Goal: Task Accomplishment & Management: Contribute content

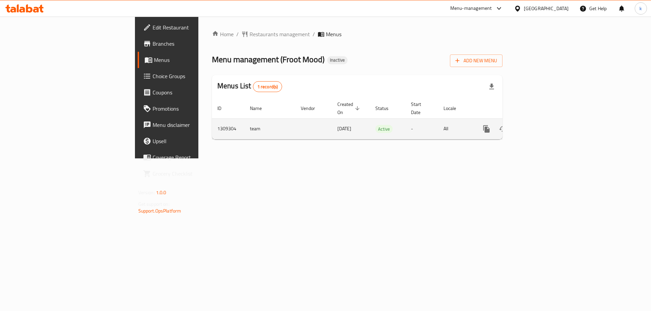
click at [543, 126] on link "enhanced table" at bounding box center [535, 129] width 16 height 16
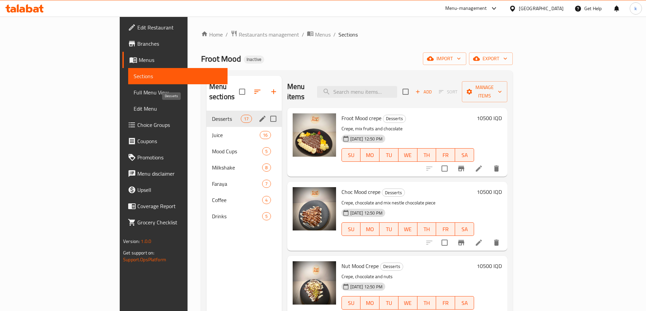
click at [212, 115] on span "Desserts" at bounding box center [226, 119] width 29 height 8
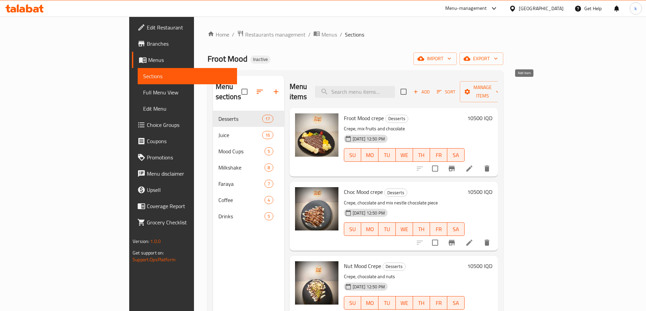
click at [430, 88] on span "Add" at bounding box center [421, 92] width 18 height 8
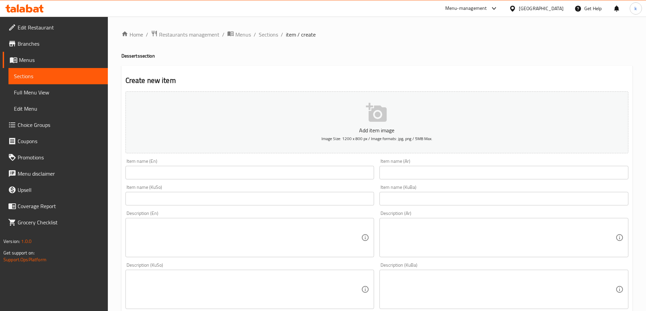
scroll to position [45, 0]
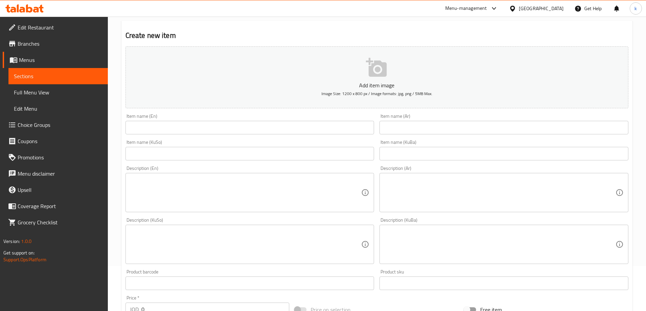
click at [418, 129] on input "text" at bounding box center [503, 128] width 249 height 14
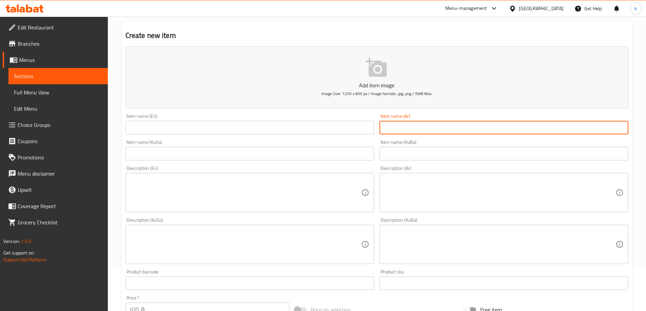
paste input "Quatro Crepe"
type input "Quatro Crepe"
click at [238, 130] on input "text" at bounding box center [249, 128] width 249 height 14
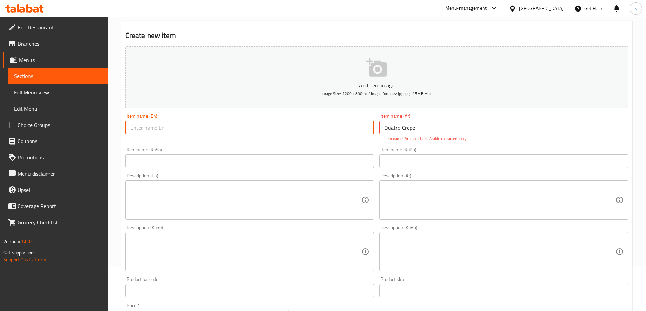
paste input "Quatro Crepe"
type input "Quatro Crepe"
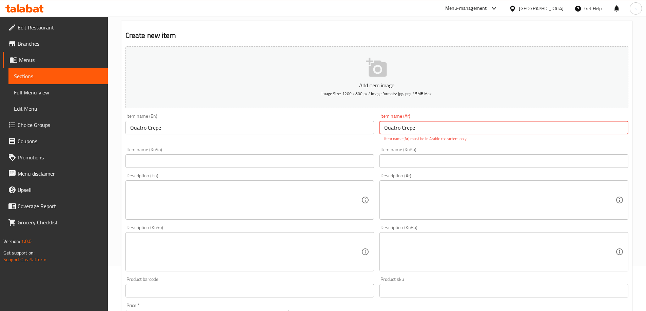
drag, startPoint x: 412, startPoint y: 129, endPoint x: 344, endPoint y: 131, distance: 68.5
click at [346, 131] on div "Add item image Image Size: 1200 x 800 px / Image formats: jpg, png / 5MB Max. I…" at bounding box center [377, 233] width 508 height 378
paste input "كواترو كريب"
click at [524, 173] on div "Description (Ar) Description (Ar)" at bounding box center [504, 197] width 254 height 52
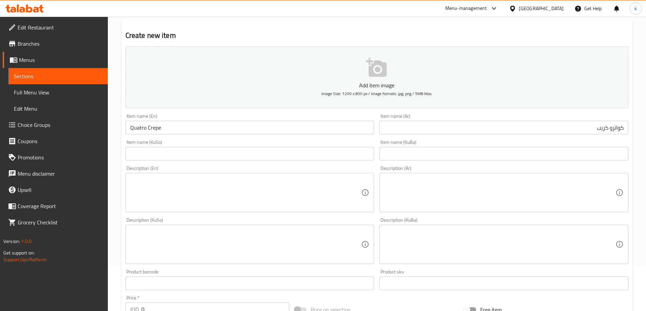
click at [584, 129] on input "كواترو كريب" at bounding box center [503, 128] width 249 height 14
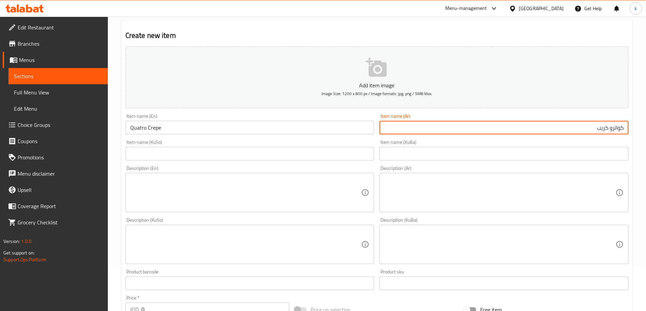
click at [584, 129] on input "كواترو كريب" at bounding box center [503, 128] width 249 height 14
paste input "كريب"
type input "[PERSON_NAME]"
click at [155, 133] on input "Quatro Crepe" at bounding box center [249, 128] width 249 height 14
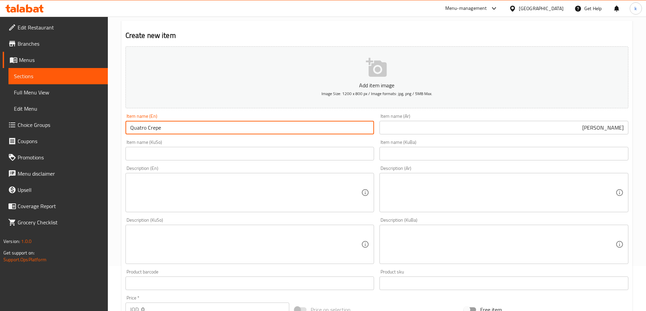
click at [155, 133] on input "Quatro Crepe" at bounding box center [249, 128] width 249 height 14
click at [538, 153] on input "text" at bounding box center [503, 154] width 249 height 14
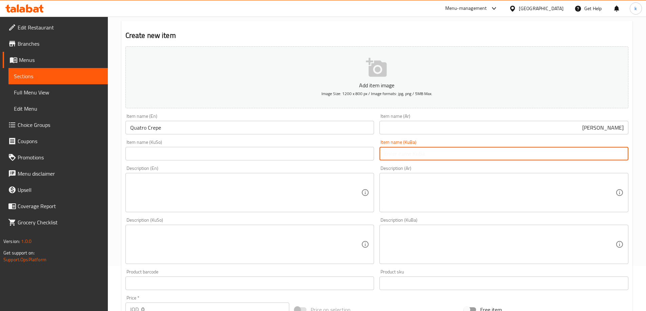
paste input "چوار کرێپ"
click at [538, 153] on input "کرێپی کواترۆ" at bounding box center [503, 154] width 249 height 14
type input "کرێپی کواترۆ"
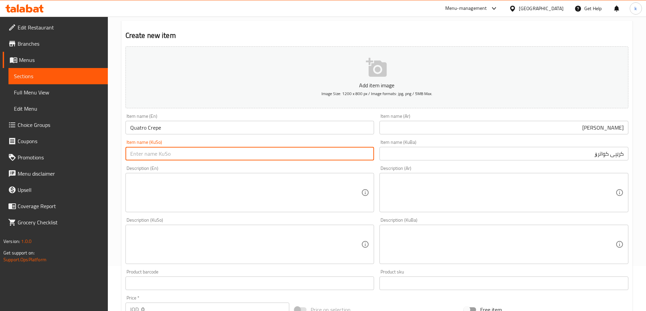
click at [302, 152] on input "text" at bounding box center [249, 154] width 249 height 14
paste input "کرێپی کواترۆ"
type input "کرێپی کواترۆ"
click at [514, 189] on textarea at bounding box center [499, 193] width 231 height 32
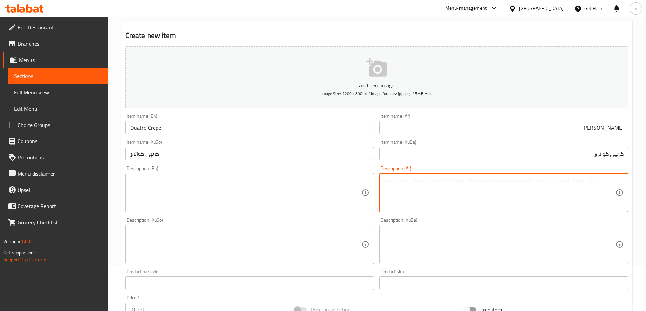
paste textarea "كريب محشي موز أو فواكه مشكل , نيوتيلا , شوكولا بيضاء,صوص فستق حلبي, صوص لوتس"
type textarea "كريب محشي موز أو فواكه مشكل , نيوتيلا , شوكولا بيضاء,صوص فستق حلبي, صوص لوتس"
click at [262, 191] on textarea at bounding box center [245, 193] width 231 height 32
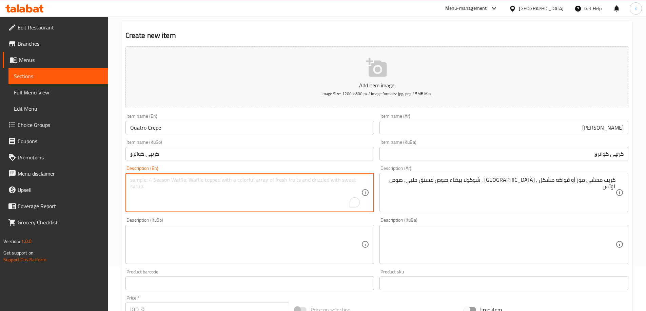
paste textarea "Crepe Filled with Banana or mix fruits,Nutella, White chocolate,Pistachio sauce…"
click at [227, 200] on textarea "Crepe Filled with Banana or mix fruits,Nutella, White chocolate,Pistachio sauce…" at bounding box center [245, 193] width 231 height 32
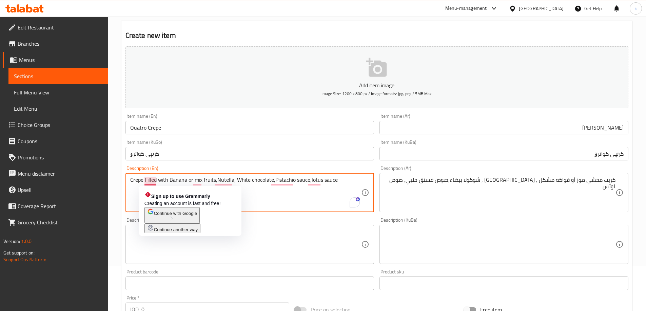
click at [148, 178] on textarea "Crepe Filled with Banana or mix fruits,Nutella, White chocolate,Pistachio sauce…" at bounding box center [245, 193] width 231 height 32
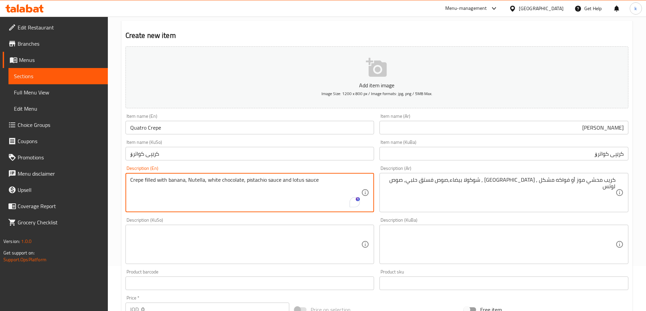
click at [211, 180] on textarea "Crepe filled with banana, Nutella, white chocolate, pistachio sauce and lotus s…" at bounding box center [245, 193] width 231 height 32
type textarea "Crepe filled with banana, Nutella, white chocolate, pistachio sauce and lotus s…"
click at [514, 184] on textarea "كريب محشي موز أو فواكه مشكل , نيوتيلا , شوكولا بيضاء,صوص فستق حلبي, صوص لوتس" at bounding box center [499, 193] width 231 height 32
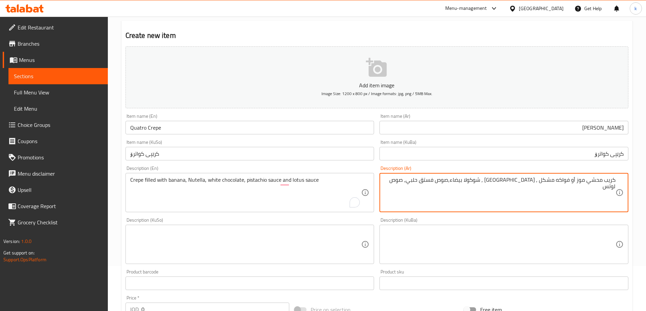
click at [514, 184] on textarea "كريب محشي موز أو فواكه مشكل , نيوتيلا , شوكولا بيضاء,صوص فستق حلبي, صوص لوتس" at bounding box center [499, 193] width 231 height 32
paste textarea "بالموز والنوتيلا والشوكولاتة البيضاء وصلصة الفستق وصلصة اللوتس"
type textarea "كريب محشو بالموز والنوتيلا والشوكولاتة البيضاء وصلصة الفستق وصلصة اللوتس"
click at [523, 230] on textarea at bounding box center [499, 245] width 231 height 32
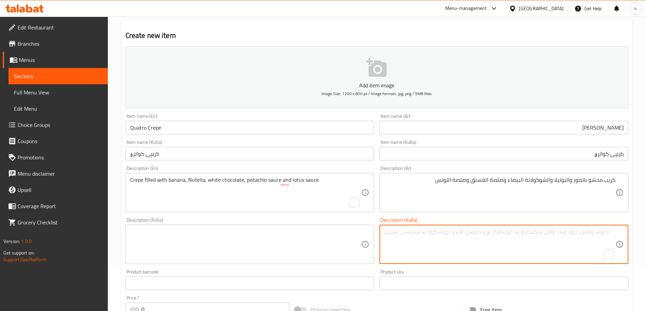
paste textarea "کرێپی پڕ لە مۆز و نۆتێلا و شوکولاتەی سپی و سۆسی فستق و سۆسی نیلوفەر"
click at [596, 233] on textarea "کرێپی پڕ لە مۆز و نۆتێلا و شوکولاتەی سپی و سۆسی فستق و سۆسی نیلوفەر" at bounding box center [499, 245] width 231 height 32
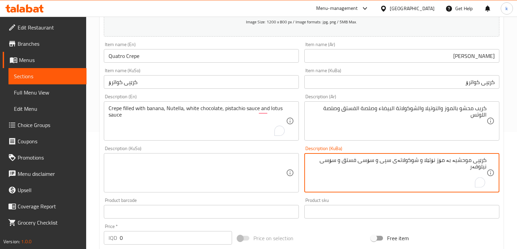
scroll to position [117, 0]
click at [462, 160] on textarea "کرێپی موحشیە بە مۆز نۆتێلا و شوکولاتەی سپی و سۆسی فستق و سۆسی نیلوفەر" at bounding box center [397, 173] width 177 height 32
type textarea "کرێپی مەحشیە بە مۆز، نۆتێلا، چوکولاتەی سپی، سۆسی فستق و سۆسی لۆتس"
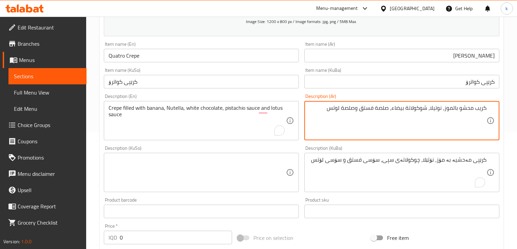
type textarea "كريب محشو بالموز، نوتيلا، شوكولاتة بيضاء، صلصة فستق وصلصة لوتس"
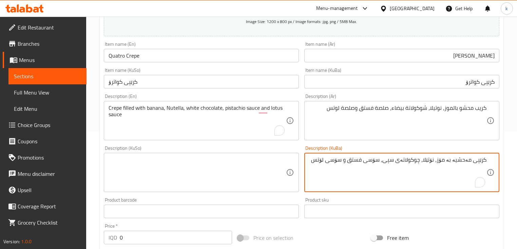
click at [384, 158] on textarea "کرێپی مەحشیە بە مۆز، نۆتێلا، چوکولاتەی سپی، سۆسی فستق و سۆسی لۆتس" at bounding box center [397, 173] width 177 height 32
click at [224, 171] on textarea at bounding box center [196, 173] width 177 height 32
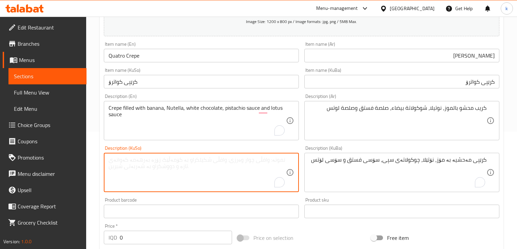
paste textarea "کرێپی مەحشیە بە مۆز، نۆتێلا، چوکولاتەی سپی، سۆسی فستق و سۆسی لۆتس"
type textarea "کرێپی مەحشیە بە مۆز، نۆتێلا، چوکولاتەی سپی، سۆسی فستق و سۆسی لۆتس"
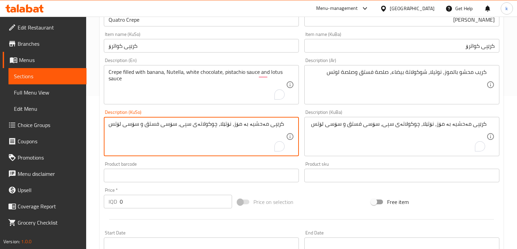
scroll to position [153, 0]
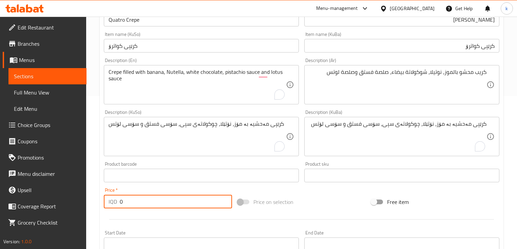
drag, startPoint x: 130, startPoint y: 205, endPoint x: 89, endPoint y: 193, distance: 43.0
click at [93, 197] on div "Home / Restaurants management / Menus / Sections / item / create Desserts secti…" at bounding box center [301, 133] width 430 height 540
paste input "1200"
type input "12000"
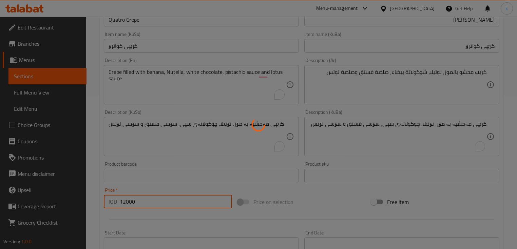
type input "0"
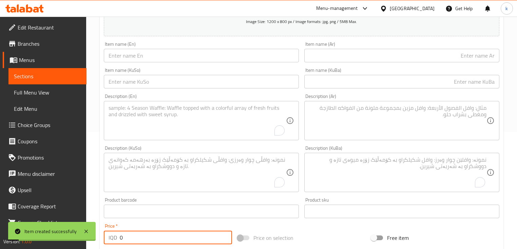
scroll to position [0, 0]
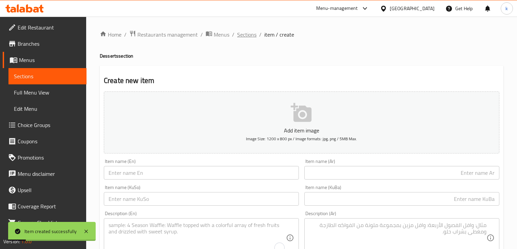
click at [241, 31] on span "Sections" at bounding box center [246, 35] width 19 height 8
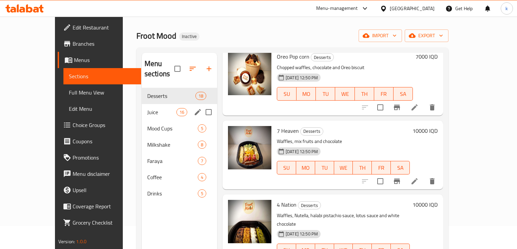
scroll to position [22, 0]
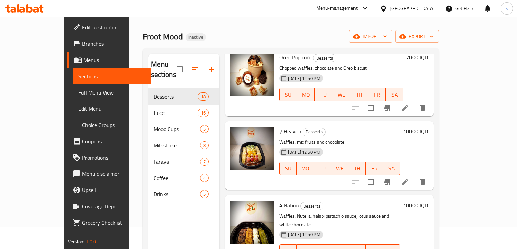
click at [203, 65] on button "button" at bounding box center [211, 69] width 16 height 16
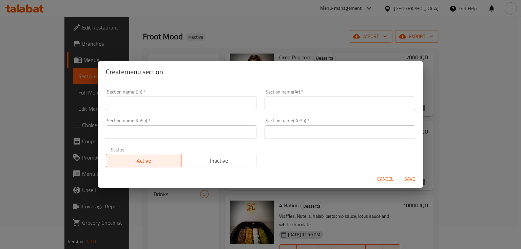
click at [309, 132] on input "text" at bounding box center [339, 132] width 150 height 14
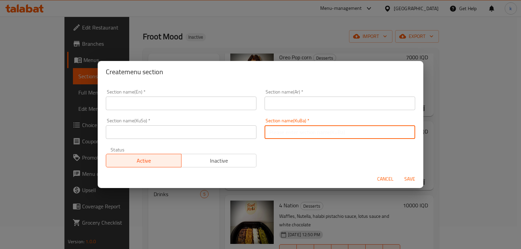
paste input "سموزی/ سمودی"
type input "سموزی/ سمودی"
click at [296, 108] on input "text" at bounding box center [339, 104] width 150 height 14
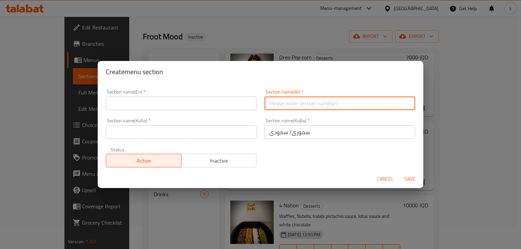
paste input "سموثي"
type input "سموثي"
click at [173, 93] on div "Section name(En)   * Section name(En) *" at bounding box center [181, 99] width 150 height 21
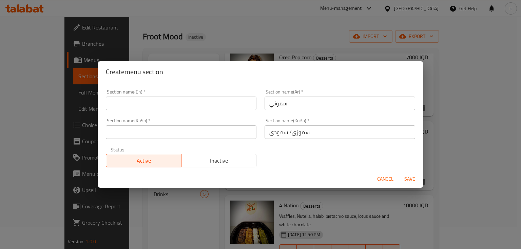
click at [162, 98] on input "text" at bounding box center [181, 104] width 150 height 14
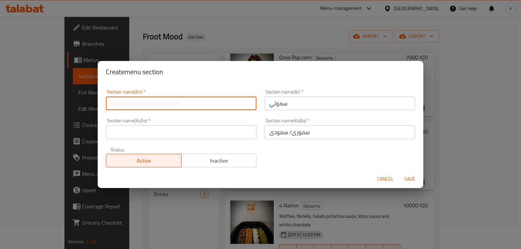
paste input "Smoothie"
type input "Smoothie"
click at [318, 134] on input "سموزی/ سمودی" at bounding box center [339, 132] width 150 height 14
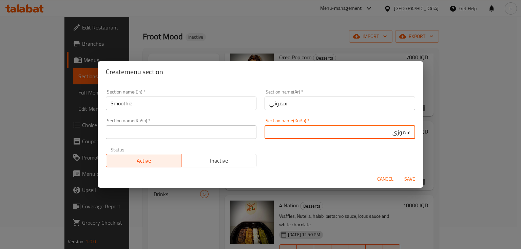
type input "سموزی"
click at [300, 103] on input "سموثي" at bounding box center [339, 104] width 150 height 14
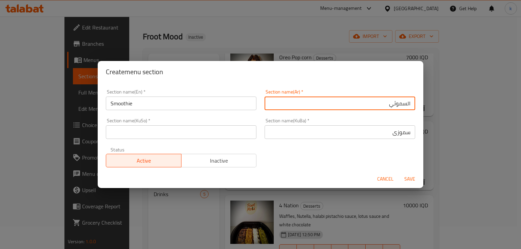
type input "السموثي"
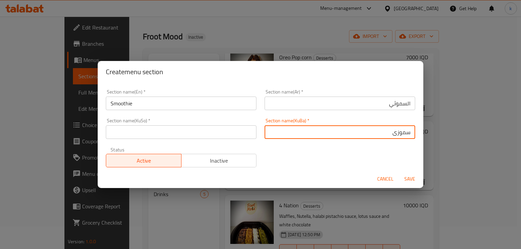
click at [367, 129] on input "سموزی" at bounding box center [339, 132] width 150 height 14
click at [206, 138] on input "text" at bounding box center [181, 132] width 150 height 14
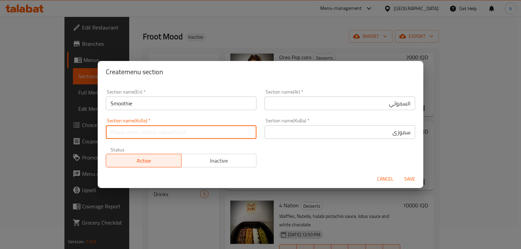
paste input "سموزی"
type input "سموزی"
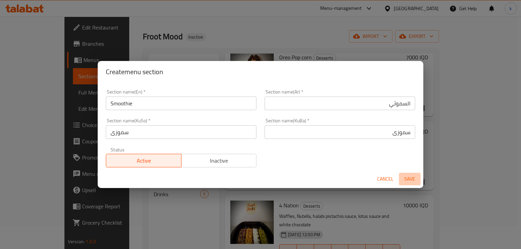
click at [406, 178] on span "Save" at bounding box center [409, 179] width 16 height 8
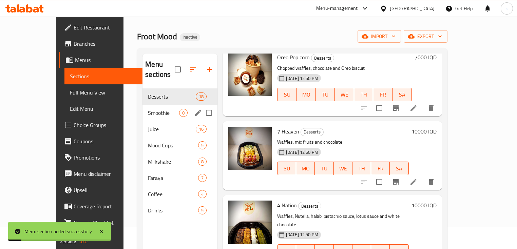
click at [148, 109] on span "Smoothie" at bounding box center [163, 113] width 31 height 8
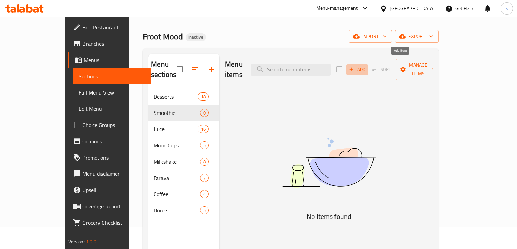
click at [366, 66] on span "Add" at bounding box center [357, 70] width 18 height 8
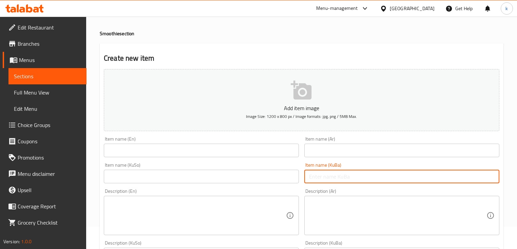
drag, startPoint x: 349, startPoint y: 176, endPoint x: 277, endPoint y: 184, distance: 73.4
click at [349, 176] on input "text" at bounding box center [401, 177] width 195 height 14
paste input "سموزی مۆز و شیر"
type input "سموزی مۆز و شیر"
drag, startPoint x: 178, startPoint y: 180, endPoint x: 296, endPoint y: 160, distance: 119.6
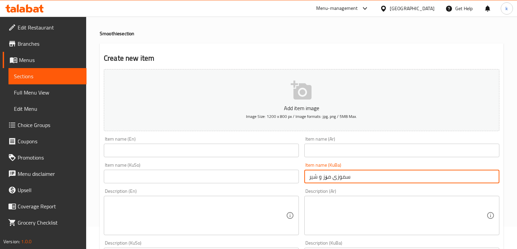
click at [178, 180] on input "text" at bounding box center [201, 177] width 195 height 14
paste input "سموزی مۆز و شیر"
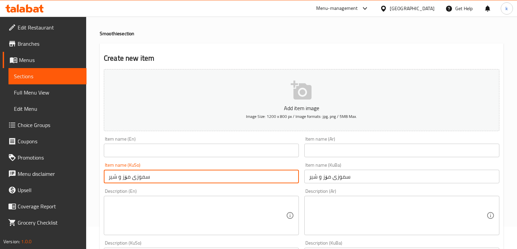
type input "سموزی مۆز و شیر"
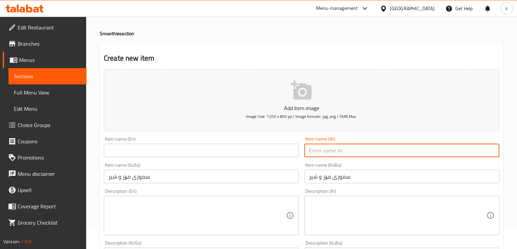
click at [357, 155] on input "text" at bounding box center [401, 151] width 195 height 14
paste input "سموثي موز و حليب"
type input "سموثي موز و حليب"
click at [146, 152] on input "text" at bounding box center [201, 151] width 195 height 14
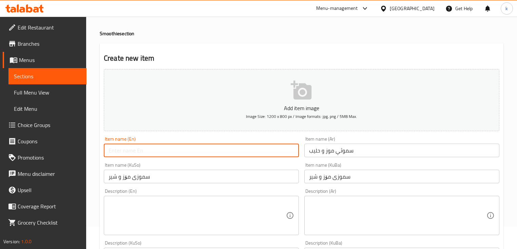
paste input "Banana And Milk Smoothie"
type input "Banana And Milk Smoothie"
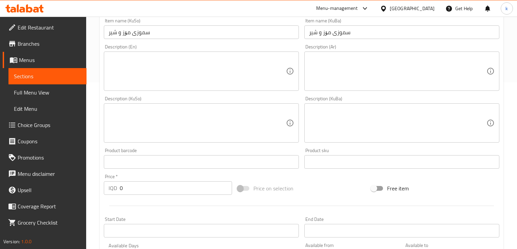
scroll to position [167, 0]
drag, startPoint x: 149, startPoint y: 190, endPoint x: 86, endPoint y: 186, distance: 63.2
click at [86, 186] on div "Edit Restaurant Branches Menus Sections Full Menu View Edit Menu Choice Groups …" at bounding box center [258, 120] width 517 height 540
paste input "600"
type input "6000"
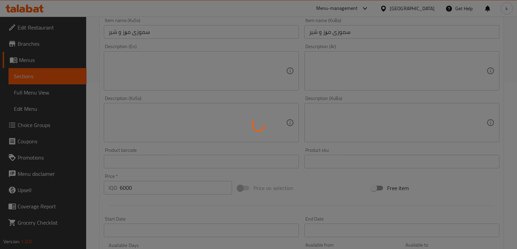
type input "0"
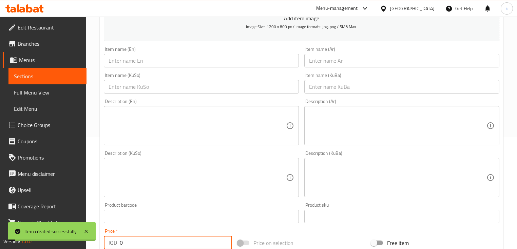
scroll to position [59, 0]
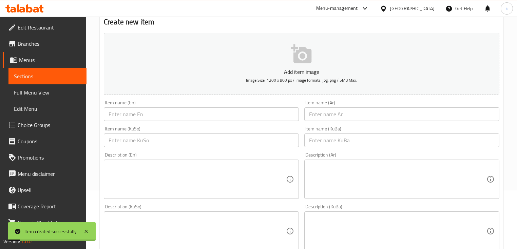
click at [337, 136] on input "text" at bounding box center [401, 141] width 195 height 14
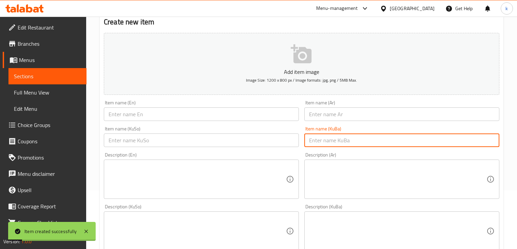
paste input "سموزی فەراولە و شیر"
type input "سموزی فەراولە و شیر"
drag, startPoint x: 264, startPoint y: 140, endPoint x: 267, endPoint y: 139, distance: 3.9
click at [264, 140] on input "text" at bounding box center [201, 141] width 195 height 14
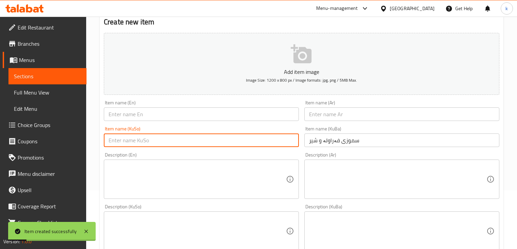
paste input "سموزی فەراولە و شیر"
type input "سموزی فەراولە و شیر"
click at [329, 114] on input "text" at bounding box center [401, 114] width 195 height 14
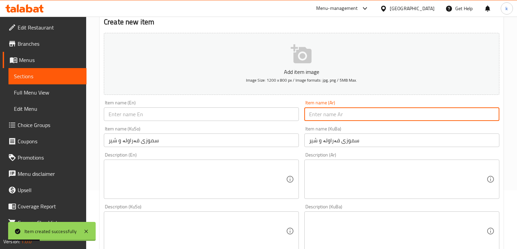
paste input "سموثي فراولة و حليب"
type input "سموثي فراولة و حليب"
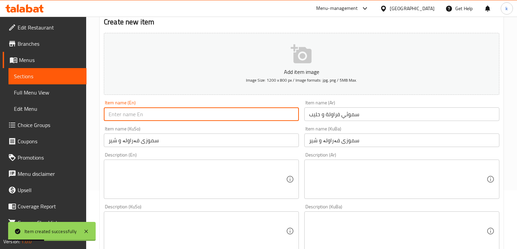
click at [186, 114] on input "text" at bounding box center [201, 114] width 195 height 14
paste input "Strawberry And Milk Smoothie"
type input "Strawberry And Milk Smoothie"
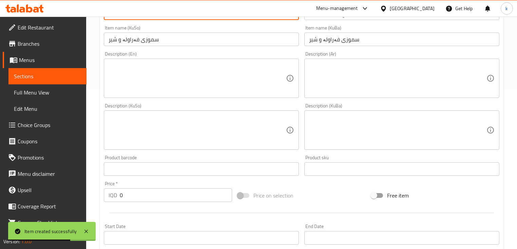
scroll to position [167, 0]
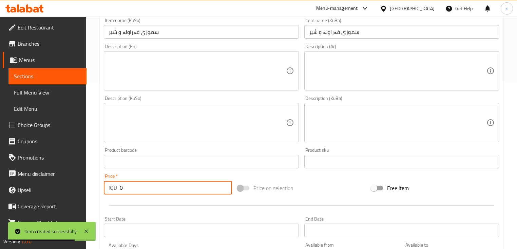
drag, startPoint x: 126, startPoint y: 193, endPoint x: 108, endPoint y: 193, distance: 18.3
click at [108, 193] on div "IQD 0 Price *" at bounding box center [168, 188] width 128 height 14
paste input "600"
type input "6000"
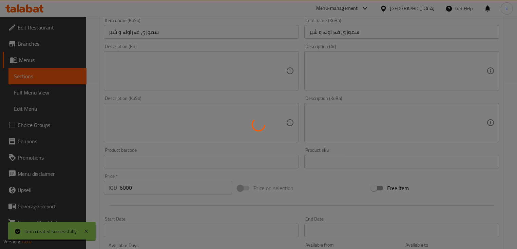
type input "0"
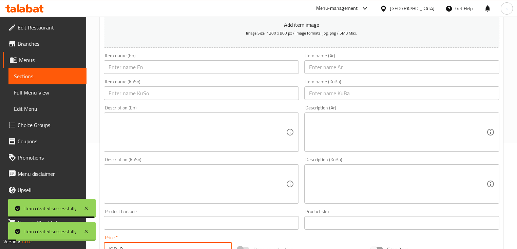
scroll to position [22, 0]
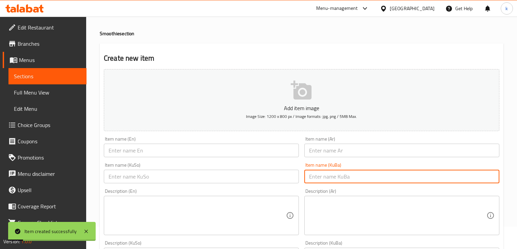
click at [335, 174] on input "text" at bounding box center [401, 177] width 195 height 14
paste input "سموزی ئاڤۆگادۆ و شیر"
type input "سموزی ئاڤۆگادۆ و شیر"
click at [272, 179] on input "text" at bounding box center [201, 177] width 195 height 14
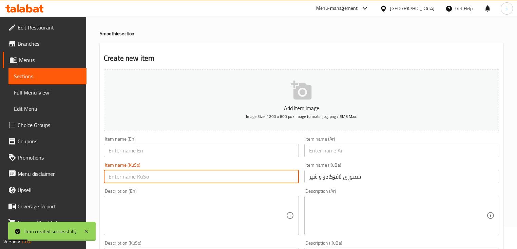
paste input "سموزی ئاڤۆگادۆ و شیر"
type input "سموزی ئاڤۆگادۆ و شیر"
click at [340, 149] on input "text" at bounding box center [401, 151] width 195 height 14
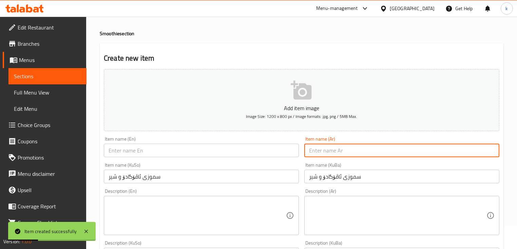
paste input "سموثي أفوكادو و حليب"
type input "سموثي أفوكادو و حليب"
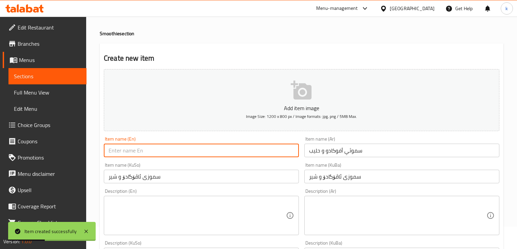
click at [137, 151] on input "text" at bounding box center [201, 151] width 195 height 14
paste input "Avocado And Milk Smoothie"
type input "Avocado And Milk Smoothie"
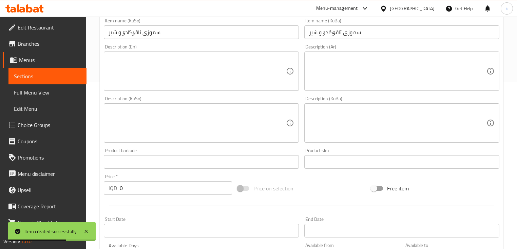
scroll to position [167, 0]
drag, startPoint x: 114, startPoint y: 186, endPoint x: 101, endPoint y: 186, distance: 13.2
click at [101, 186] on div "Price   * IQD 0 Price *" at bounding box center [168, 184] width 134 height 26
paste input "750"
type input "7500"
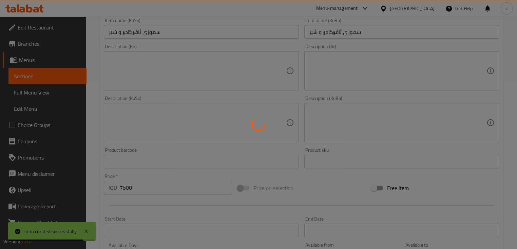
type input "0"
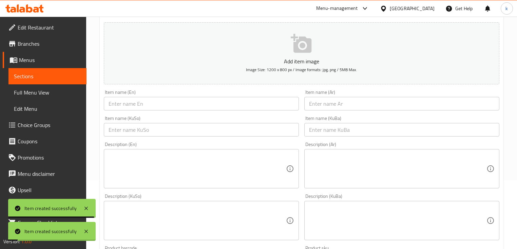
scroll to position [59, 0]
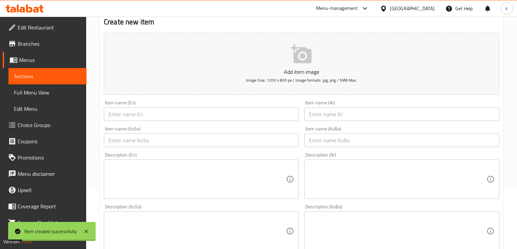
click at [332, 142] on input "text" at bounding box center [401, 141] width 195 height 14
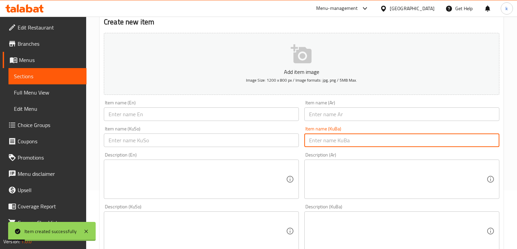
paste input "سموزی ئاڤۆگادۆ و مۆز"
type input "سموزی ئاڤۆگادۆ و مۆز"
drag, startPoint x: 258, startPoint y: 142, endPoint x: 314, endPoint y: 115, distance: 62.4
click at [261, 141] on input "text" at bounding box center [201, 141] width 195 height 14
paste input "سموزی ئاڤۆگادۆ و مۆز"
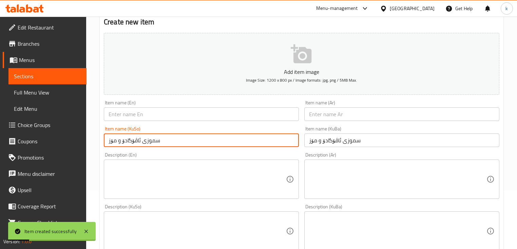
type input "سموزی ئاڤۆگادۆ و مۆز"
click at [314, 114] on input "text" at bounding box center [401, 114] width 195 height 14
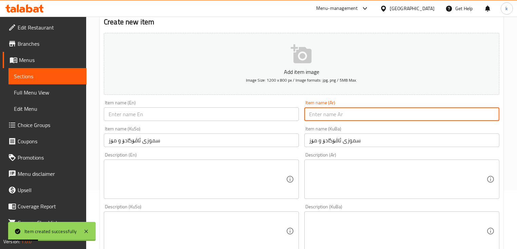
paste input "Avocado And Banana Smoothie"
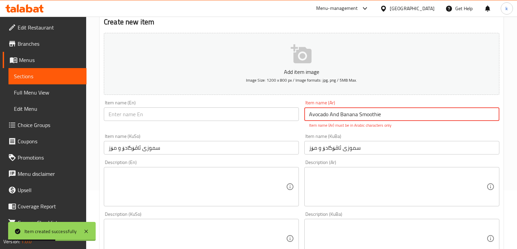
drag, startPoint x: 390, startPoint y: 112, endPoint x: 312, endPoint y: 119, distance: 78.3
click at [299, 116] on div "Add item image Image Size: 1200 x 800 px / Image formats: jpg, png / 5MB Max. I…" at bounding box center [301, 219] width 401 height 378
paste input "text"
drag, startPoint x: 395, startPoint y: 117, endPoint x: 292, endPoint y: 113, distance: 102.4
click at [292, 114] on div "Add item image Image Size: 1200 x 800 px / Image formats: jpg, png / 5MB Max. I…" at bounding box center [301, 219] width 401 height 378
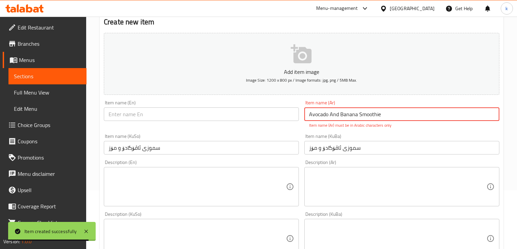
paste input "سموثي أفوكادو و موز"
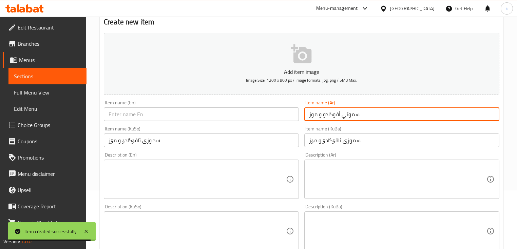
type input "سموثي أفوكادو و موز"
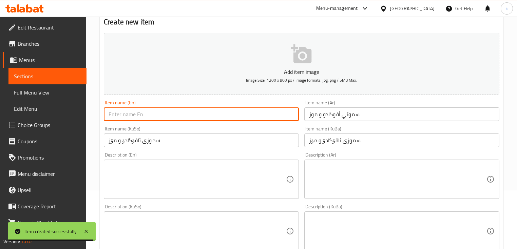
click at [220, 115] on input "text" at bounding box center [201, 114] width 195 height 14
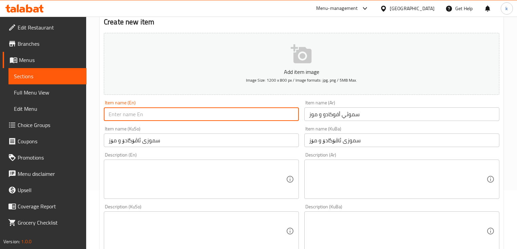
paste input "Avocado And Banana Smoothie"
type input "Avocado And Banana Smoothie"
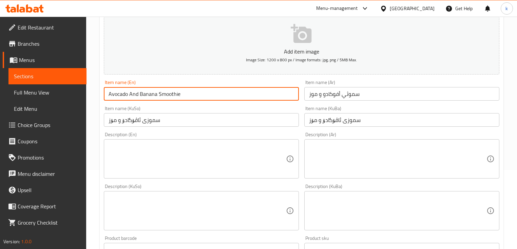
scroll to position [95, 0]
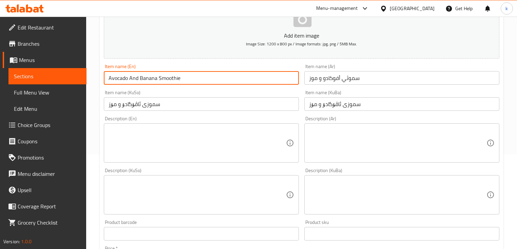
click at [331, 205] on textarea at bounding box center [397, 195] width 177 height 32
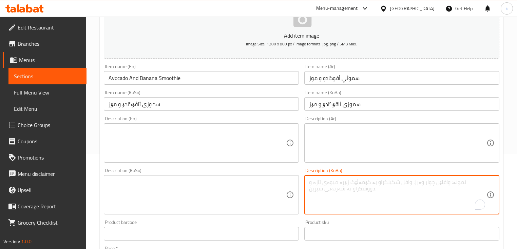
paste textarea "سموزی ئەڤۆگادۆ، مۆز و شیر"
type textarea "سموزی ئەڤۆگادۆ، مۆز و شیر"
drag, startPoint x: 236, startPoint y: 203, endPoint x: 282, endPoint y: 192, distance: 47.4
click at [236, 203] on textarea at bounding box center [196, 195] width 177 height 32
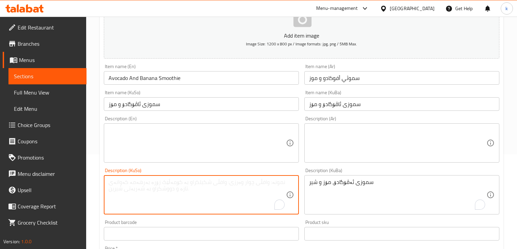
paste textarea "سموزی ئەڤۆگادۆ، مۆز و شیر"
type textarea "سموزی ئەڤۆگادۆ، مۆز و شیر"
click at [331, 159] on textarea at bounding box center [397, 143] width 177 height 32
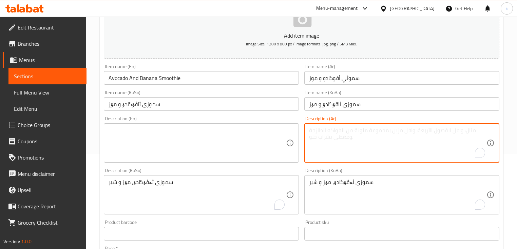
paste textarea "سموثي أفوكادو، موز وحليب"
type textarea "سموثي أفوكادو، موز وحليب"
click at [225, 146] on textarea at bounding box center [196, 143] width 177 height 32
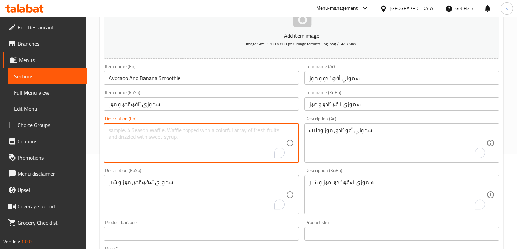
paste textarea "Avocado, banana and milk smoothie"
type textarea "Avocado, banana and milk smoothie"
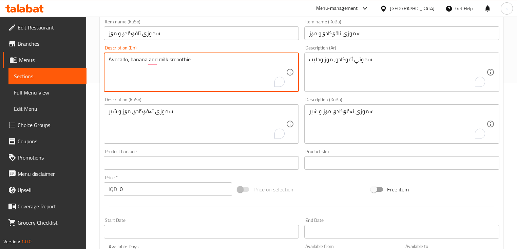
scroll to position [167, 0]
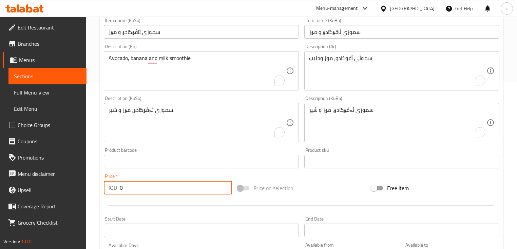
drag, startPoint x: 132, startPoint y: 189, endPoint x: 103, endPoint y: 185, distance: 28.4
click at [109, 189] on div "IQD 0 Price *" at bounding box center [168, 188] width 128 height 14
paste input "750"
type input "7500"
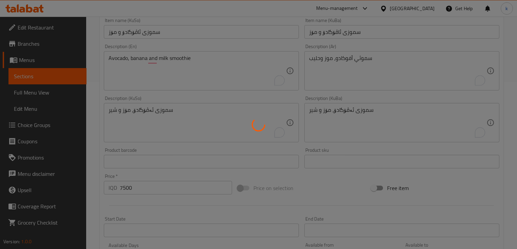
type input "0"
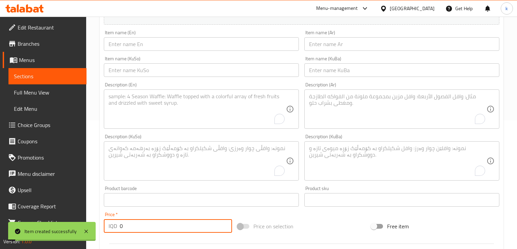
scroll to position [95, 0]
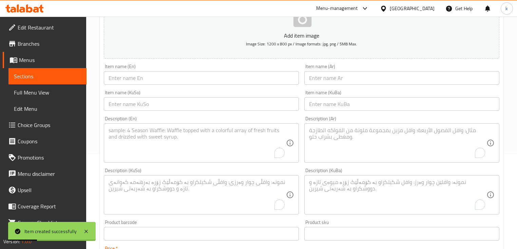
click at [364, 106] on input "text" at bounding box center [401, 104] width 195 height 14
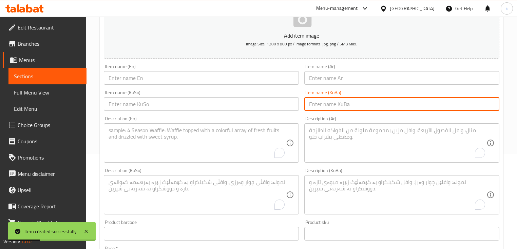
paste input "سموزی ئاڤۆگادۆ و فەراولە"
type input "سموزی ئاڤۆگادۆ و فەراولە"
click at [283, 106] on input "text" at bounding box center [201, 104] width 195 height 14
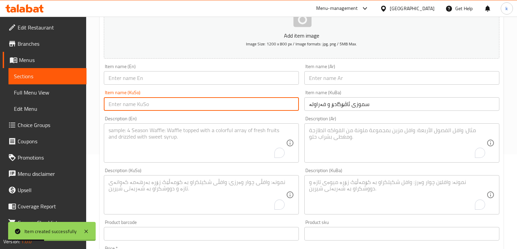
paste input "سموزی ئاڤۆگادۆ و فەراولە"
type input "سموزی ئاڤۆگادۆ و فەراولە"
click at [332, 83] on input "text" at bounding box center [401, 78] width 195 height 14
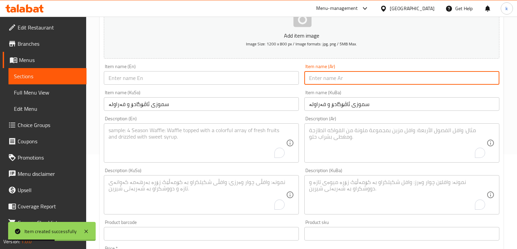
paste input "سموثي أفوكادو و فراولة"
type input "سموثي أفوكادو و فراولة"
click at [209, 76] on input "text" at bounding box center [201, 78] width 195 height 14
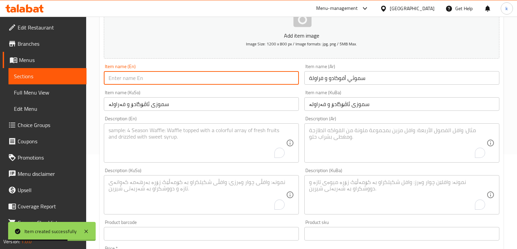
paste input "Avocado And Strawberry Smoothie"
type input "Avocado And Strawberry Smoothie"
click at [359, 197] on textarea "To enrich screen reader interactions, please activate Accessibility in Grammarl…" at bounding box center [397, 195] width 177 height 32
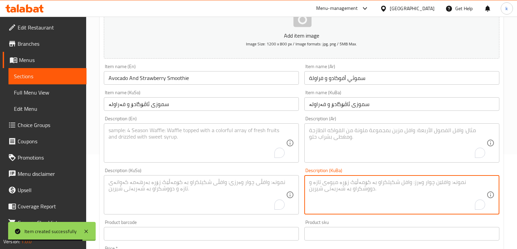
paste textarea "سموزی ئەڤۆگادۆ، فەراولە و شیر"
type textarea "سموزی ئەڤۆگادۆ، فەراولە و شیر"
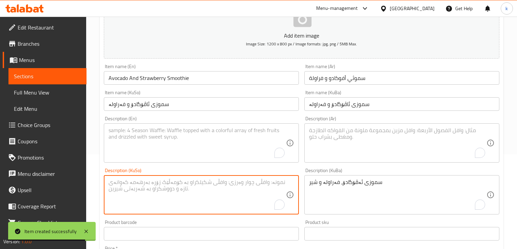
click at [260, 187] on textarea "To enrich screen reader interactions, please activate Accessibility in Grammarl…" at bounding box center [196, 195] width 177 height 32
paste textarea "سموزی ئەڤۆگادۆ، فەراولە و شیر"
type textarea "سموزی ئەڤۆگادۆ، فەراولە و شیر"
click at [341, 153] on textarea "To enrich screen reader interactions, please activate Accessibility in Grammarl…" at bounding box center [397, 143] width 177 height 32
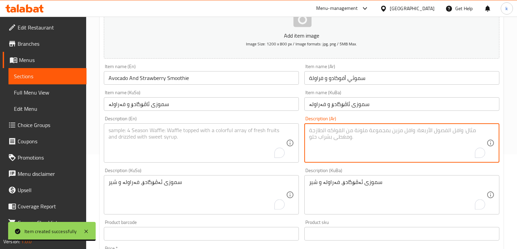
paste textarea "سموثي أفوكادو، فراولة وحليب"
type textarea "سموثي أفوكادو، فراولة وحليب"
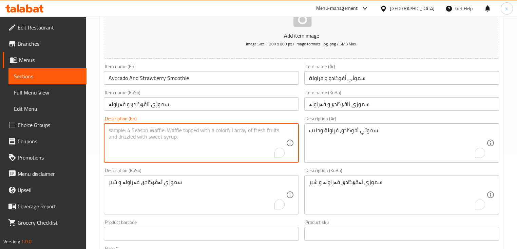
click at [165, 138] on textarea "To enrich screen reader interactions, please activate Accessibility in Grammarl…" at bounding box center [196, 143] width 177 height 32
paste textarea "Avocado, strawberry and milk smoothie"
type textarea "Avocado, strawberry and milk smoothie"
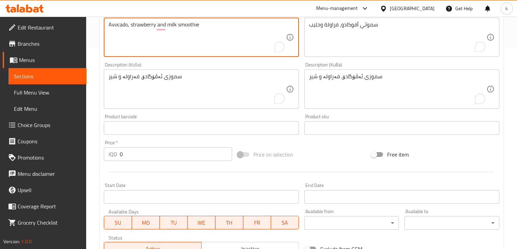
scroll to position [203, 0]
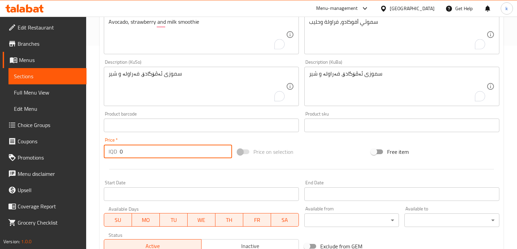
drag, startPoint x: 125, startPoint y: 147, endPoint x: 107, endPoint y: 150, distance: 18.3
click at [107, 150] on div "IQD 0 Price *" at bounding box center [168, 152] width 128 height 14
paste input "750"
type input "7500"
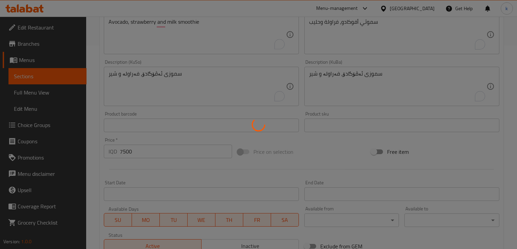
type input "0"
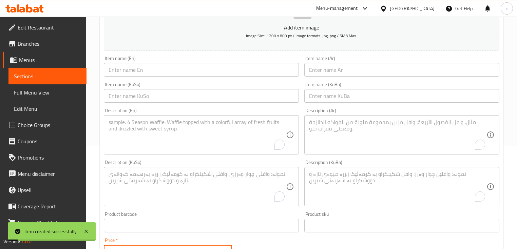
scroll to position [95, 0]
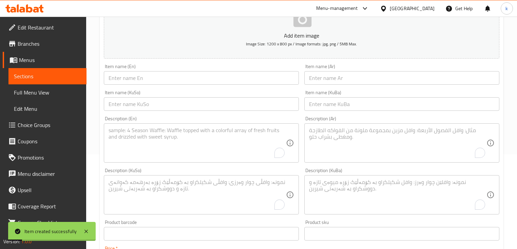
drag, startPoint x: 341, startPoint y: 106, endPoint x: 293, endPoint y: 113, distance: 48.9
click at [341, 106] on input "text" at bounding box center [401, 104] width 195 height 14
paste input "سموزی کاڵەک و شیر"
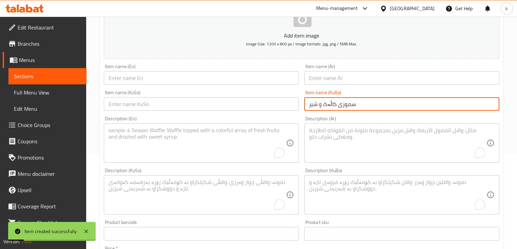
type input "سموزی کاڵەک و شیر"
drag, startPoint x: 273, startPoint y: 111, endPoint x: 282, endPoint y: 108, distance: 9.1
click at [273, 111] on input "text" at bounding box center [201, 104] width 195 height 14
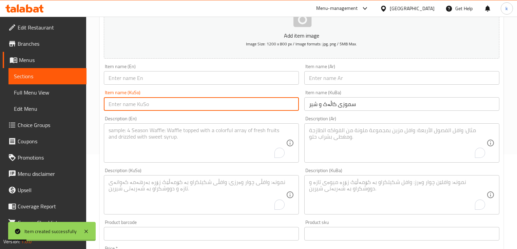
paste input "سموزی کاڵەک و شیر"
type input "سموزی کاڵەک و شیر"
click at [327, 82] on input "text" at bounding box center [401, 78] width 195 height 14
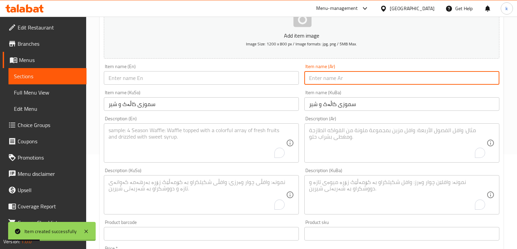
paste input "سموثي بطيخ و حليب"
type input "سموثي بطيخ و حليب"
click at [156, 85] on input "text" at bounding box center [201, 78] width 195 height 14
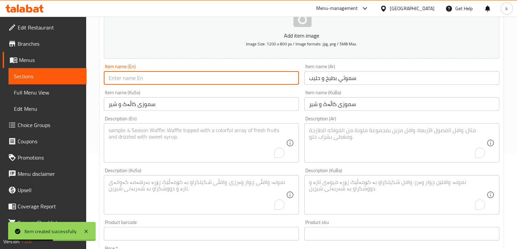
paste input "Melon And Milk Smoothie"
type input "Melon And Milk Smoothie"
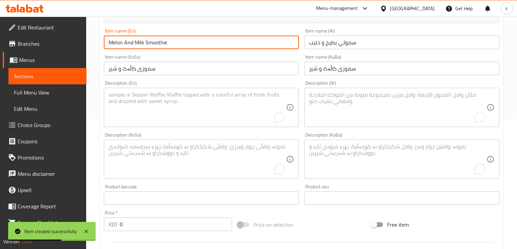
scroll to position [167, 0]
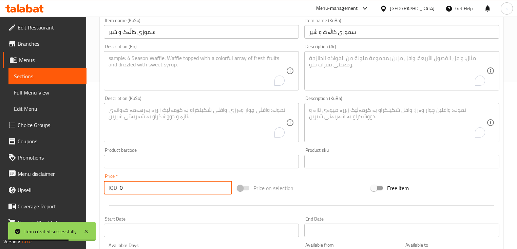
drag, startPoint x: 118, startPoint y: 186, endPoint x: 99, endPoint y: 180, distance: 19.8
click at [99, 186] on div "Home / Restaurants management / Menus / Sections / item / create Smoothie secti…" at bounding box center [301, 120] width 430 height 540
paste input "600"
type input "6000"
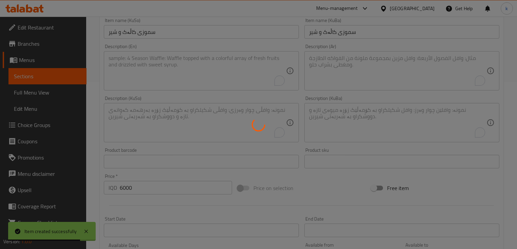
type input "0"
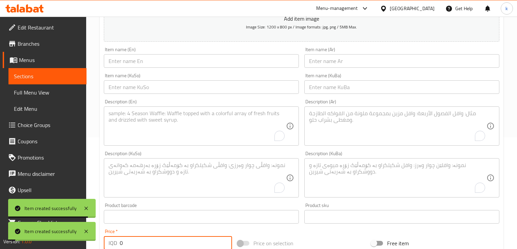
scroll to position [59, 0]
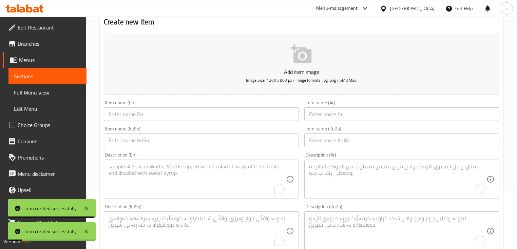
click at [344, 137] on input "text" at bounding box center [401, 141] width 195 height 14
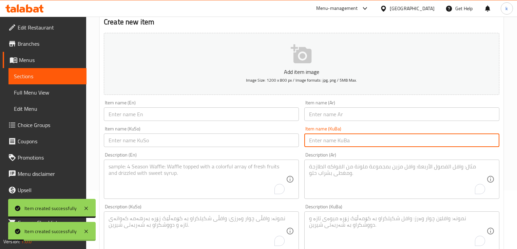
paste input "[PERSON_NAME]"
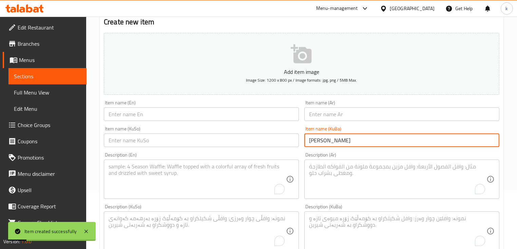
type input "[PERSON_NAME]"
click at [276, 142] on input "text" at bounding box center [201, 141] width 195 height 14
paste input "[PERSON_NAME]"
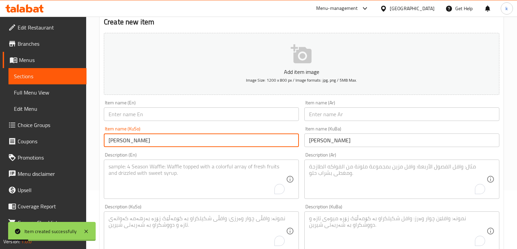
type input "[PERSON_NAME]"
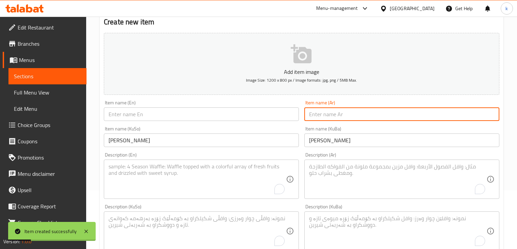
click at [327, 115] on input "text" at bounding box center [401, 114] width 195 height 14
paste input "سموثي صاروخ"
type input "سموثي صاروخ"
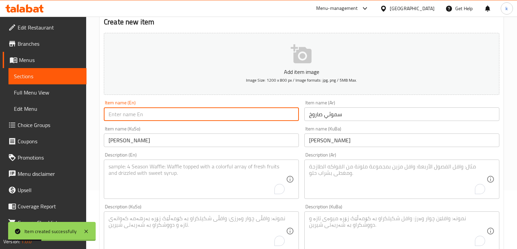
click at [168, 113] on input "text" at bounding box center [201, 114] width 195 height 14
paste input "Rocket Smoothie"
type input "Rocket Smoothie"
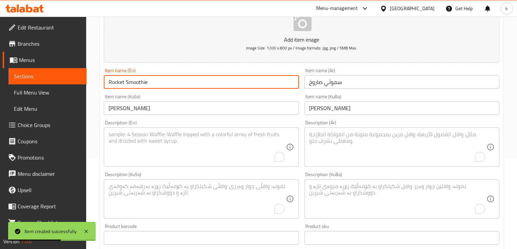
scroll to position [95, 0]
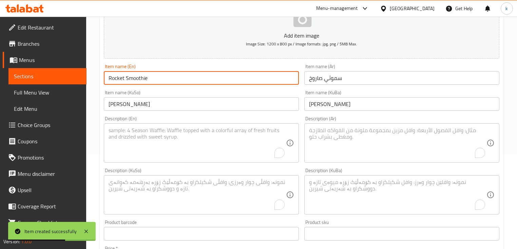
click at [380, 185] on textarea "To enrich screen reader interactions, please activate Accessibility in Grammarl…" at bounding box center [397, 195] width 177 height 32
paste textarea "سموزی مۆز، شیر، خورما، شۆفان و بادەم"
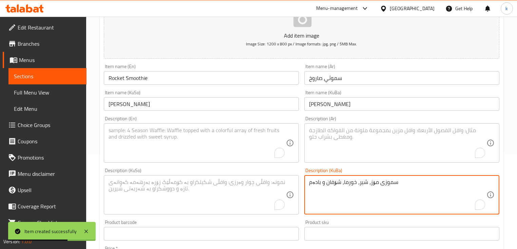
type textarea "سموزی مۆز، شیر، خورما، شۆفان و بادەم"
click at [250, 189] on textarea "To enrich screen reader interactions, please activate Accessibility in Grammarl…" at bounding box center [196, 195] width 177 height 32
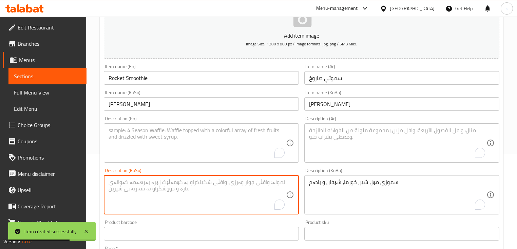
paste textarea "سموزی مۆز، شیر، خورما، شۆفان و بادەم"
type textarea "سموزی مۆز، شیر، خورما، شۆفان و بادەم"
click at [374, 147] on textarea "To enrich screen reader interactions, please activate Accessibility in Grammarl…" at bounding box center [397, 143] width 177 height 32
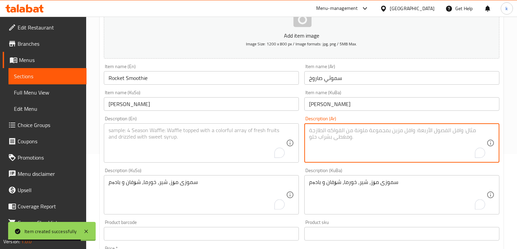
paste textarea "سموثي موز، حليب، [PERSON_NAME]، [PERSON_NAME] ولوز"
type textarea "سموثي موز، حليب، [PERSON_NAME]، [PERSON_NAME] ولوز"
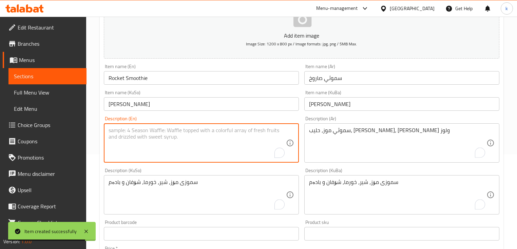
click at [188, 134] on textarea "To enrich screen reader interactions, please activate Accessibility in Grammarl…" at bounding box center [196, 143] width 177 height 32
paste textarea "[PERSON_NAME]"
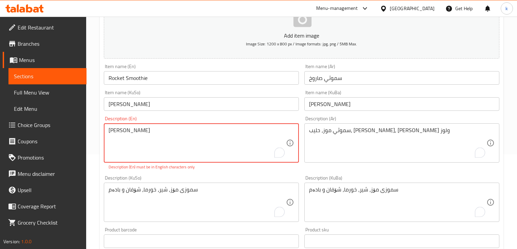
drag, startPoint x: 128, startPoint y: 137, endPoint x: 62, endPoint y: 126, distance: 66.6
click at [62, 126] on div "Edit Restaurant Branches Menus Sections Full Menu View Edit Menu Choice Groups …" at bounding box center [258, 196] width 517 height 548
paste textarea "Banana, milk, date, oat and almond smoothie"
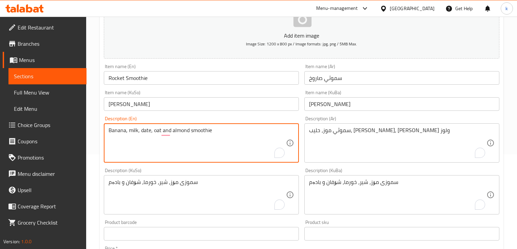
type textarea "Banana, milk, date, oat and almond smoothie"
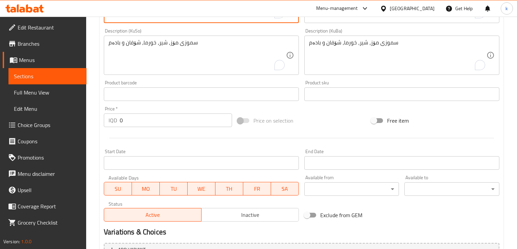
scroll to position [239, 0]
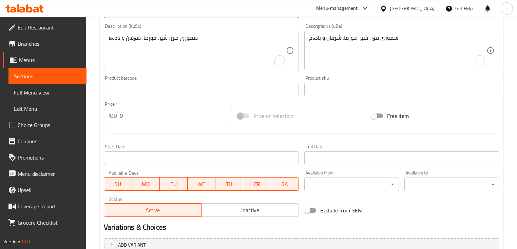
drag, startPoint x: 137, startPoint y: 116, endPoint x: 99, endPoint y: 114, distance: 38.7
click at [99, 114] on div "Home / Restaurants management / Menus / Sections / item / create Smoothie secti…" at bounding box center [301, 47] width 430 height 540
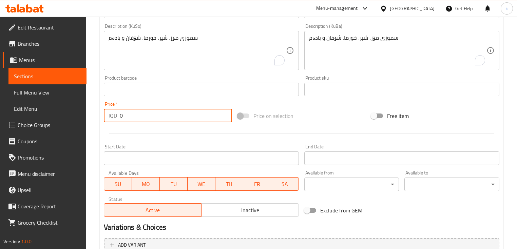
paste input "900"
type input "9000"
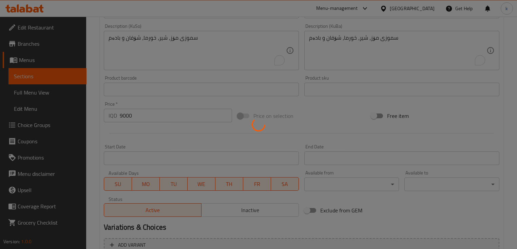
type input "0"
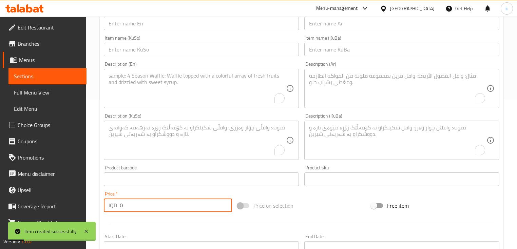
scroll to position [59, 0]
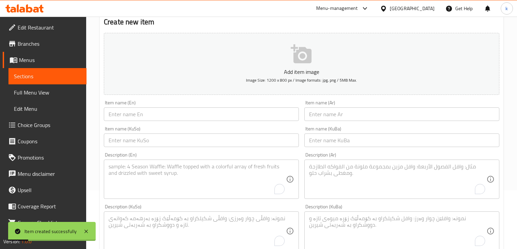
click at [340, 147] on input "text" at bounding box center [401, 141] width 195 height 14
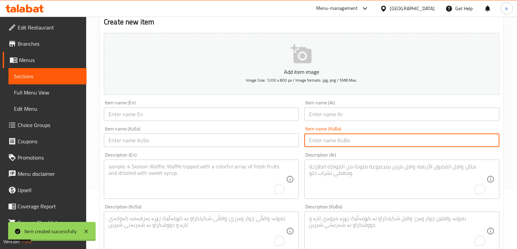
paste input "سموزی مانگۆ و شیر"
type input "سموزی مانگۆ و شیر"
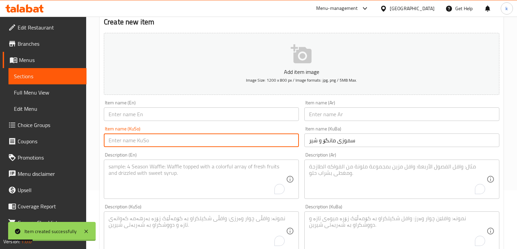
drag, startPoint x: 278, startPoint y: 136, endPoint x: 317, endPoint y: 137, distance: 39.0
click at [278, 136] on input "text" at bounding box center [201, 141] width 195 height 14
paste input "سموزی مانگۆ و شیر"
type input "سموزی مانگۆ و شیر"
click at [338, 119] on input "text" at bounding box center [401, 114] width 195 height 14
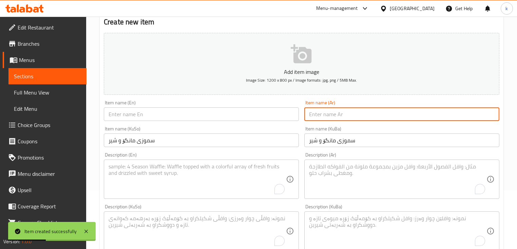
paste input "سموثي مانجو و حليب"
type input "سموثي مانجو و حليب"
click at [182, 115] on input "text" at bounding box center [201, 114] width 195 height 14
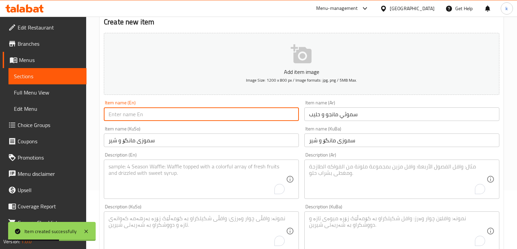
paste input "Mango And Milk Smoothie"
type input "Mango And Milk Smoothie"
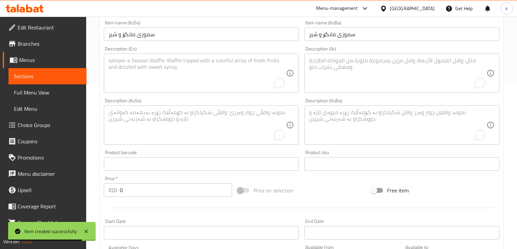
scroll to position [167, 0]
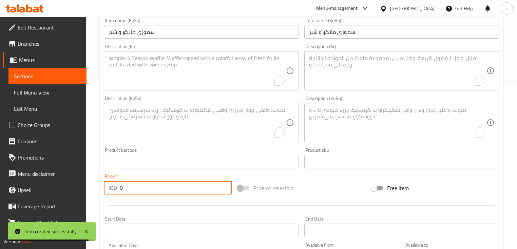
drag, startPoint x: 105, startPoint y: 190, endPoint x: 88, endPoint y: 190, distance: 17.3
click at [88, 190] on div "Home / Restaurants management / Menus / Sections / item / create Smoothie secti…" at bounding box center [301, 120] width 430 height 540
paste input "750"
type input "7500"
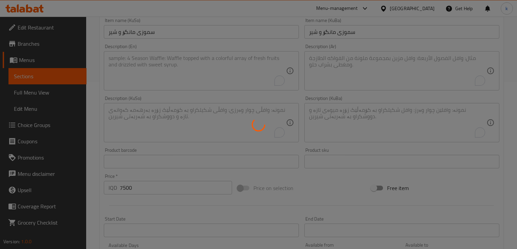
type input "0"
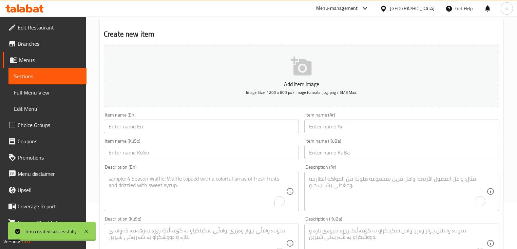
scroll to position [59, 0]
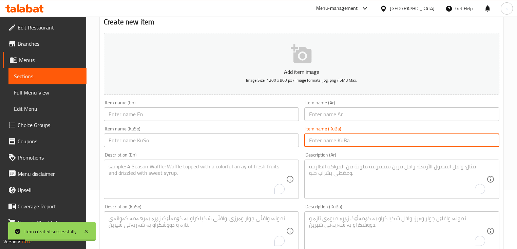
drag, startPoint x: 352, startPoint y: 141, endPoint x: 297, endPoint y: 142, distance: 54.6
click at [352, 141] on input "text" at bounding box center [401, 141] width 195 height 14
paste input "سموزی مانگۆ و فەراولە"
type input "سموزی مانگۆ و فەراولە"
drag, startPoint x: 248, startPoint y: 139, endPoint x: 265, endPoint y: 136, distance: 17.5
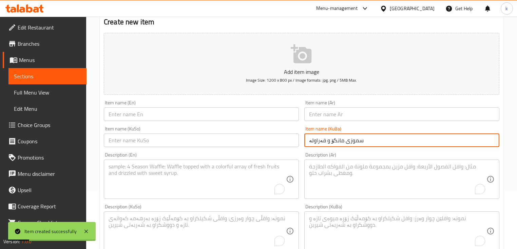
click at [248, 139] on input "text" at bounding box center [201, 141] width 195 height 14
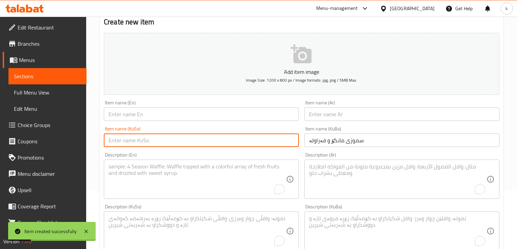
paste input "سموزی مانگۆ و فەراولە"
type input "سموزی مانگۆ و فەراولە"
click at [326, 113] on input "text" at bounding box center [401, 114] width 195 height 14
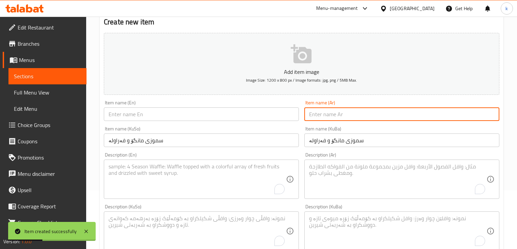
paste input "سموثي مانجو و فراولة"
type input "سموثي مانجو و فراولة"
click at [157, 113] on input "text" at bounding box center [201, 114] width 195 height 14
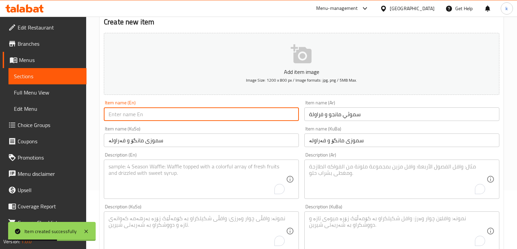
paste input "Mango And Strawberry Smoothie"
type input "Mango And Strawberry Smoothie"
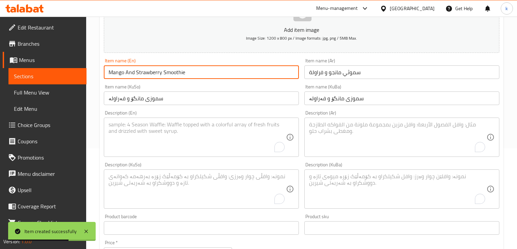
scroll to position [167, 0]
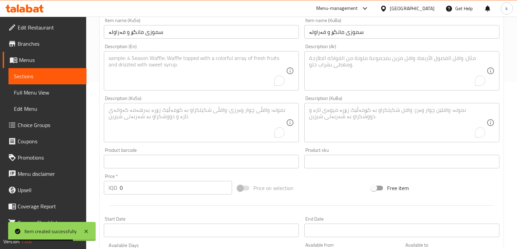
click at [343, 125] on textarea "To enrich screen reader interactions, please activate Accessibility in Grammarl…" at bounding box center [397, 123] width 177 height 32
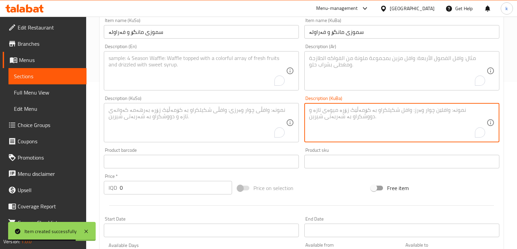
paste textarea "سموزی مانگۆ، فەراولە و شیر"
type textarea "سموزی مانگۆ، فەراولە و شیر"
click at [238, 130] on textarea "To enrich screen reader interactions, please activate Accessibility in Grammarl…" at bounding box center [196, 123] width 177 height 32
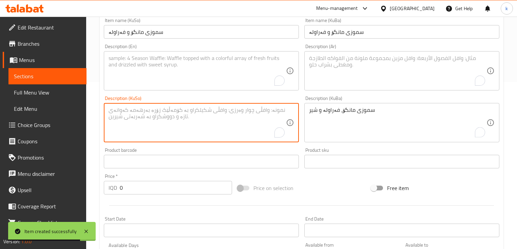
paste textarea "سموزی مانگۆ، فەراولە و شیر"
type textarea "سموزی مانگۆ، فەراولە و شیر"
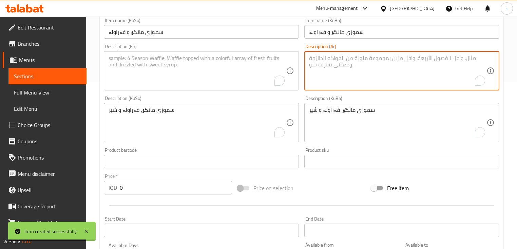
click at [355, 71] on textarea "To enrich screen reader interactions, please activate Accessibility in Grammarl…" at bounding box center [397, 71] width 177 height 32
paste textarea "سموثي مانجو، فراولة وحليب"
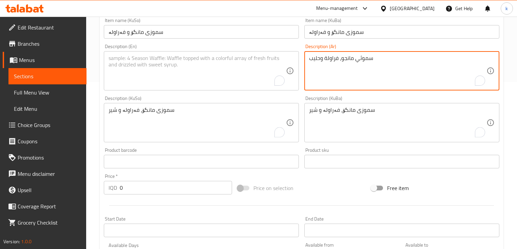
type textarea "سموثي مانجو، فراولة وحليب"
click at [219, 82] on textarea "To enrich screen reader interactions, please activate Accessibility in Grammarl…" at bounding box center [196, 71] width 177 height 32
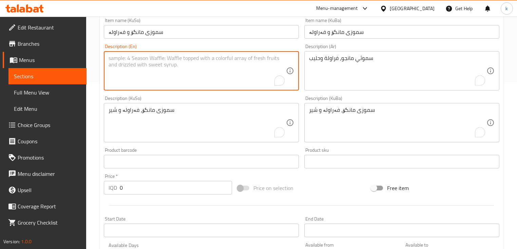
paste textarea "Mango, strawberry and milk smoothie"
type textarea "Mango, strawberry and milk smoothie"
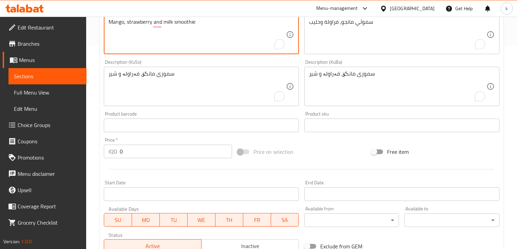
drag, startPoint x: 127, startPoint y: 152, endPoint x: 91, endPoint y: 150, distance: 35.6
click at [92, 152] on div "Home / Restaurants management / Menus / Sections / item / create Smoothie secti…" at bounding box center [301, 83] width 430 height 540
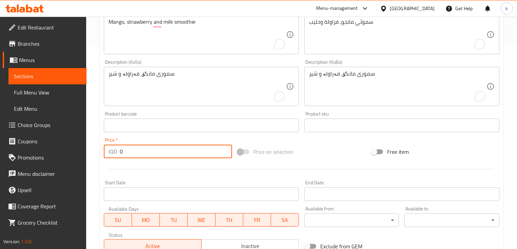
paste input "750"
type input "7500"
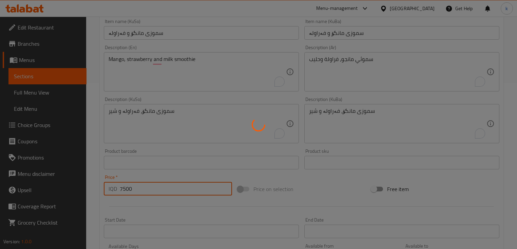
scroll to position [131, 0]
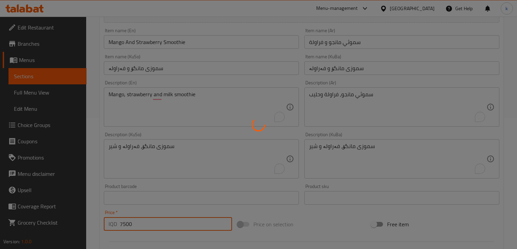
type input "0"
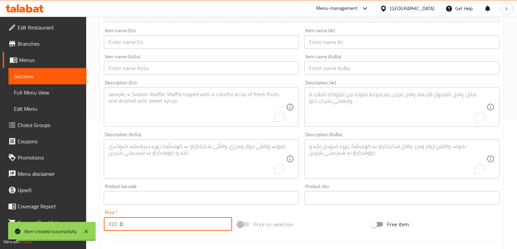
scroll to position [0, 0]
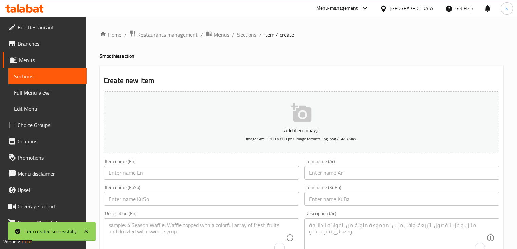
click at [246, 36] on span "Sections" at bounding box center [246, 35] width 19 height 8
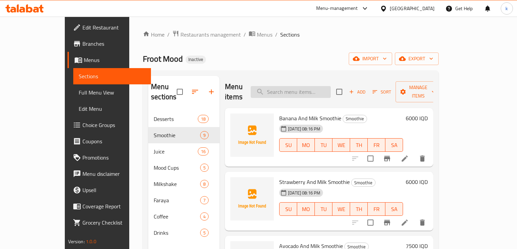
click at [298, 89] on input "search" at bounding box center [290, 92] width 80 height 12
paste input "Quatro"
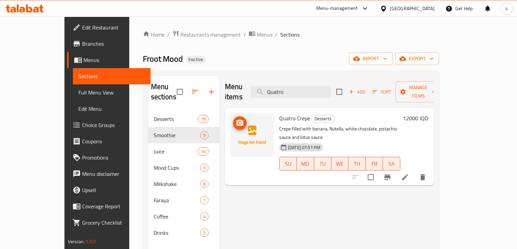
type input "Quatro"
click at [233, 119] on span "upload picture" at bounding box center [240, 123] width 14 height 8
click at [236, 119] on icon "upload picture" at bounding box center [240, 123] width 8 height 8
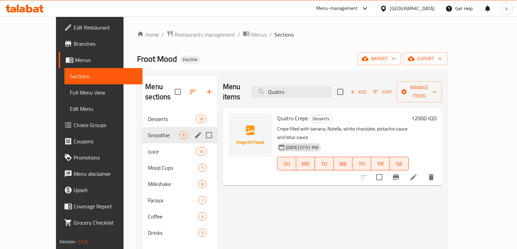
click at [142, 130] on div "Smoothie 9" at bounding box center [179, 135] width 75 height 16
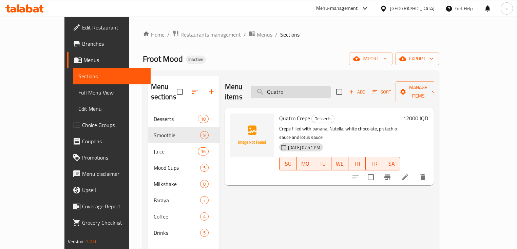
click at [300, 86] on input "Quatro" at bounding box center [290, 92] width 80 height 12
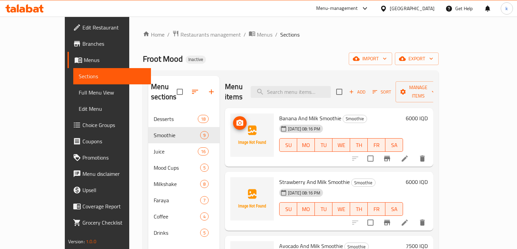
click at [233, 119] on span "upload picture" at bounding box center [240, 123] width 14 height 8
click at [236, 120] on icon "upload picture" at bounding box center [239, 123] width 7 height 6
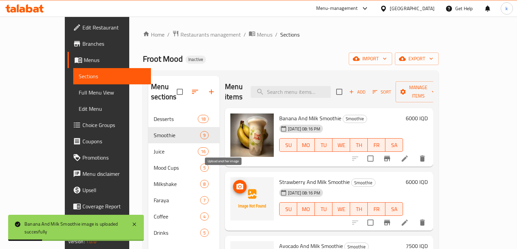
click at [236, 183] on icon "upload picture" at bounding box center [239, 186] width 7 height 6
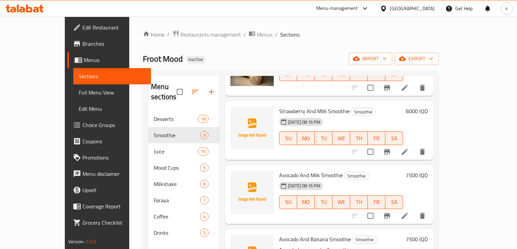
scroll to position [72, 0]
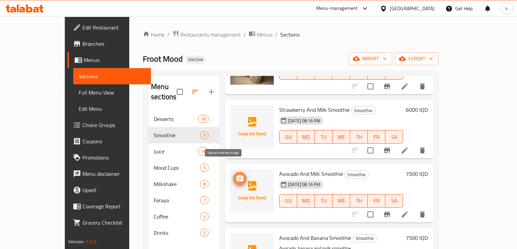
click at [236, 175] on icon "upload picture" at bounding box center [239, 178] width 7 height 6
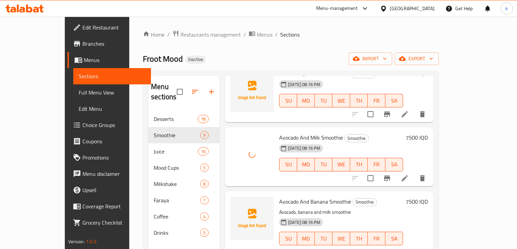
scroll to position [144, 0]
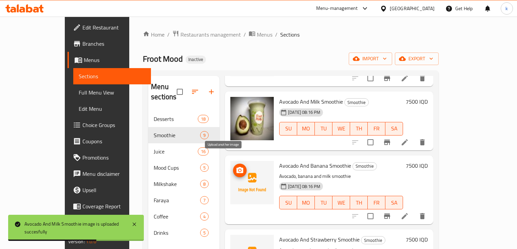
click at [233, 166] on span "upload picture" at bounding box center [240, 170] width 14 height 8
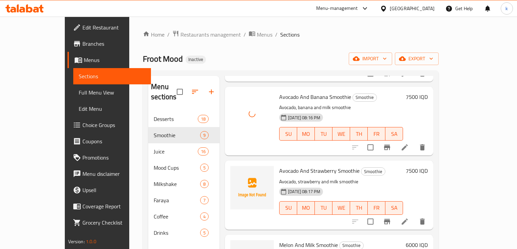
scroll to position [217, 0]
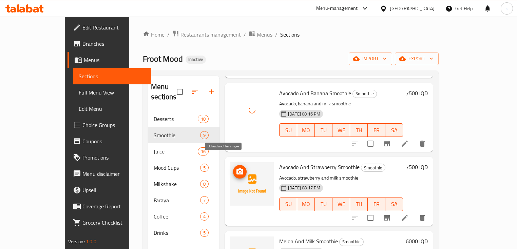
click at [236, 168] on icon "upload picture" at bounding box center [239, 171] width 7 height 6
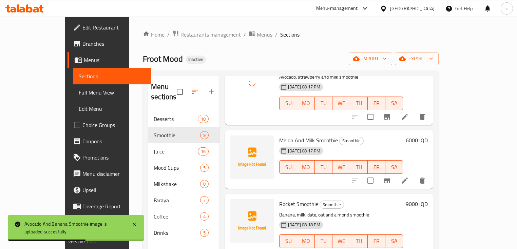
scroll to position [325, 0]
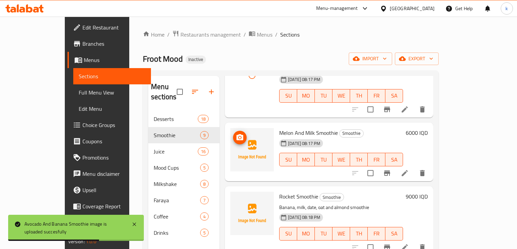
click at [236, 134] on icon "upload picture" at bounding box center [239, 137] width 7 height 6
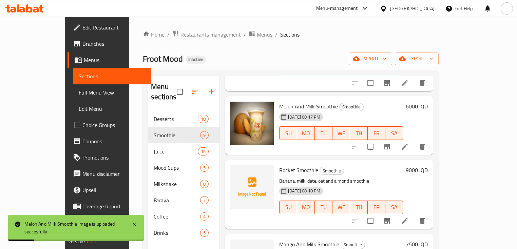
scroll to position [361, 0]
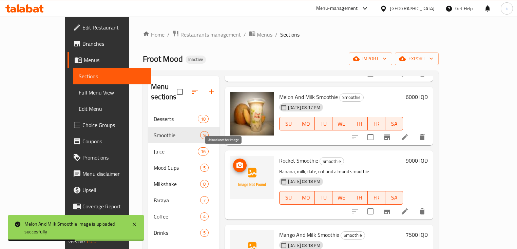
click at [236, 161] on icon "upload picture" at bounding box center [240, 165] width 8 height 8
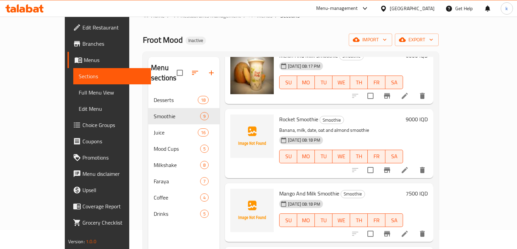
scroll to position [36, 0]
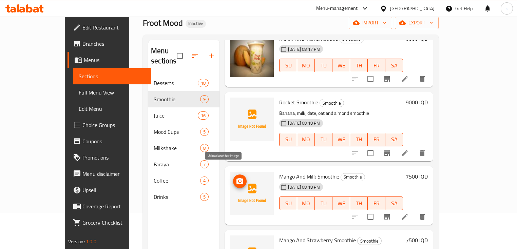
click at [236, 177] on icon "upload picture" at bounding box center [240, 181] width 8 height 8
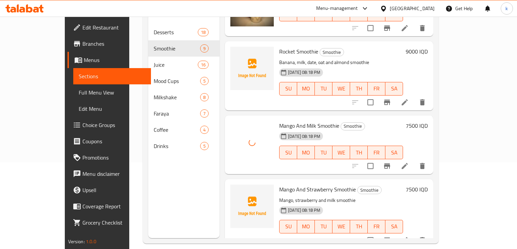
scroll to position [95, 0]
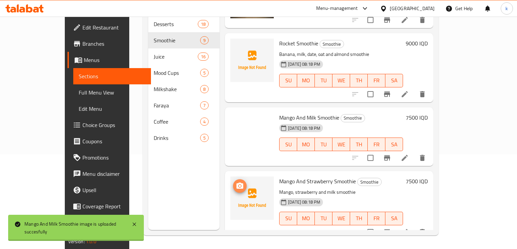
click at [236, 182] on icon "upload picture" at bounding box center [240, 186] width 8 height 8
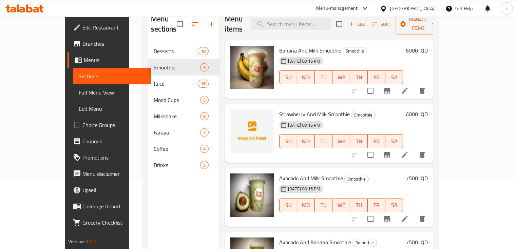
scroll to position [72, 0]
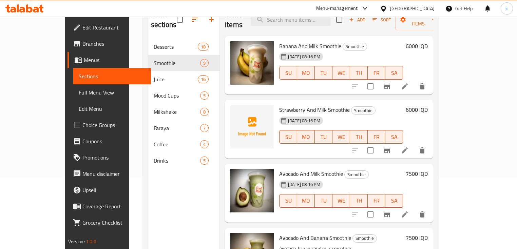
click at [73, 98] on link "Full Menu View" at bounding box center [112, 92] width 78 height 16
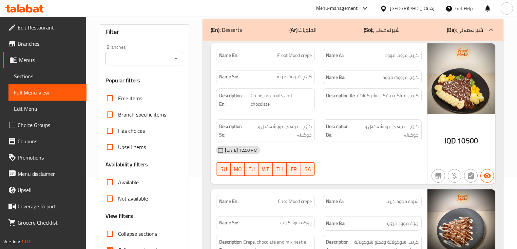
click at [133, 60] on input "Branches" at bounding box center [138, 58] width 62 height 9
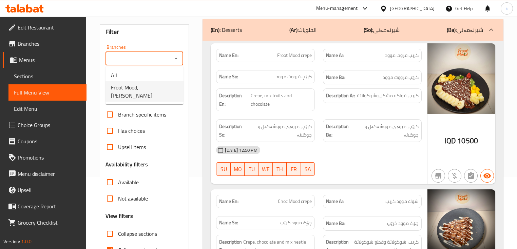
click at [155, 85] on span "Froot Mood, [PERSON_NAME]" at bounding box center [144, 91] width 67 height 16
type input "Froot Mood, [PERSON_NAME]"
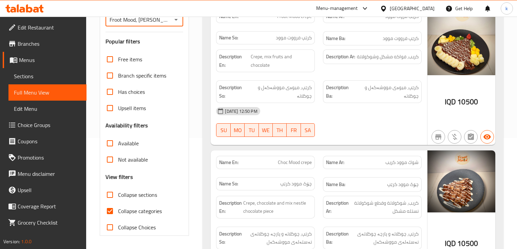
click at [109, 214] on input "Collapse categories" at bounding box center [110, 211] width 16 height 16
checkbox input "false"
click at [112, 197] on input "Collapse sections" at bounding box center [110, 195] width 16 height 16
checkbox input "true"
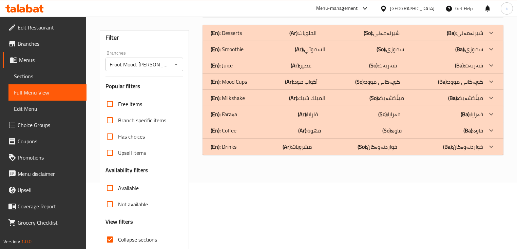
scroll to position [3, 0]
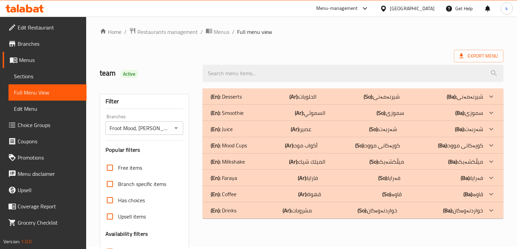
click at [313, 115] on p "(Ar): السموثي" at bounding box center [310, 113] width 31 height 8
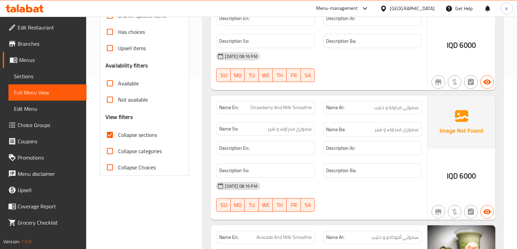
scroll to position [183, 0]
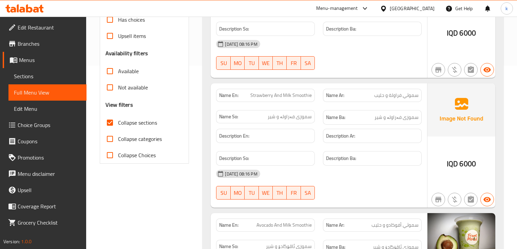
click at [297, 98] on span "Strawberry And Milk Smoothie" at bounding box center [280, 95] width 61 height 7
copy span "Strawberry And Milk Smoothie"
click at [275, 93] on span "Strawberry And Milk Smoothie" at bounding box center [280, 95] width 61 height 7
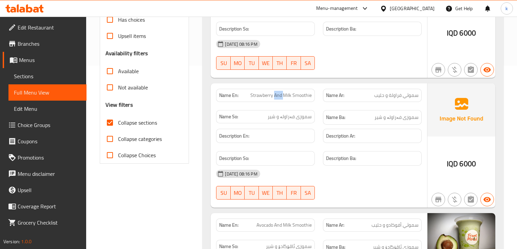
click at [275, 93] on span "Strawberry And Milk Smoothie" at bounding box center [280, 95] width 61 height 7
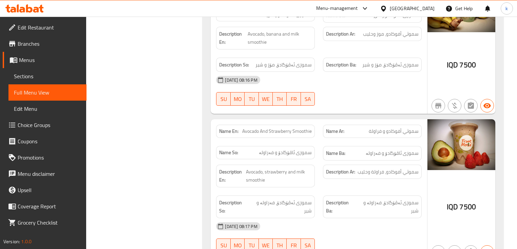
scroll to position [545, 0]
drag, startPoint x: 400, startPoint y: 149, endPoint x: 373, endPoint y: 147, distance: 26.2
click at [383, 149] on span "سموزی ئاڤۆگادۆ و فەراولە" at bounding box center [391, 153] width 53 height 8
click at [269, 128] on span "Avocado And Strawberry Smoothie" at bounding box center [276, 130] width 69 height 7
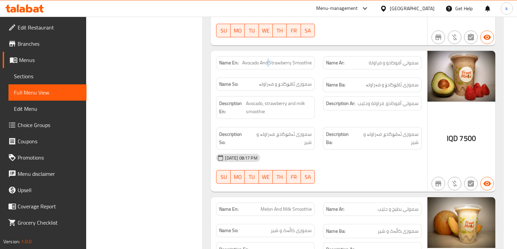
scroll to position [617, 0]
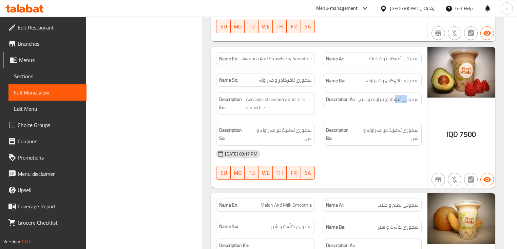
click at [390, 95] on span "سموثي أفوكادو، فراولة وحليب" at bounding box center [387, 99] width 61 height 8
drag, startPoint x: 402, startPoint y: 121, endPoint x: 369, endPoint y: 126, distance: 33.0
click at [380, 123] on div "Description Ba: سموزی ئەڤۆگادۆ، فەراولە و شیر" at bounding box center [372, 134] width 99 height 23
drag, startPoint x: 294, startPoint y: 126, endPoint x: 280, endPoint y: 124, distance: 14.7
click at [286, 126] on span "سموزی ئەڤۆگادۆ، فەراولە و شیر" at bounding box center [280, 134] width 62 height 17
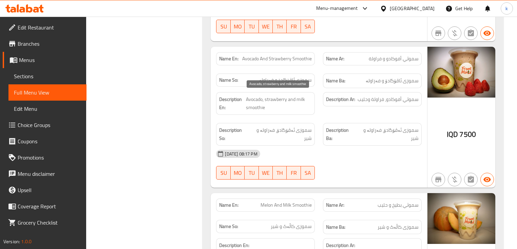
click at [269, 100] on span "Avocado, strawberry and milk smoothie" at bounding box center [279, 103] width 66 height 17
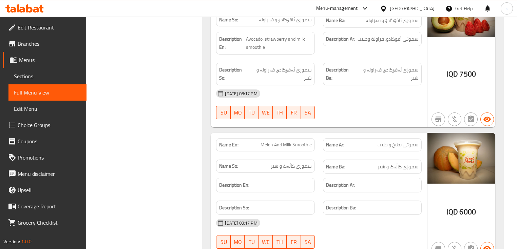
scroll to position [689, 0]
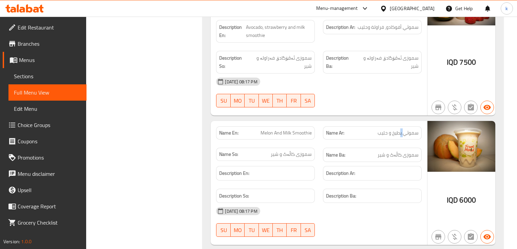
drag, startPoint x: 403, startPoint y: 121, endPoint x: 366, endPoint y: 121, distance: 36.9
click at [393, 129] on span "سموثي بطيخ و حليب" at bounding box center [397, 132] width 41 height 7
drag, startPoint x: 377, startPoint y: 141, endPoint x: 400, endPoint y: 143, distance: 23.1
click at [395, 151] on h6 "Name Ba: سموزی کاڵەک و شیر" at bounding box center [372, 155] width 93 height 8
click at [266, 129] on span "Melon And Milk Smoothie" at bounding box center [285, 132] width 51 height 7
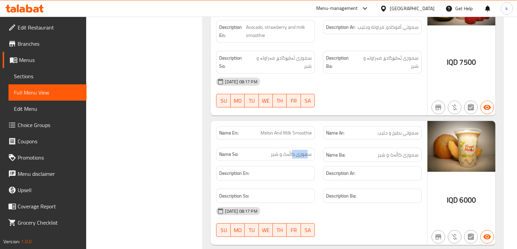
drag, startPoint x: 306, startPoint y: 142, endPoint x: 287, endPoint y: 142, distance: 18.3
click at [288, 151] on span "سموزی کاڵەک و شیر" at bounding box center [290, 154] width 41 height 7
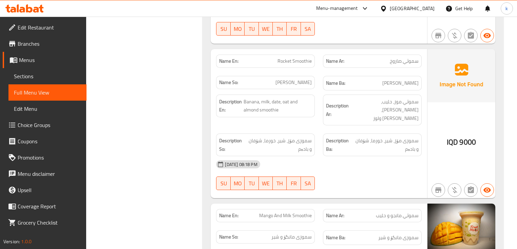
scroll to position [710, 0]
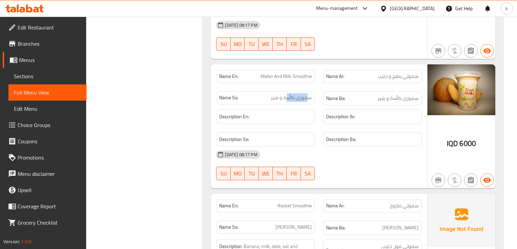
click at [317, 146] on div "[DATE] 08:17 PM" at bounding box center [318, 154] width 213 height 16
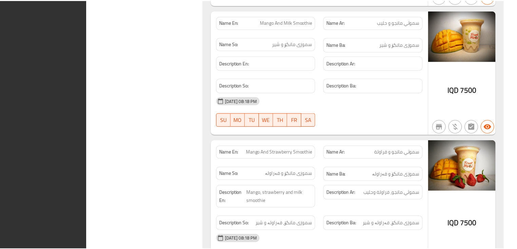
scroll to position [1216, 0]
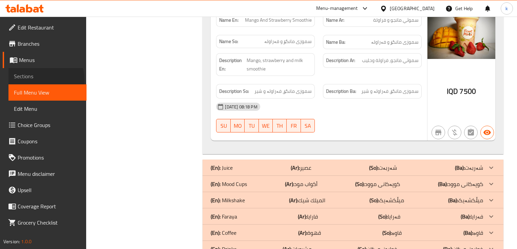
click at [34, 80] on link "Sections" at bounding box center [47, 76] width 78 height 16
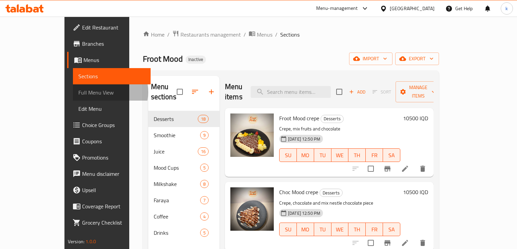
click at [78, 92] on span "Full Menu View" at bounding box center [111, 92] width 67 height 8
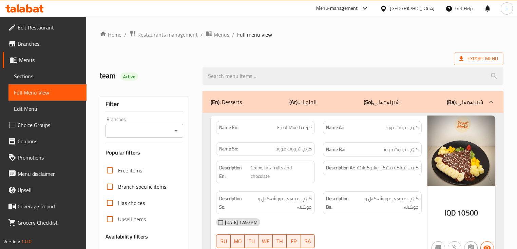
click at [136, 132] on input "Branches" at bounding box center [138, 130] width 62 height 9
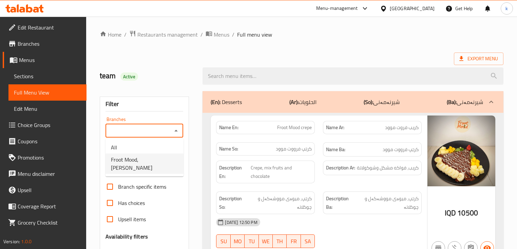
click at [135, 157] on span "Froot Mood, [PERSON_NAME]" at bounding box center [144, 164] width 67 height 16
type input "Froot Mood, [PERSON_NAME]"
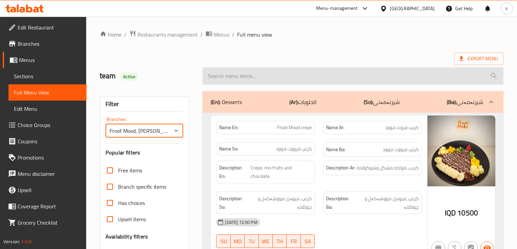
click at [242, 75] on input "search" at bounding box center [352, 75] width 300 height 17
paste input "Quatro"
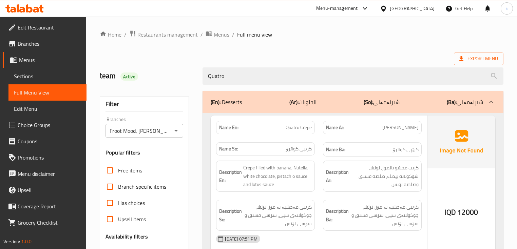
scroll to position [36, 0]
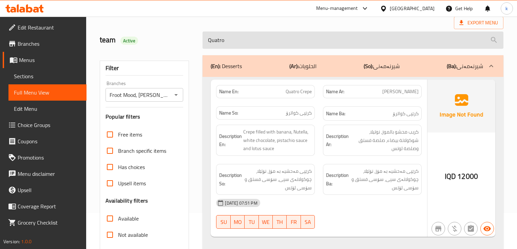
type input "Quatro"
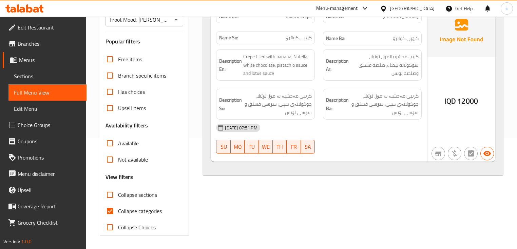
scroll to position [3, 0]
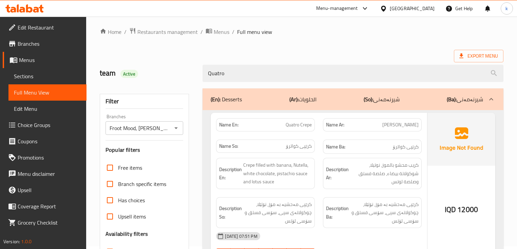
click at [306, 123] on span "Quatro Crepe" at bounding box center [298, 124] width 26 height 7
copy span "Quatro Crepe"
click at [24, 69] on link "Sections" at bounding box center [47, 76] width 78 height 16
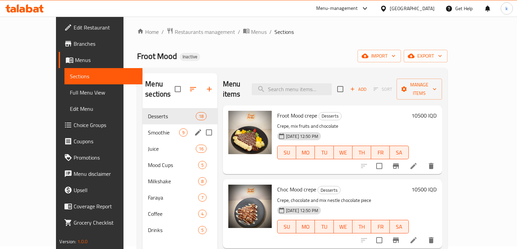
click at [148, 128] on span "Smoothie" at bounding box center [163, 132] width 31 height 8
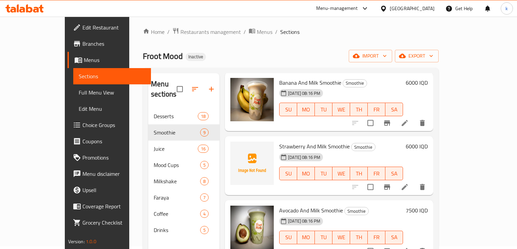
scroll to position [36, 0]
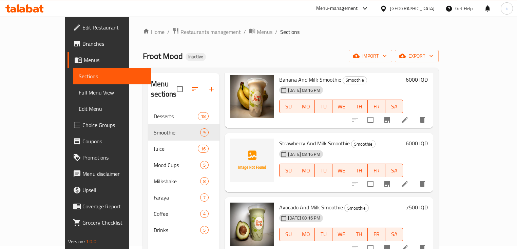
click at [285, 138] on span "Strawberry And Milk Smoothie" at bounding box center [314, 143] width 70 height 10
copy h6 "Strawberry And Milk Smoothie"
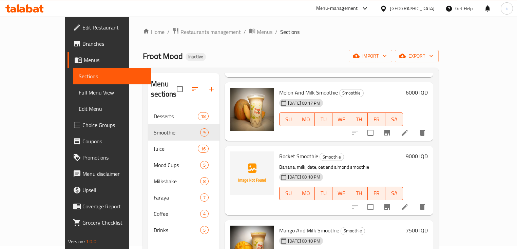
scroll to position [384, 0]
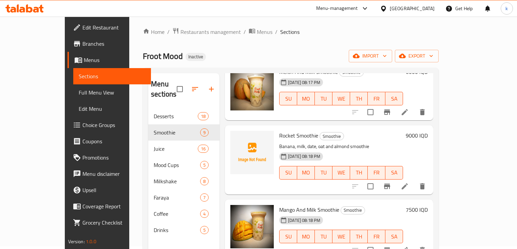
click at [283, 130] on span "Rocket Smoothie" at bounding box center [298, 135] width 39 height 10
copy h6 "Rocket Smoothie"
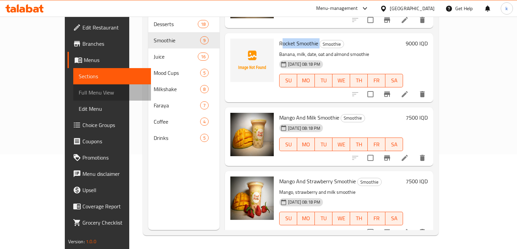
click at [79, 91] on span "Full Menu View" at bounding box center [112, 92] width 67 height 8
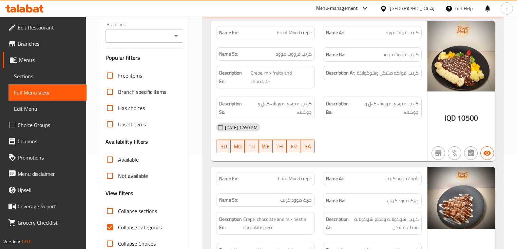
click at [138, 41] on div "Branches" at bounding box center [144, 36] width 78 height 14
click at [145, 37] on input "Branches" at bounding box center [138, 35] width 62 height 9
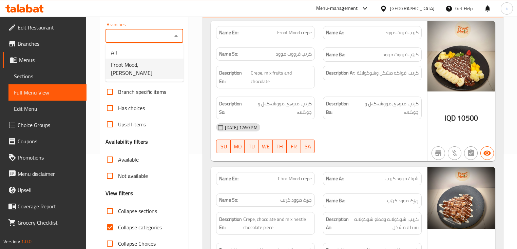
click at [148, 62] on span "Froot Mood, [PERSON_NAME]" at bounding box center [144, 69] width 67 height 16
type input "Froot Mood, [PERSON_NAME]"
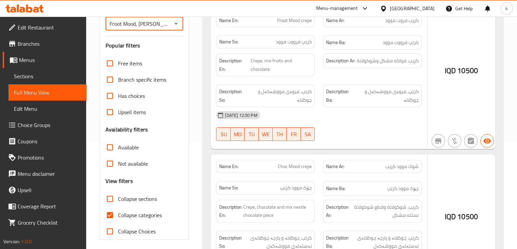
click at [110, 194] on div at bounding box center [258, 124] width 517 height 249
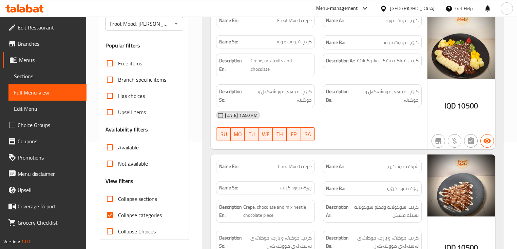
scroll to position [111, 0]
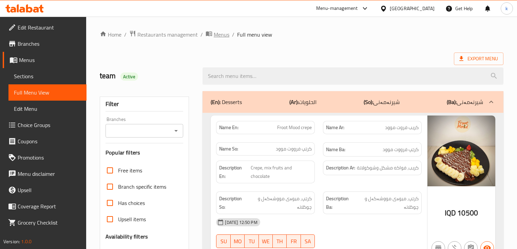
click at [221, 38] on span "Menus" at bounding box center [222, 35] width 16 height 8
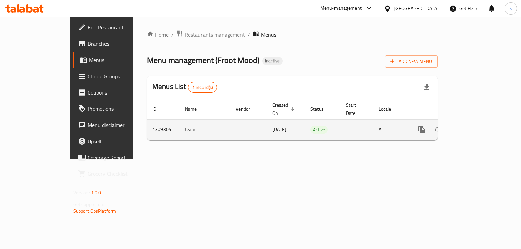
click at [474, 126] on icon "enhanced table" at bounding box center [470, 130] width 8 height 8
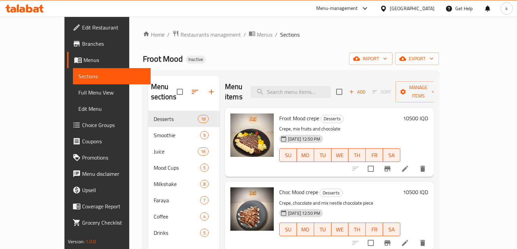
click at [296, 89] on input "search" at bounding box center [290, 92] width 80 height 12
paste input "Strawberry And Milk Smoothie"
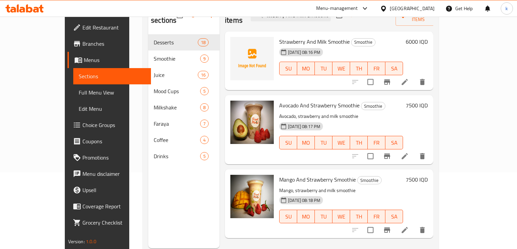
scroll to position [95, 0]
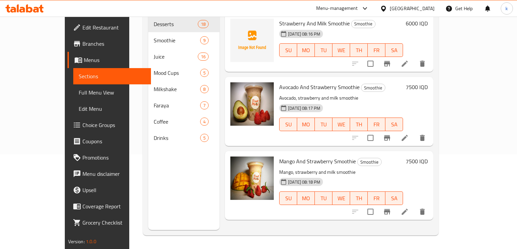
type input "Strawberry And Milk Smoothie"
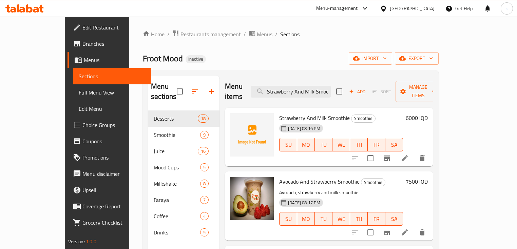
scroll to position [0, 0]
click at [311, 92] on input "Strawberry And Milk Smoothie" at bounding box center [290, 92] width 80 height 12
click at [236, 120] on icon "upload picture" at bounding box center [239, 123] width 7 height 6
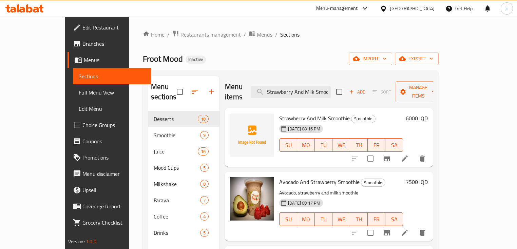
click at [79, 95] on span "Full Menu View" at bounding box center [112, 92] width 67 height 8
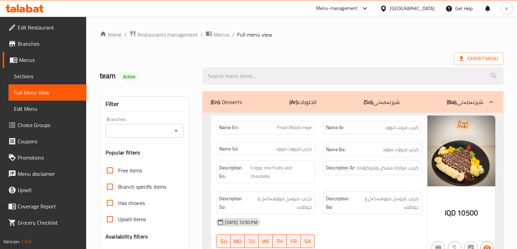
click at [139, 133] on input "Branches" at bounding box center [138, 130] width 62 height 9
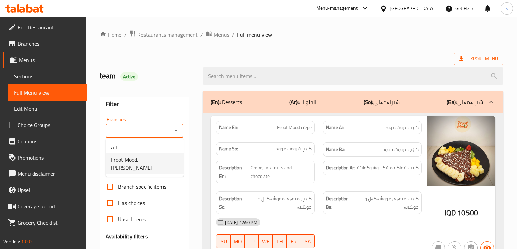
click at [153, 162] on span "Froot Mood, [PERSON_NAME]" at bounding box center [144, 164] width 67 height 16
type input "Froot Mood, [PERSON_NAME]"
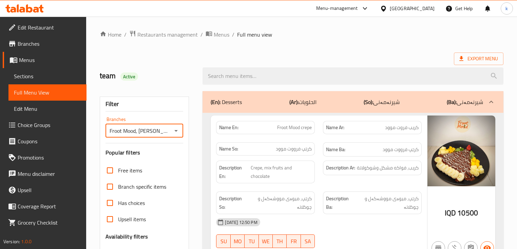
scroll to position [147, 0]
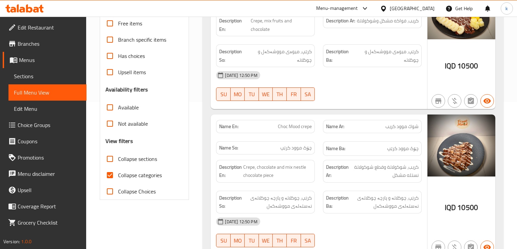
click at [108, 157] on input "Collapse sections" at bounding box center [110, 159] width 16 height 16
checkbox input "true"
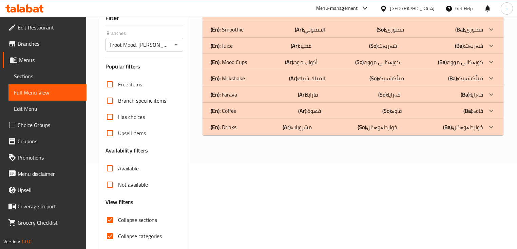
scroll to position [75, 0]
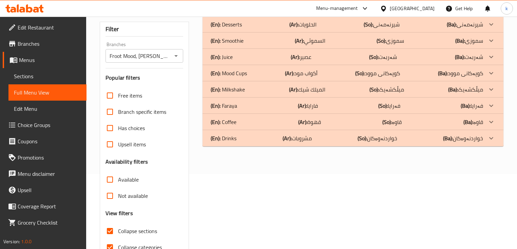
click at [310, 41] on p "(Ar): السموثي" at bounding box center [310, 41] width 31 height 8
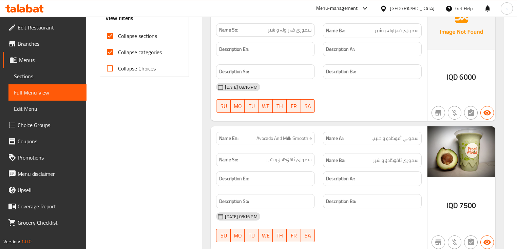
scroll to position [292, 0]
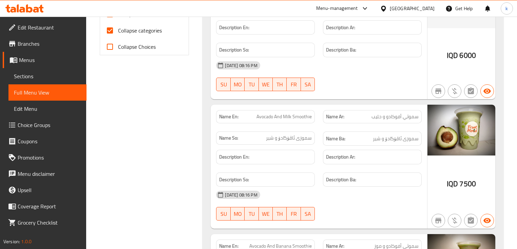
click at [43, 79] on span "Sections" at bounding box center [47, 76] width 67 height 8
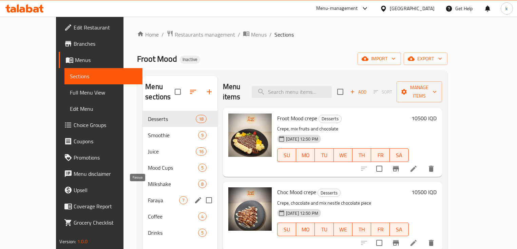
click at [148, 180] on span "Milkshake" at bounding box center [173, 184] width 50 height 8
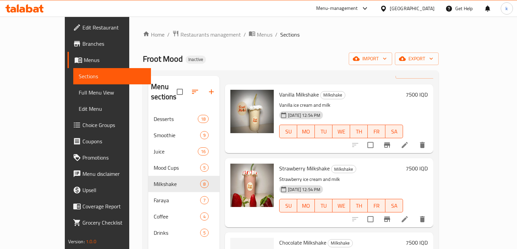
scroll to position [36, 0]
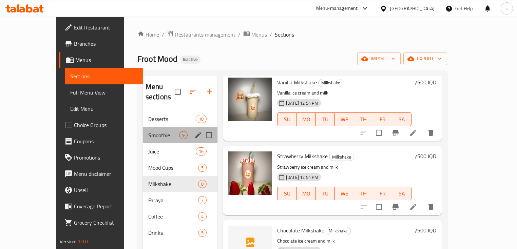
click at [143, 127] on div "Smoothie 9" at bounding box center [180, 135] width 75 height 16
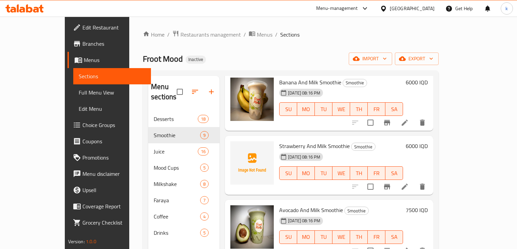
scroll to position [108, 0]
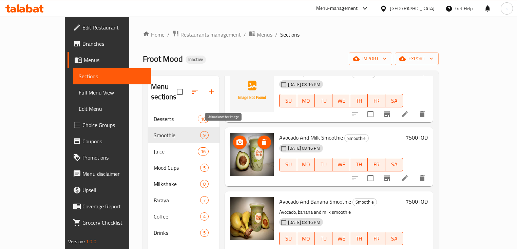
click at [236, 139] on icon "upload picture" at bounding box center [239, 142] width 7 height 6
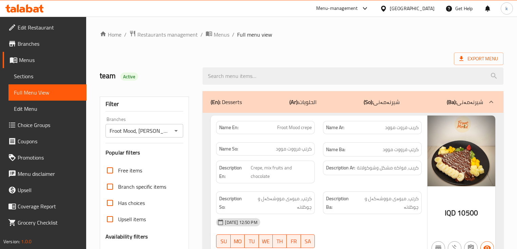
scroll to position [111, 0]
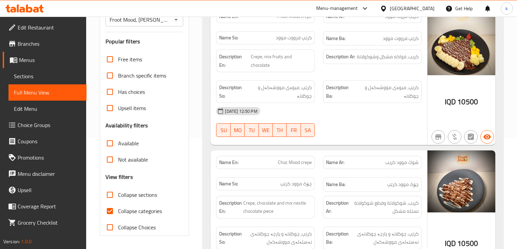
click at [109, 196] on input "Collapse sections" at bounding box center [110, 195] width 16 height 16
checkbox input "true"
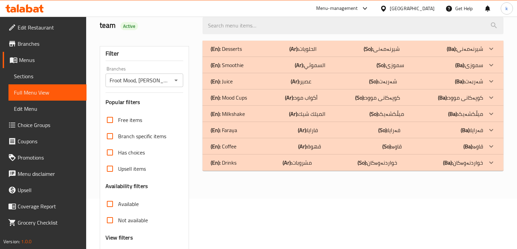
scroll to position [39, 0]
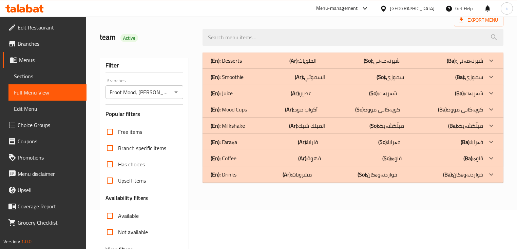
click at [307, 77] on p "(Ar): السموثي" at bounding box center [310, 77] width 31 height 8
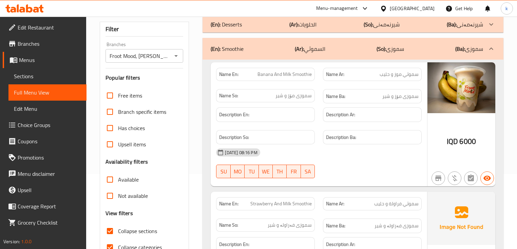
scroll to position [183, 0]
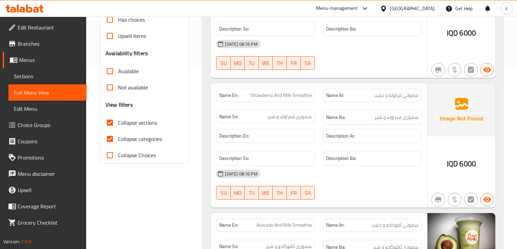
click at [25, 8] on icon at bounding box center [24, 8] width 38 height 8
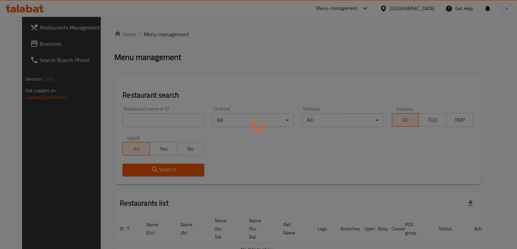
scroll to position [21, 0]
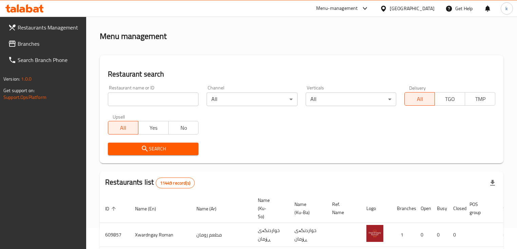
click at [152, 96] on input "search" at bounding box center [153, 100] width 90 height 14
paste input "697251"
type input "697251"
click at [137, 148] on span "Search" at bounding box center [153, 149] width 80 height 8
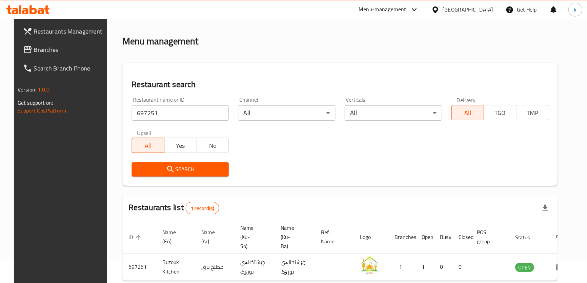
scroll to position [14, 0]
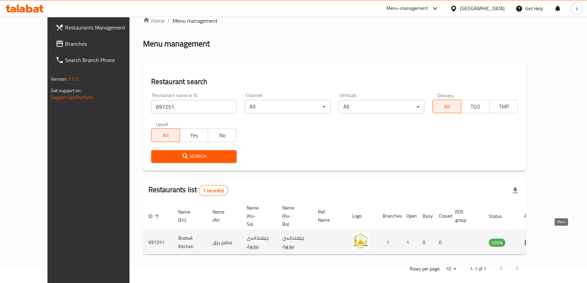
click at [516, 238] on icon "enhanced table" at bounding box center [528, 242] width 8 height 8
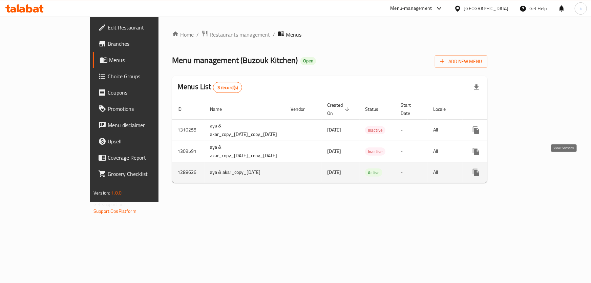
click at [516, 164] on link "enhanced table" at bounding box center [525, 172] width 16 height 16
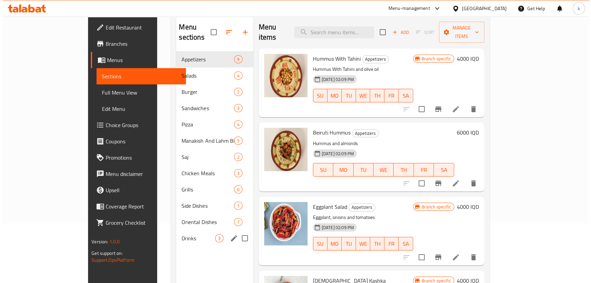
scroll to position [41, 0]
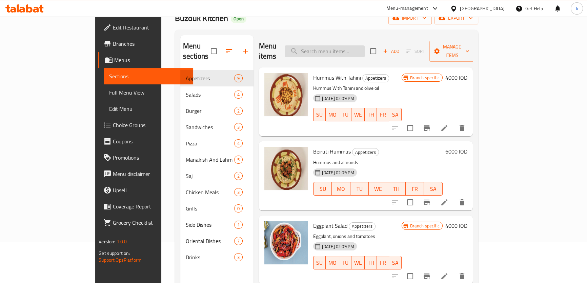
click at [356, 45] on input "search" at bounding box center [325, 51] width 80 height 12
click at [359, 45] on input "search" at bounding box center [325, 51] width 80 height 12
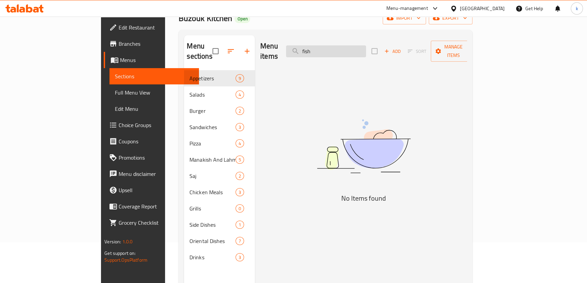
click at [343, 45] on input "fish" at bounding box center [326, 51] width 80 height 12
paste input "زبيدي"
type input "ز"
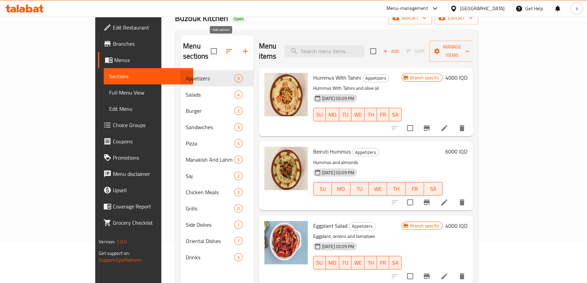
click at [243, 49] on icon "button" at bounding box center [245, 51] width 5 height 5
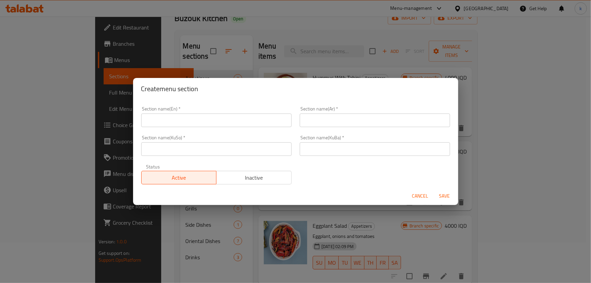
click at [186, 122] on input "text" at bounding box center [216, 121] width 150 height 14
type input "Fish"
click at [340, 129] on div "Section name(Ar)   * Section name(Ar) *" at bounding box center [375, 116] width 159 height 29
click at [338, 123] on input "text" at bounding box center [375, 121] width 150 height 14
type input "السمك"
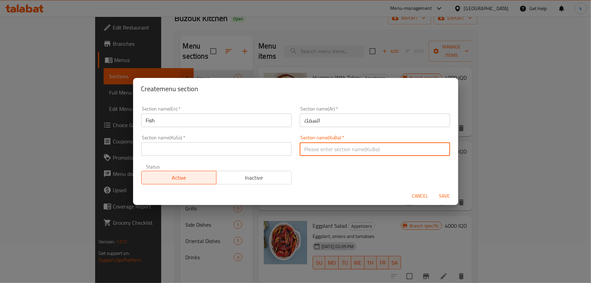
click at [333, 149] on input "text" at bounding box center [375, 149] width 150 height 14
click at [333, 149] on input "ماسی" at bounding box center [375, 149] width 150 height 14
type input "ماسی"
click at [235, 144] on input "text" at bounding box center [216, 149] width 150 height 14
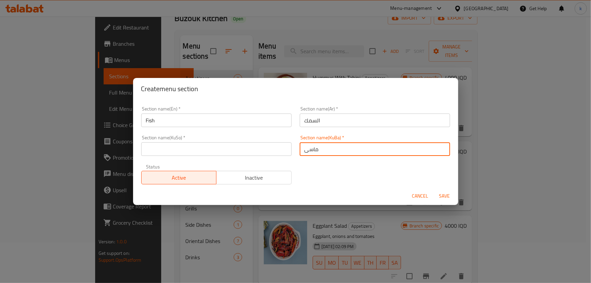
paste input "ماسی"
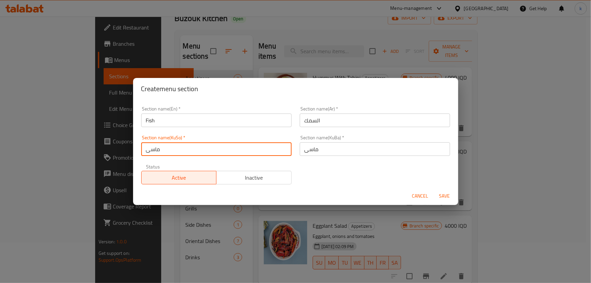
type input "ماسی"
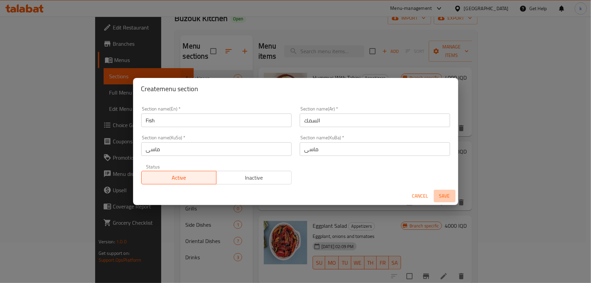
click at [445, 194] on span "Save" at bounding box center [445, 196] width 16 height 8
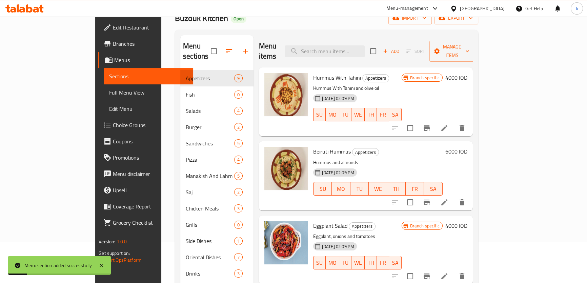
click at [225, 48] on icon "button" at bounding box center [229, 51] width 8 height 8
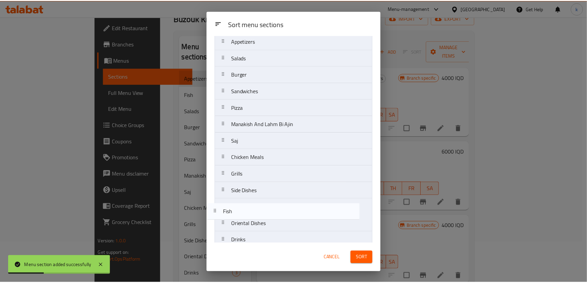
scroll to position [29, 0]
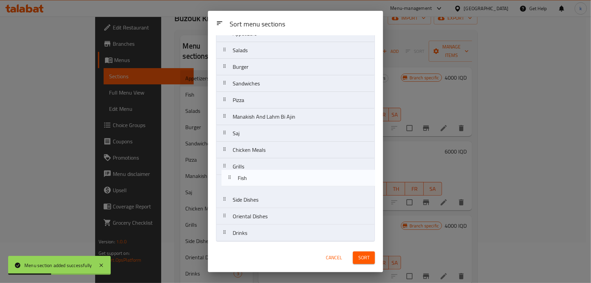
drag, startPoint x: 227, startPoint y: 78, endPoint x: 231, endPoint y: 183, distance: 105.5
click at [231, 183] on nav "Appetizers Fish Salads Burger Sandwiches Pizza Manakish And Lahm Bi Ajin Saj Ch…" at bounding box center [295, 133] width 159 height 217
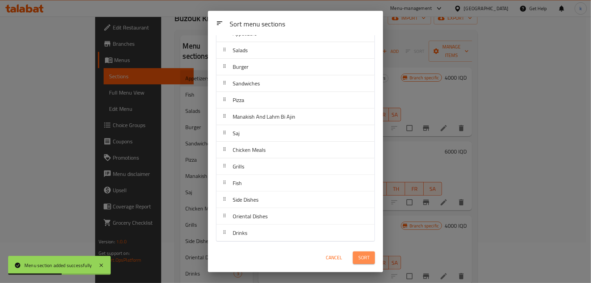
click at [362, 249] on button "Sort" at bounding box center [364, 257] width 22 height 13
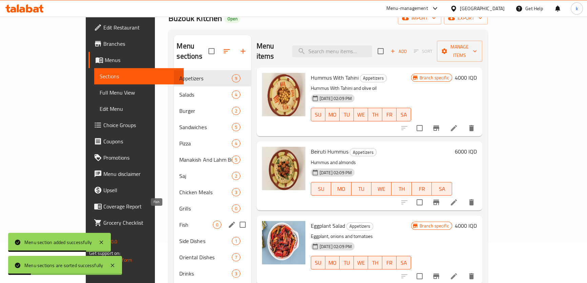
click at [179, 221] on span "Fish" at bounding box center [195, 225] width 33 height 8
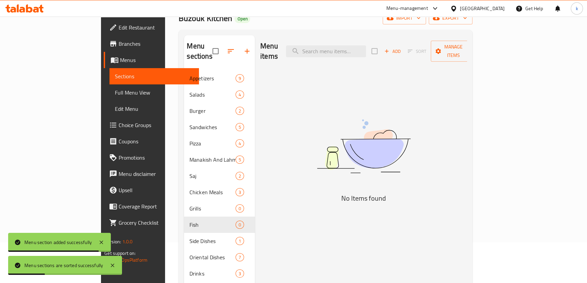
click at [390, 48] on icon "button" at bounding box center [387, 51] width 6 height 6
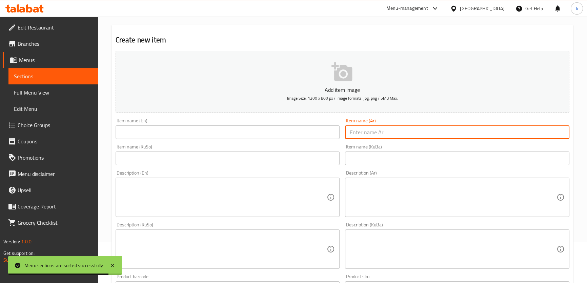
drag, startPoint x: 362, startPoint y: 132, endPoint x: 367, endPoint y: 134, distance: 5.4
click at [362, 132] on input "text" at bounding box center [457, 132] width 224 height 14
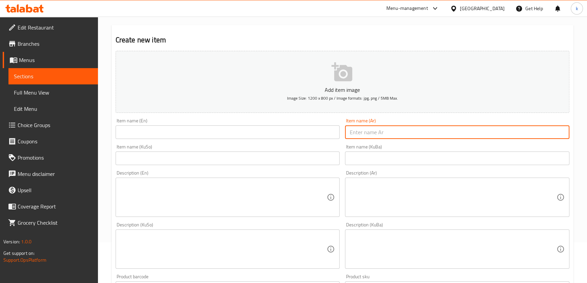
paste input "مطبق بياح"
type input "مطبق بياح"
click at [376, 157] on input "text" at bounding box center [457, 159] width 224 height 14
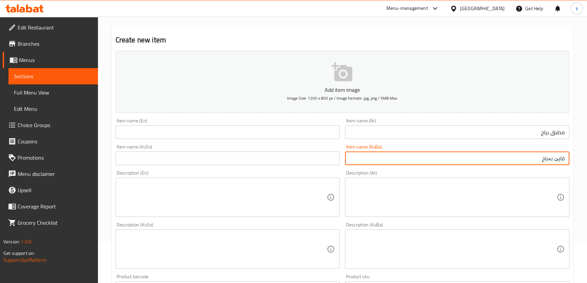
type input "قاپێ بەیاح"
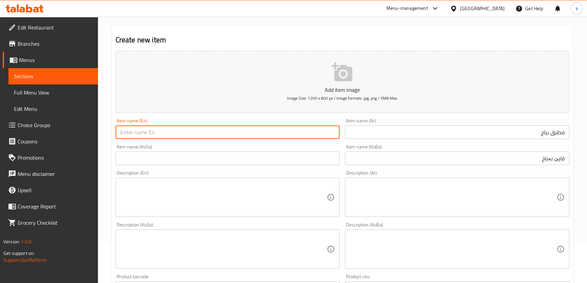
click at [182, 133] on input "text" at bounding box center [228, 132] width 224 height 14
paste input "Biah's dish"
click at [132, 132] on input "Biah's dish" at bounding box center [228, 132] width 224 height 14
type input "Bayh Dish"
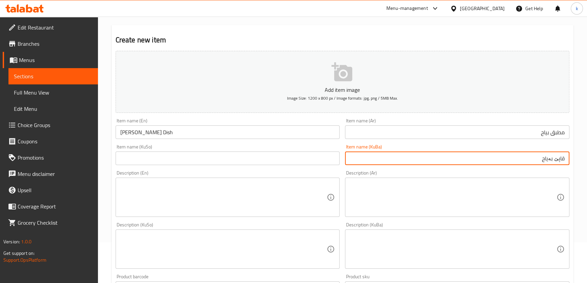
click at [516, 162] on input "قاپێ بەیاح" at bounding box center [457, 159] width 224 height 14
click at [238, 159] on input "text" at bounding box center [228, 159] width 224 height 14
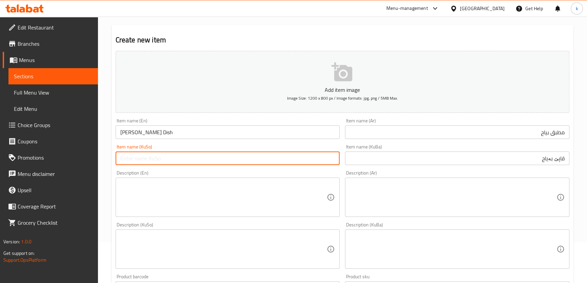
paste input "قاپێ بەیاح"
type input "قاپێ بەیاح"
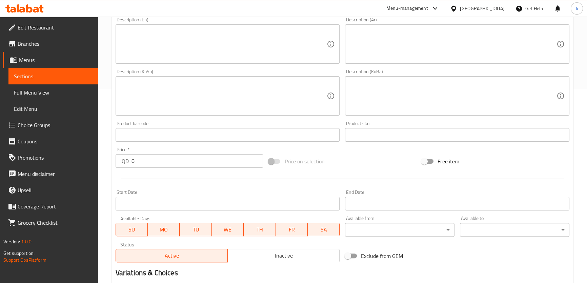
scroll to position [205, 0]
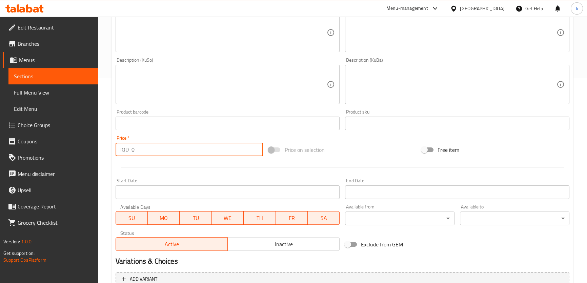
drag, startPoint x: 132, startPoint y: 153, endPoint x: 115, endPoint y: 150, distance: 17.2
click at [116, 150] on div "IQD 0 Price *" at bounding box center [190, 150] width 148 height 14
type input "20000"
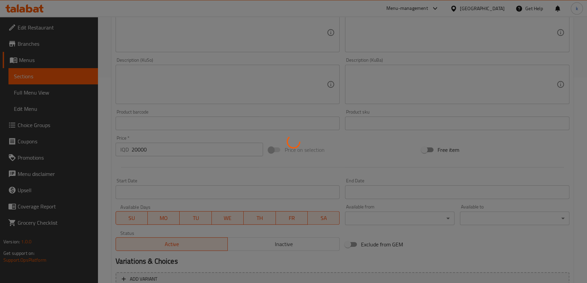
type input "0"
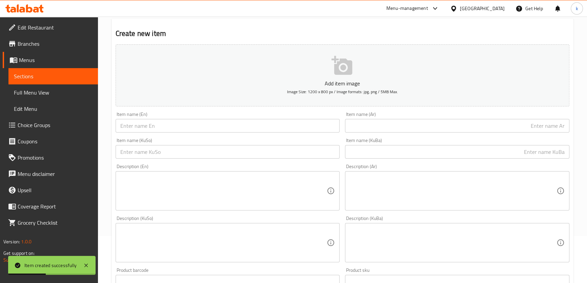
scroll to position [41, 0]
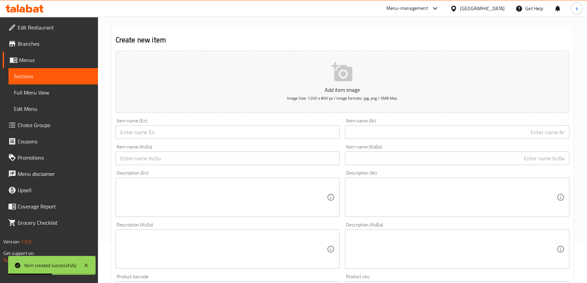
click at [480, 157] on input "text" at bounding box center [457, 159] width 224 height 14
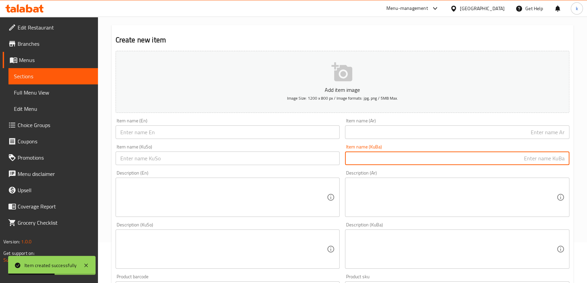
paste input "بەرگری دەبڵ مریشک"
type input "بەرگری دەبڵ مریشک"
drag, startPoint x: 188, startPoint y: 162, endPoint x: 197, endPoint y: 161, distance: 9.5
click at [188, 162] on input "text" at bounding box center [228, 159] width 224 height 14
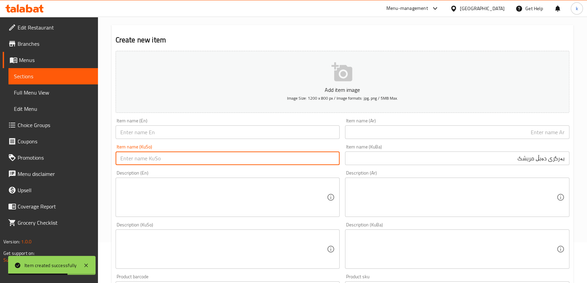
paste input "بەرگری دەبڵ مریشک"
type input "بەرگری دەبڵ مریشک"
click at [470, 137] on input "text" at bounding box center [457, 132] width 224 height 14
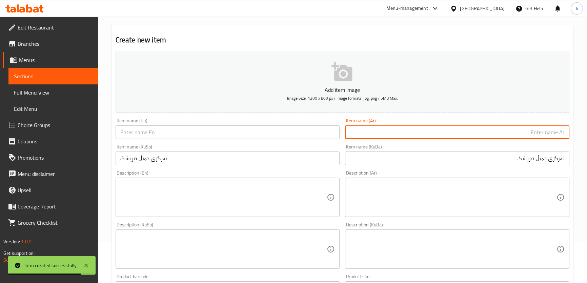
paste input "برجر دوبل دجاج"
type input "برجر دوبل دجاج"
click at [183, 132] on input "text" at bounding box center [228, 132] width 224 height 14
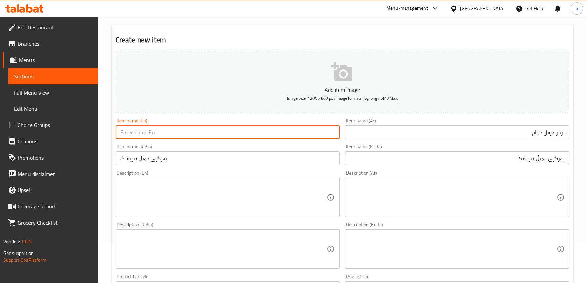
paste input "Double Chicken Burger"
type input "Double Chicken Burger"
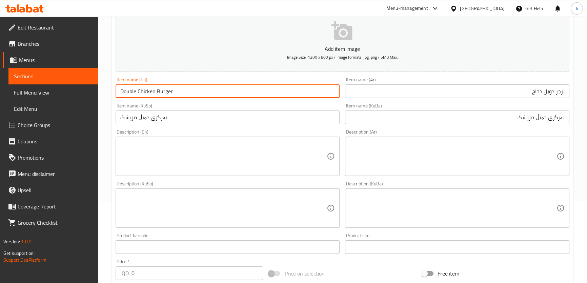
scroll to position [164, 0]
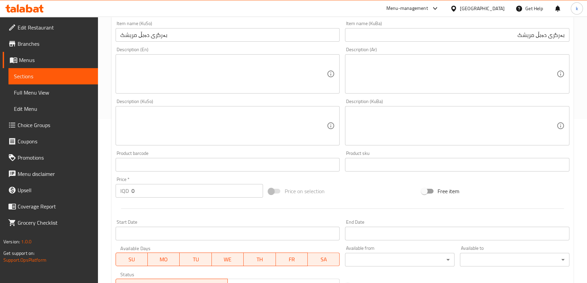
drag, startPoint x: 140, startPoint y: 190, endPoint x: 123, endPoint y: 190, distance: 16.3
click at [123, 190] on div "IQD 0 Price *" at bounding box center [190, 191] width 148 height 14
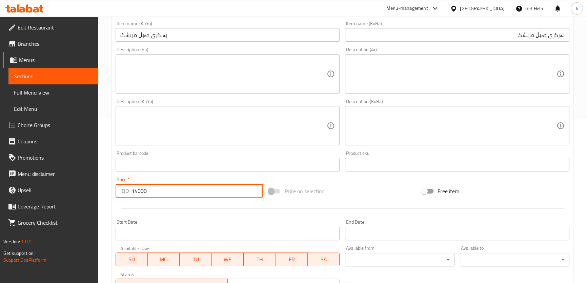
type input "14000"
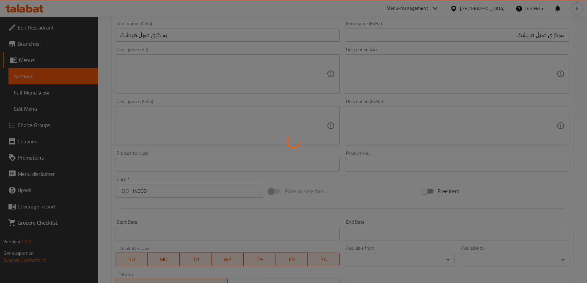
type input "0"
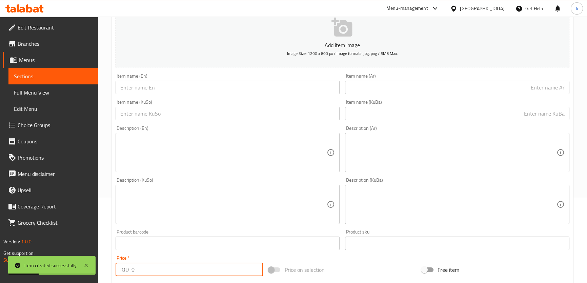
scroll to position [82, 0]
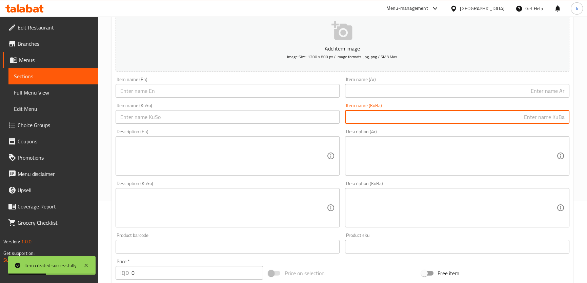
drag, startPoint x: 382, startPoint y: 119, endPoint x: 308, endPoint y: 113, distance: 73.7
click at [382, 119] on input "text" at bounding box center [457, 117] width 224 height 14
paste input "بەرگری گۆشت دەبڵ"
type input "بەرگری گۆشت دەبڵ"
drag, startPoint x: 299, startPoint y: 118, endPoint x: 305, endPoint y: 116, distance: 6.1
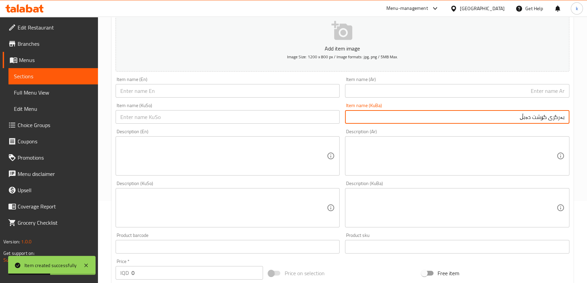
click at [299, 118] on input "text" at bounding box center [228, 117] width 224 height 14
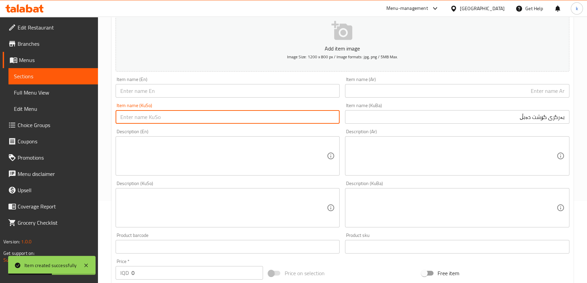
paste input "بەرگری گۆشت دەبڵ"
type input "بەرگری گۆشت دەبڵ"
click at [369, 89] on input "text" at bounding box center [457, 91] width 224 height 14
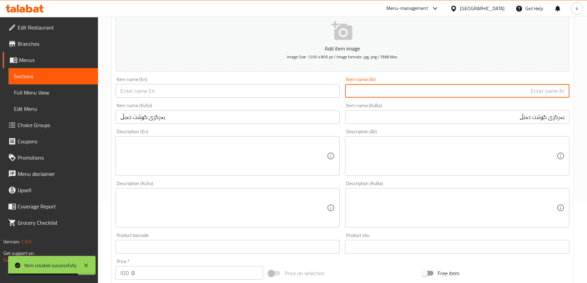
paste input "برجر لحم دوبل"
type input "برجر لحم دوبل"
click at [171, 92] on input "text" at bounding box center [228, 91] width 224 height 14
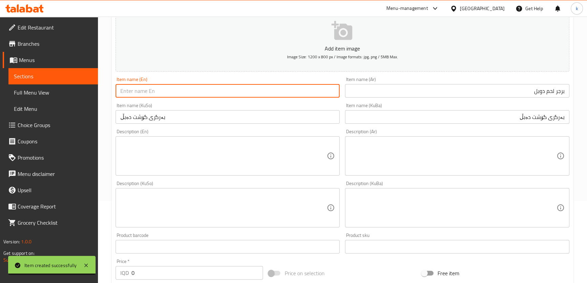
paste input "Double Meat Burger"
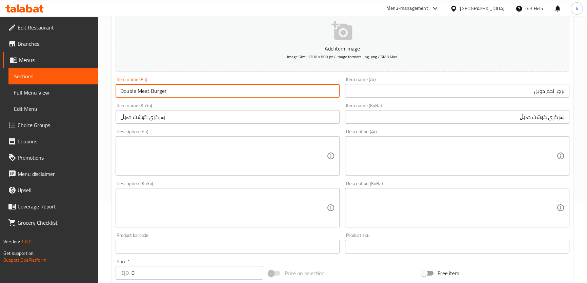
type input "Double Meat Burger"
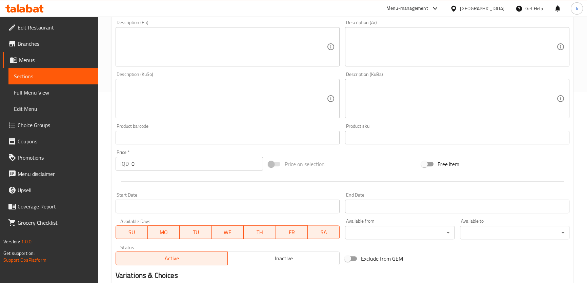
scroll to position [205, 0]
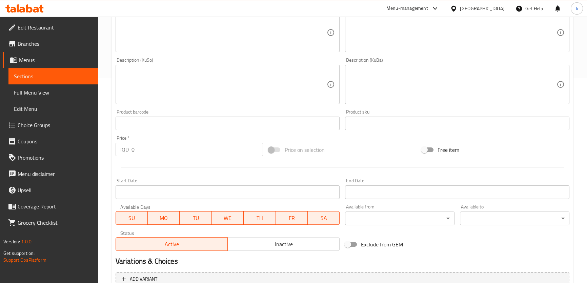
drag, startPoint x: 141, startPoint y: 149, endPoint x: 119, endPoint y: 147, distance: 21.7
click at [120, 147] on div "IQD 0 Price *" at bounding box center [190, 150] width 148 height 14
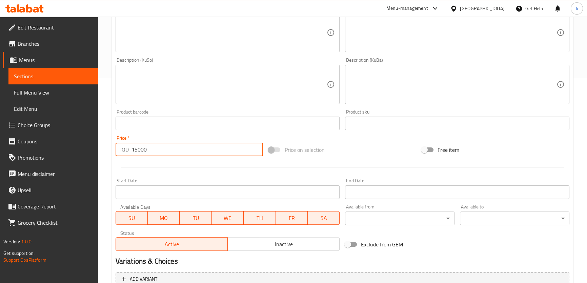
type input "15000"
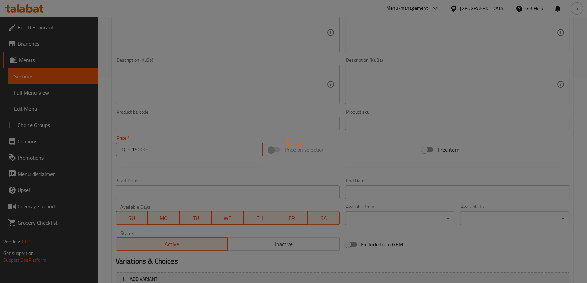
type input "0"
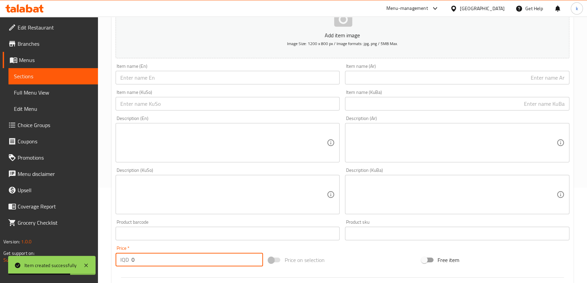
scroll to position [0, 0]
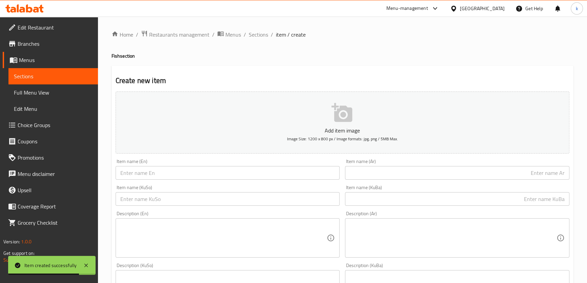
click at [259, 34] on span "Sections" at bounding box center [258, 35] width 19 height 8
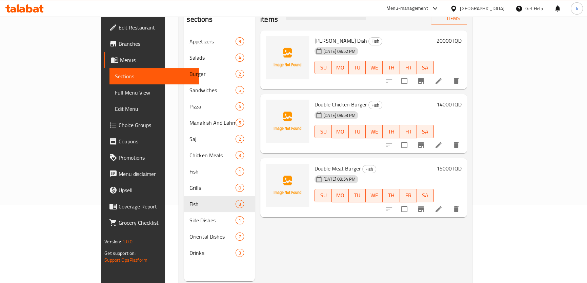
scroll to position [82, 0]
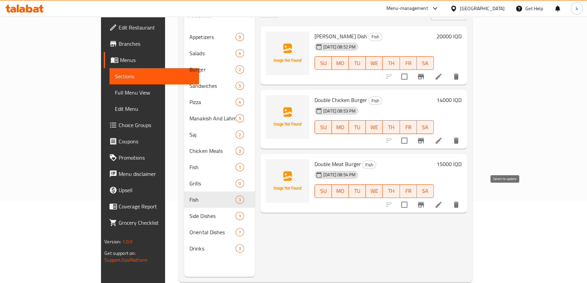
click at [411, 198] on input "checkbox" at bounding box center [404, 205] width 14 height 14
checkbox input "true"
click at [411, 134] on input "checkbox" at bounding box center [404, 141] width 14 height 14
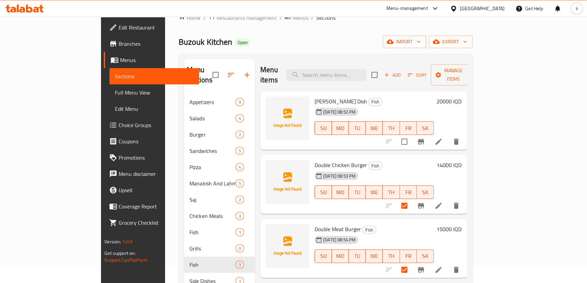
scroll to position [0, 0]
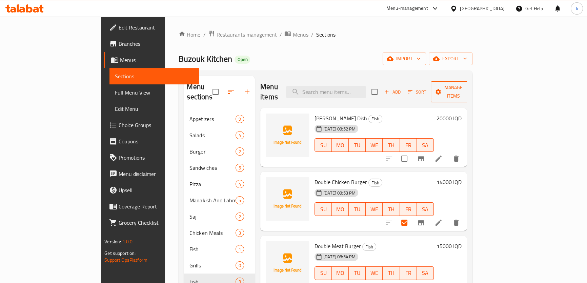
click at [471, 83] on span "Manage items" at bounding box center [453, 91] width 35 height 17
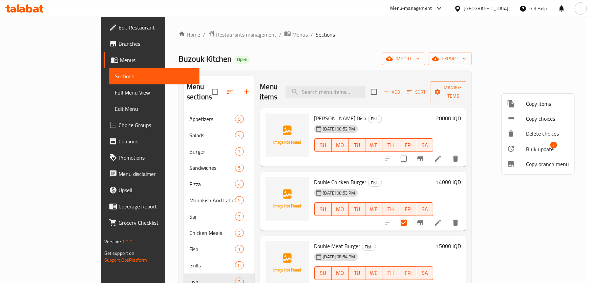
click at [516, 142] on li "Bulk update 2" at bounding box center [538, 149] width 73 height 16
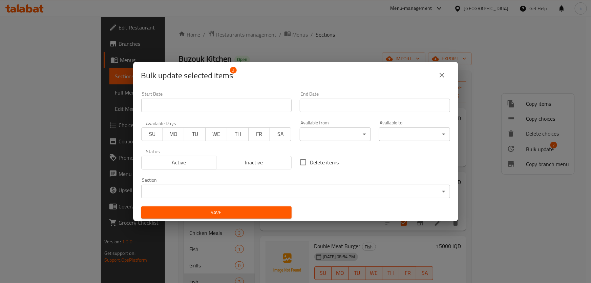
click at [244, 186] on body "​ Menu-management Iraq Get Help k Edit Restaurant Branches Menus Sections Full …" at bounding box center [295, 150] width 591 height 266
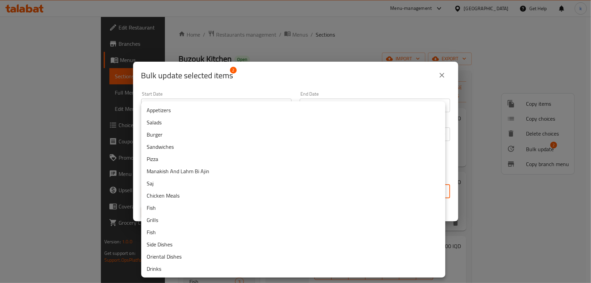
click at [161, 132] on li "Burger" at bounding box center [293, 134] width 304 height 12
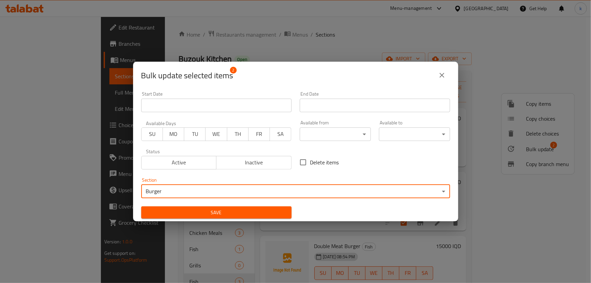
click at [193, 212] on span "Save" at bounding box center [217, 212] width 140 height 8
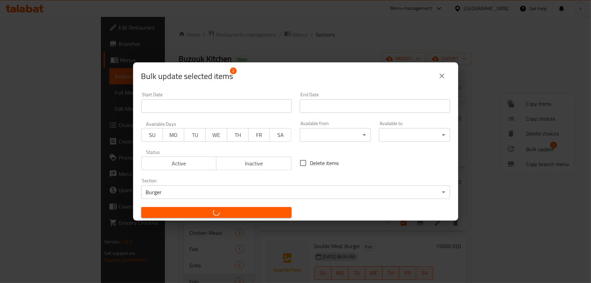
checkbox input "false"
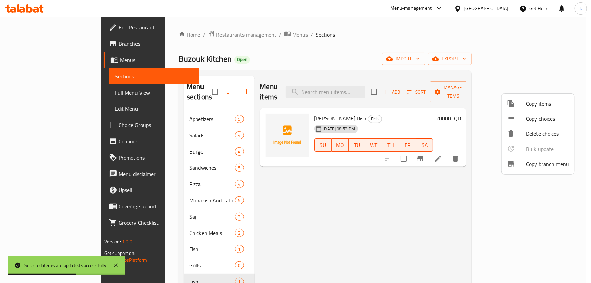
click at [156, 203] on div at bounding box center [295, 141] width 591 height 283
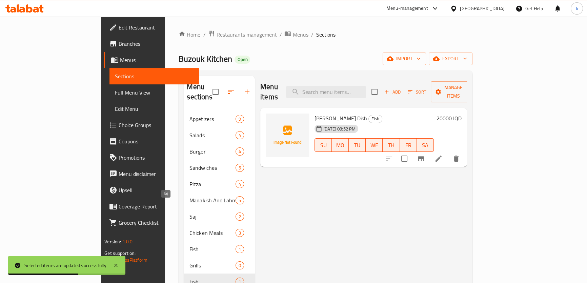
click at [189, 213] on span "Saj" at bounding box center [212, 217] width 46 height 8
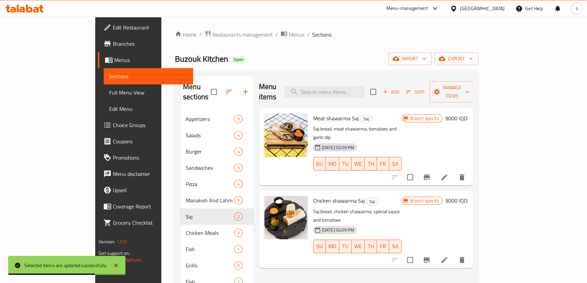
click at [400, 88] on span "Add" at bounding box center [391, 92] width 18 height 8
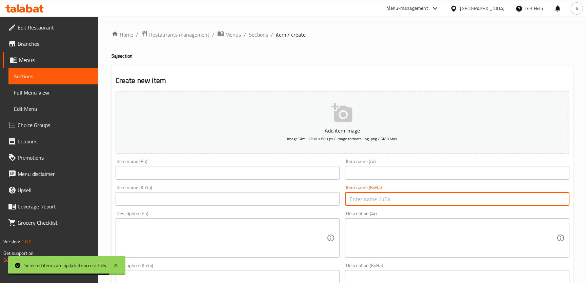
drag, startPoint x: 381, startPoint y: 201, endPoint x: 347, endPoint y: 198, distance: 34.1
click at [381, 202] on input "text" at bounding box center [457, 199] width 224 height 14
paste input "سەج مریشکی لوبنانی"
type input "سەج مریشکی لوبنانی"
drag, startPoint x: 371, startPoint y: 166, endPoint x: 380, endPoint y: 165, distance: 9.2
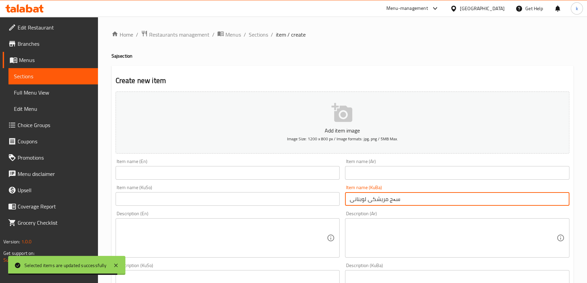
click at [371, 166] on input "text" at bounding box center [457, 173] width 224 height 14
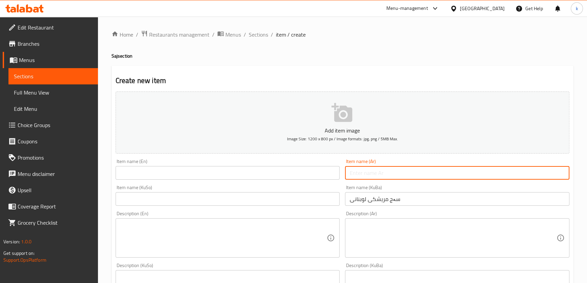
paste input "صاج لبناني دجاج"
type input "صاج لبناني دجاج"
click at [187, 174] on input "text" at bounding box center [228, 173] width 224 height 14
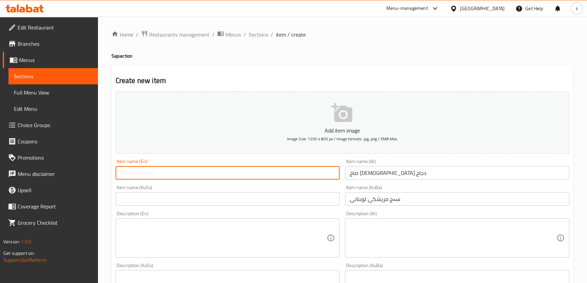
paste input "صاج لبناني دجاج"
drag, startPoint x: 174, startPoint y: 176, endPoint x: 112, endPoint y: 167, distance: 62.6
click at [83, 162] on div "Edit Restaurant Branches Menus Sections Full Menu View Edit Menu Choice Groups …" at bounding box center [293, 287] width 587 height 540
paste input "Lebanese chicken saj"
click at [144, 173] on input "Lebanese chicken saj" at bounding box center [228, 173] width 224 height 14
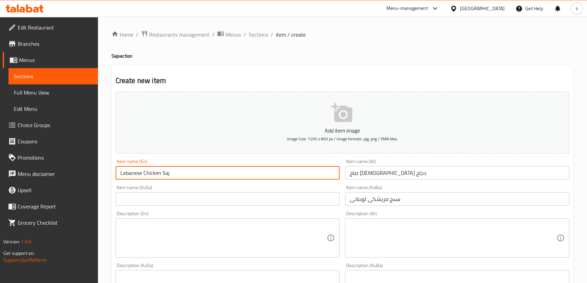
type input "Lebanese Chicken Saj"
click at [442, 198] on input "سەج مریشکی لوبنانی" at bounding box center [457, 199] width 224 height 14
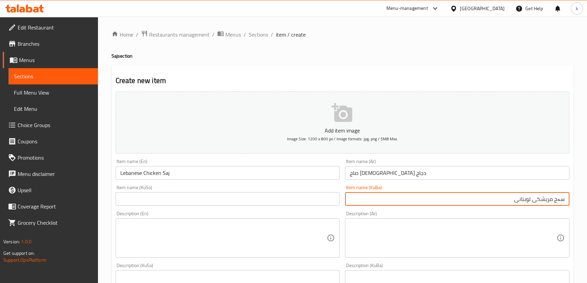
click at [516, 201] on input "سەج مریشکی لوبنانی" at bounding box center [457, 199] width 224 height 14
click at [516, 197] on input "ساجی مریشکی لوبنانی" at bounding box center [457, 199] width 224 height 14
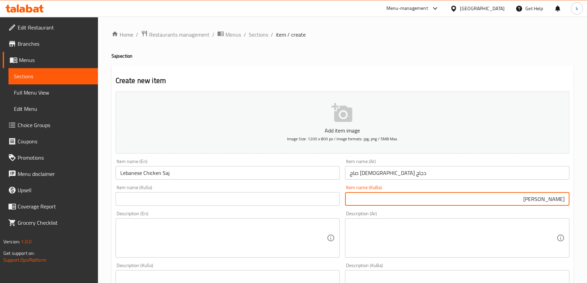
type input "ساجی مریشکی لوبنانی"
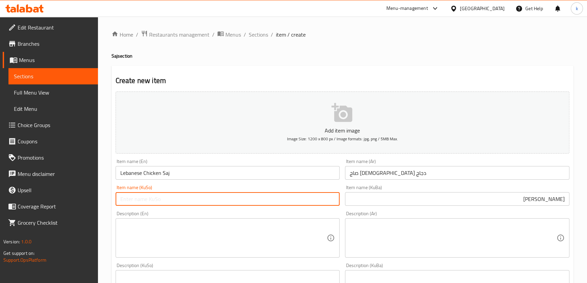
drag, startPoint x: 299, startPoint y: 196, endPoint x: 298, endPoint y: 203, distance: 7.2
click at [298, 200] on input "text" at bounding box center [228, 199] width 224 height 14
paste input "ساجی مریشکی لوبنانی"
type input "ساجی مریشکی لوبنانی"
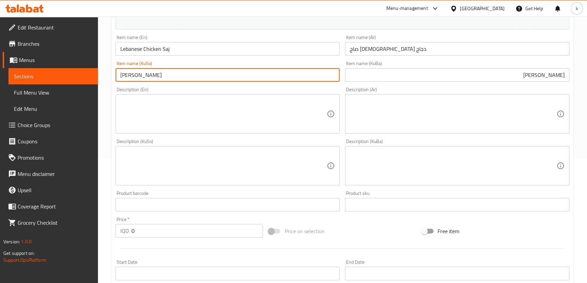
scroll to position [164, 0]
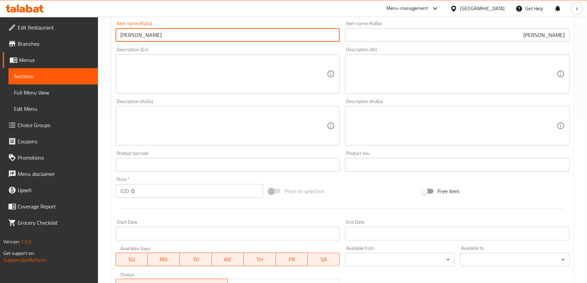
drag, startPoint x: 147, startPoint y: 193, endPoint x: 117, endPoint y: 185, distance: 31.5
click at [117, 185] on div "IQD 0 Price *" at bounding box center [190, 191] width 148 height 14
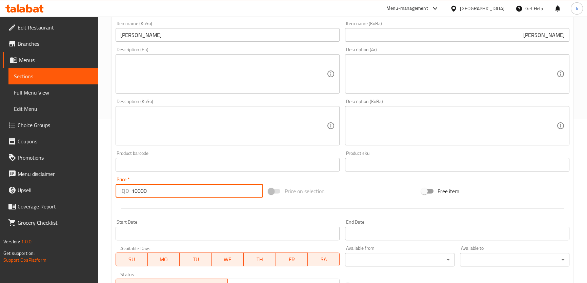
type input "10000"
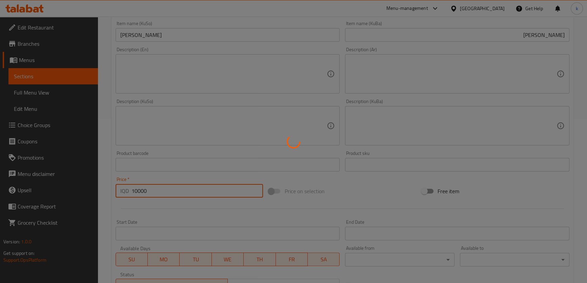
type input "0"
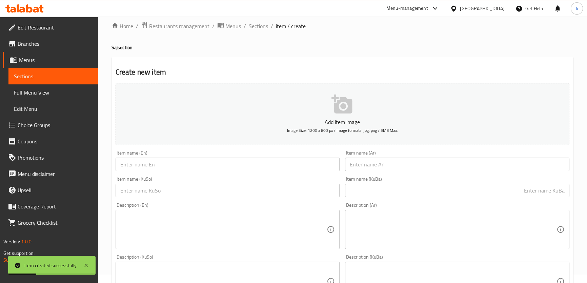
scroll to position [0, 0]
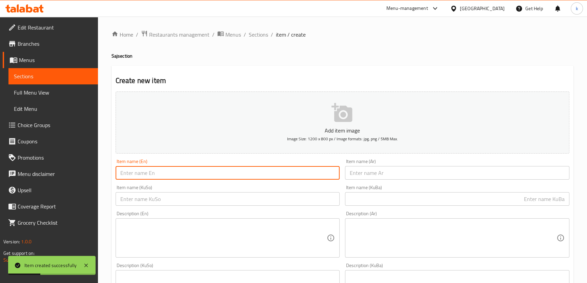
drag, startPoint x: 177, startPoint y: 172, endPoint x: 189, endPoint y: 173, distance: 11.9
click at [177, 172] on input "text" at bounding box center [228, 173] width 224 height 14
paste input "Lebanese meat saj"
type input "Lebanese meat saj"
click at [342, 173] on div "Item name (Ar) Item name (Ar)" at bounding box center [457, 169] width 230 height 26
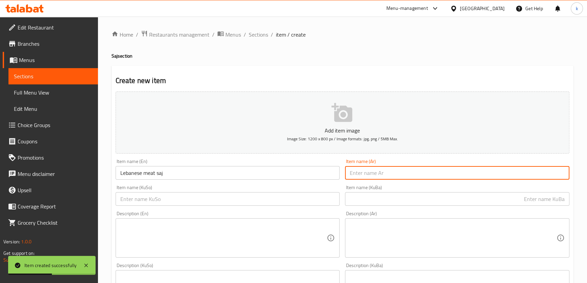
click at [379, 173] on input "text" at bounding box center [457, 173] width 224 height 14
paste input "صاج لبناني لحم"
type input "صاج لبناني لحم"
click at [390, 201] on input "text" at bounding box center [457, 199] width 224 height 14
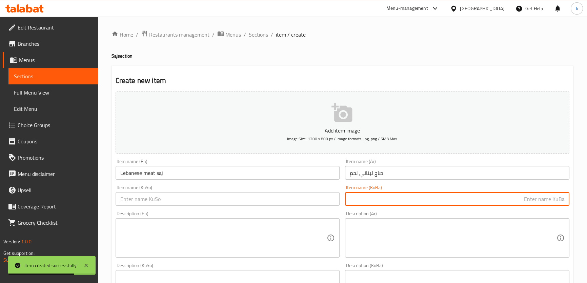
paste input "گۆشتی لوبنانی ساج"
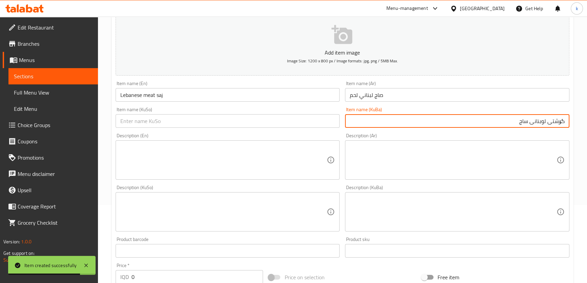
scroll to position [82, 0]
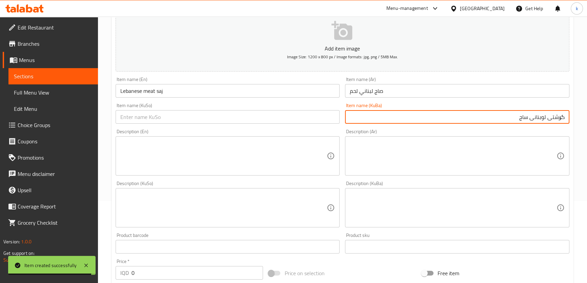
click at [516, 118] on input "گۆشتی لوبنانی ساج" at bounding box center [457, 117] width 224 height 14
click at [516, 117] on input "ساجی گۆشتی لوبنانی" at bounding box center [457, 117] width 224 height 14
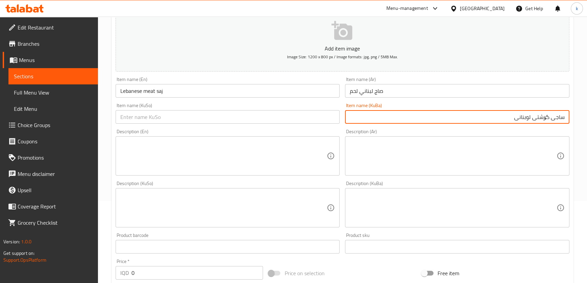
type input "ساجی گۆشتی لوبنانی"
click at [246, 115] on input "text" at bounding box center [228, 117] width 224 height 14
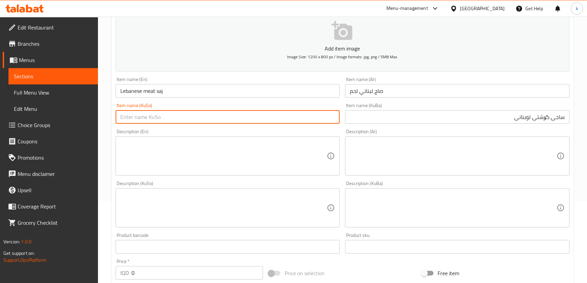
paste input "ساجی گۆشتی لوبنانی"
type input "ساجی گۆشتی لوبنانی"
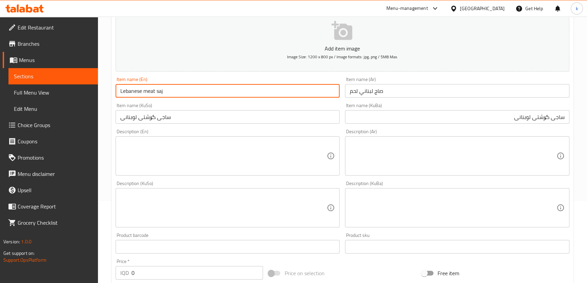
click at [149, 89] on input "Lebanese meat saj" at bounding box center [228, 91] width 224 height 14
type input "Lebanese Meat Saj"
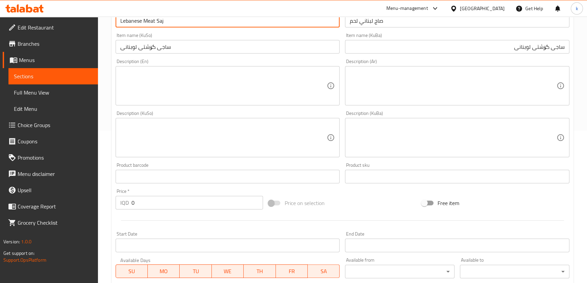
scroll to position [205, 0]
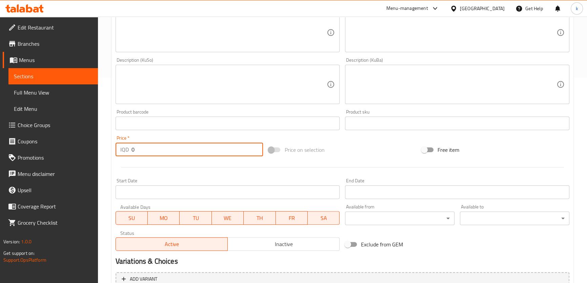
drag, startPoint x: 132, startPoint y: 152, endPoint x: 103, endPoint y: 153, distance: 28.5
click at [103, 153] on div "Home / Restaurants management / Menus / Sections / item / create Saj section Cr…" at bounding box center [342, 81] width 489 height 540
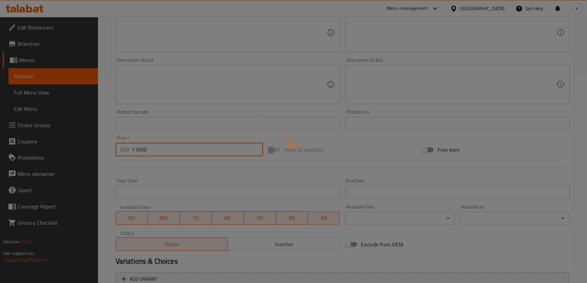
type input "0"
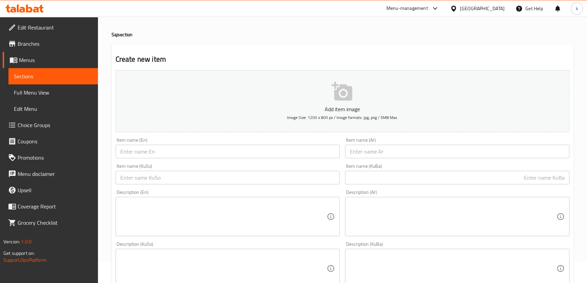
scroll to position [41, 0]
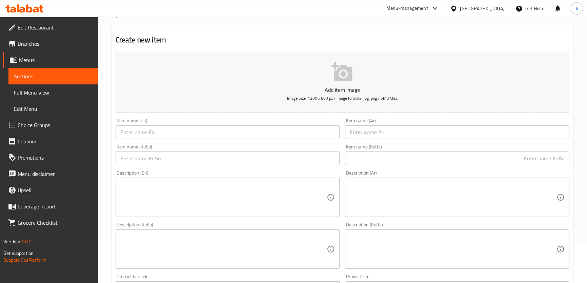
drag, startPoint x: 387, startPoint y: 160, endPoint x: 355, endPoint y: 164, distance: 32.5
click at [387, 160] on input "text" at bounding box center [457, 159] width 224 height 14
paste input "ساجی مریشکی ئیتاڵی"
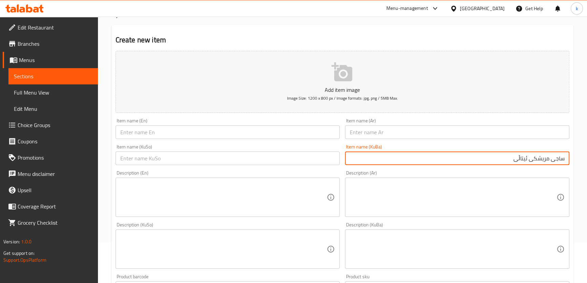
type input "ساجی مریشکی ئیتاڵی"
drag, startPoint x: 325, startPoint y: 161, endPoint x: 382, endPoint y: 129, distance: 65.2
click at [325, 161] on input "text" at bounding box center [228, 159] width 224 height 14
paste input "ساجی مریشکی ئیتاڵی"
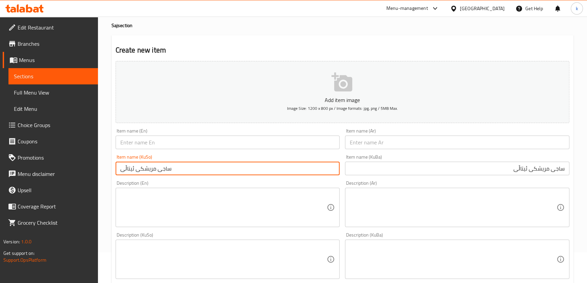
scroll to position [82, 0]
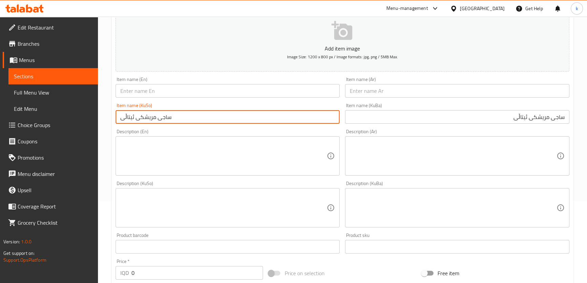
type input "ساجی مریشکی ئیتاڵی"
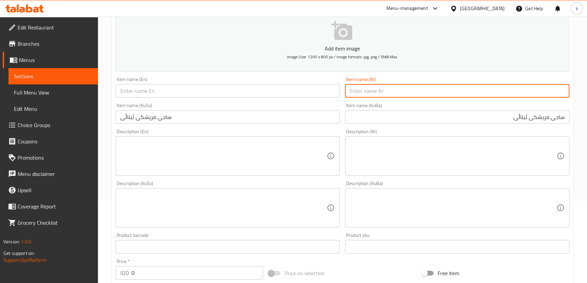
click at [445, 95] on input "text" at bounding box center [457, 91] width 224 height 14
paste input "صاج دجاج إيطالي"
type input "صاج دجاج إيطالي"
click at [215, 93] on input "text" at bounding box center [228, 91] width 224 height 14
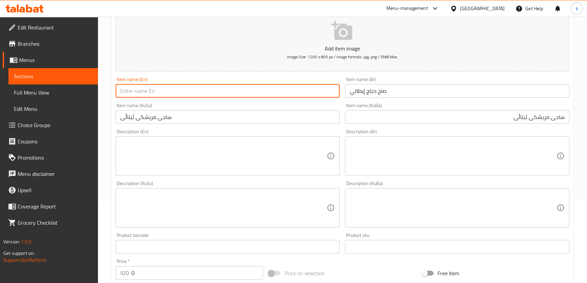
paste input "Italian Chicken Saj"
type input "Italian Chicken Saj"
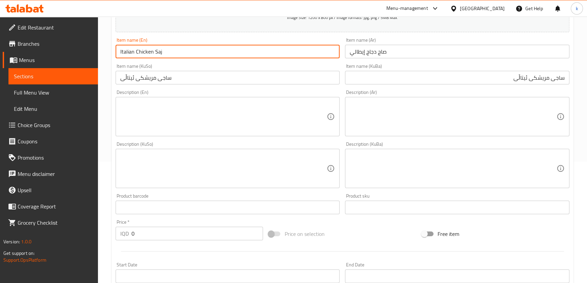
scroll to position [164, 0]
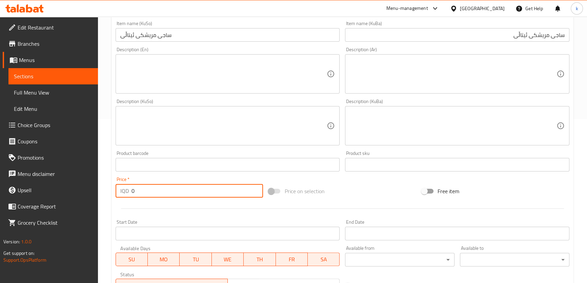
drag, startPoint x: 130, startPoint y: 190, endPoint x: 113, endPoint y: 190, distance: 17.3
click at [113, 190] on div "Price   * IQD 0 Price *" at bounding box center [189, 187] width 153 height 26
type input "10000"
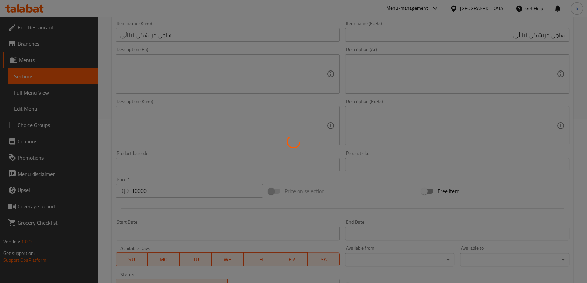
type input "0"
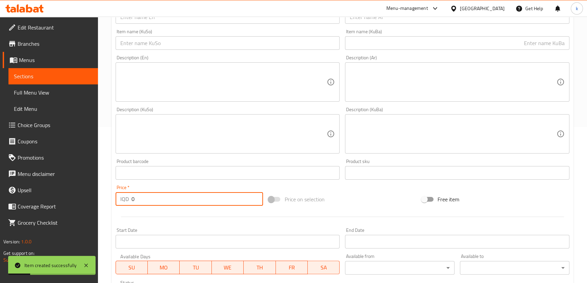
scroll to position [0, 0]
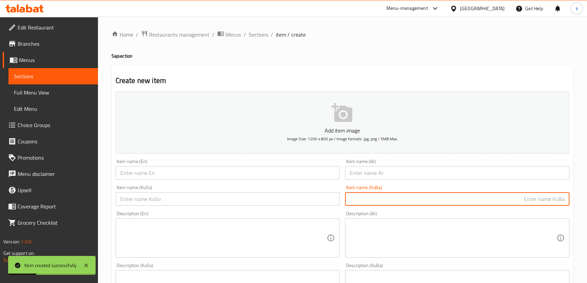
drag, startPoint x: 379, startPoint y: 196, endPoint x: 341, endPoint y: 203, distance: 39.0
click at [379, 196] on input "text" at bounding box center [457, 199] width 224 height 14
paste input "ساجی گۆشتی ئیتاڵی"
type input "ساجی گۆشتی ئیتاڵی"
drag, startPoint x: 320, startPoint y: 202, endPoint x: 358, endPoint y: 183, distance: 42.4
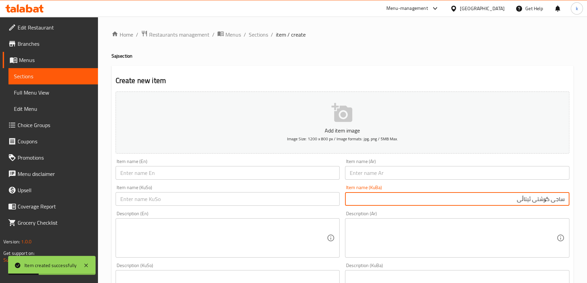
click at [320, 202] on input "text" at bounding box center [228, 199] width 224 height 14
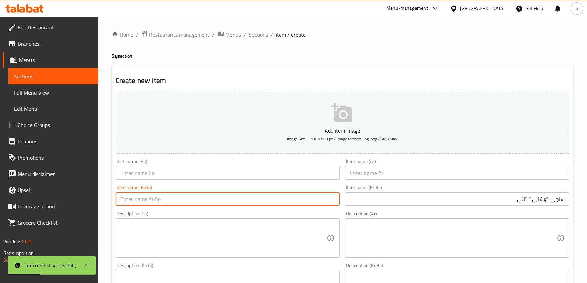
paste input "ساجی گۆشتی ئیتاڵی"
type input "ساجی گۆشتی ئیتاڵی"
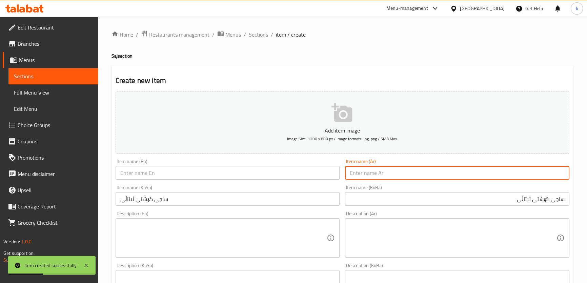
click at [382, 169] on input "text" at bounding box center [457, 173] width 224 height 14
paste input "صاج لحم إيطالي"
type input "صاج لحم إيطالي"
click at [159, 174] on input "text" at bounding box center [228, 173] width 224 height 14
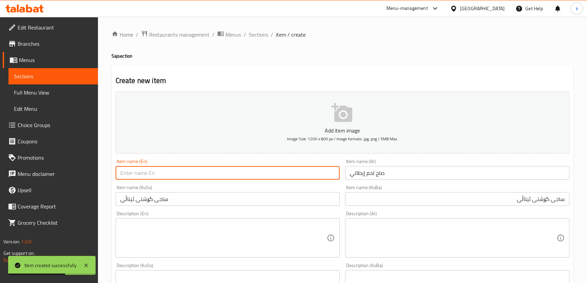
paste input "Italian Meat Saj"
type input "Italian Meat Saj"
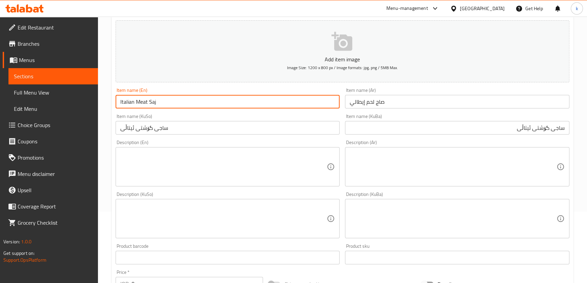
scroll to position [164, 0]
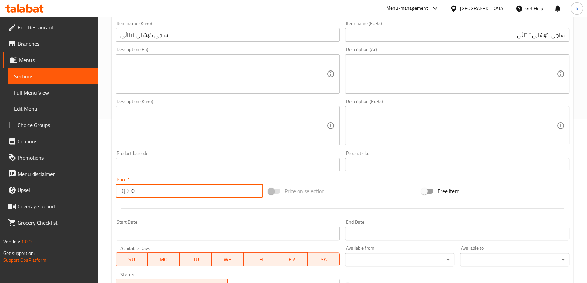
drag, startPoint x: 140, startPoint y: 194, endPoint x: 109, endPoint y: 193, distance: 30.5
click at [109, 193] on div "Home / Restaurants management / Menus / Sections / item / create Saj section Cr…" at bounding box center [342, 123] width 489 height 540
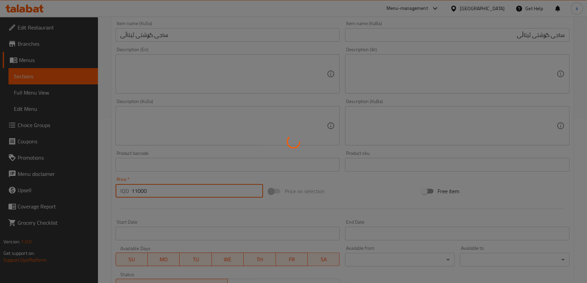
type input "0"
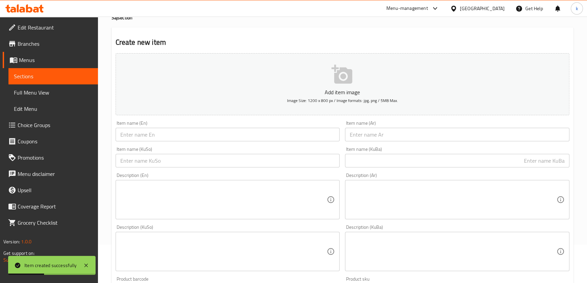
scroll to position [0, 0]
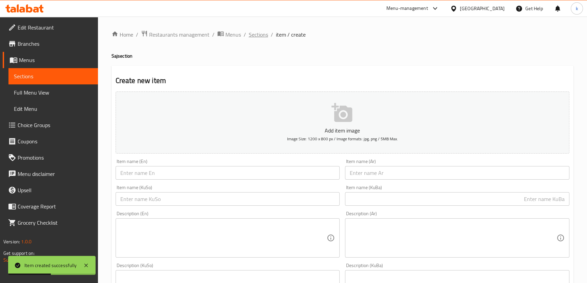
click at [263, 33] on span "Sections" at bounding box center [258, 35] width 19 height 8
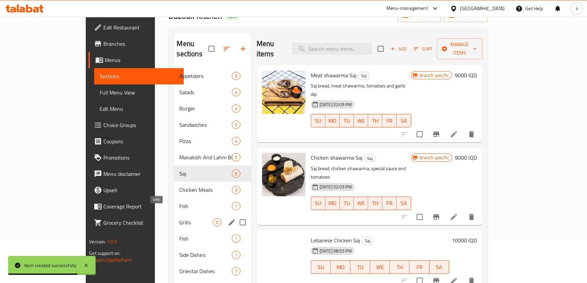
scroll to position [82, 0]
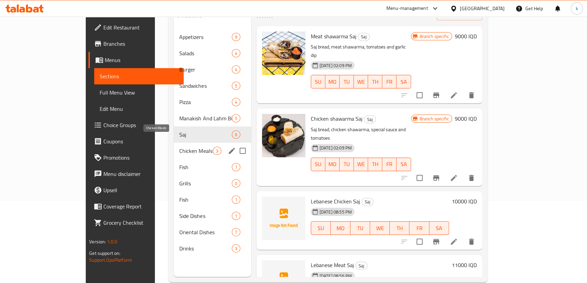
click at [179, 147] on span "Chicken Meals" at bounding box center [195, 151] width 33 height 8
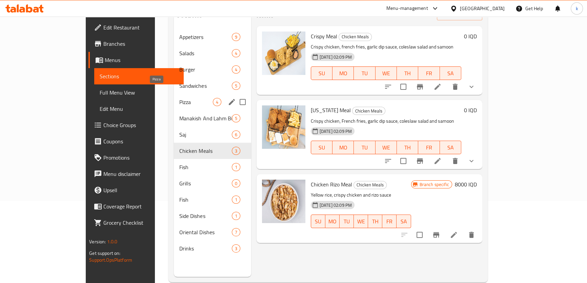
scroll to position [41, 0]
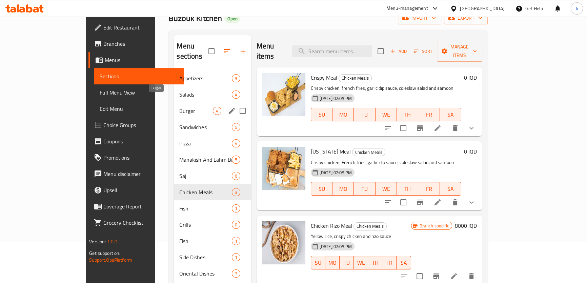
click at [179, 107] on span "Burger" at bounding box center [195, 111] width 33 height 8
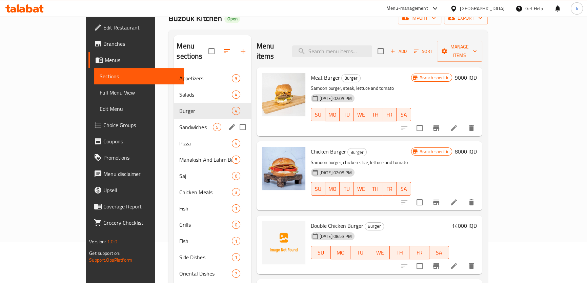
click at [174, 123] on div "Sandwiches 5" at bounding box center [212, 127] width 77 height 16
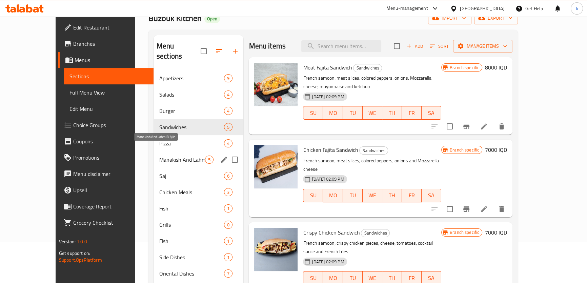
click at [159, 156] on span "Manakish And Lahm Bi Ajin" at bounding box center [182, 160] width 46 height 8
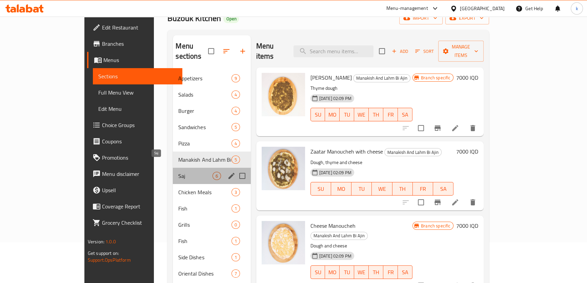
click at [178, 172] on span "Saj" at bounding box center [195, 176] width 34 height 8
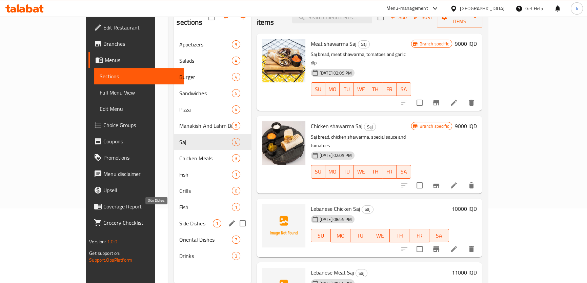
scroll to position [82, 0]
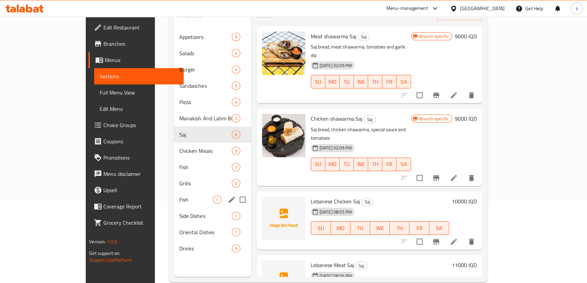
click at [174, 191] on div "Fish 1" at bounding box center [212, 199] width 77 height 16
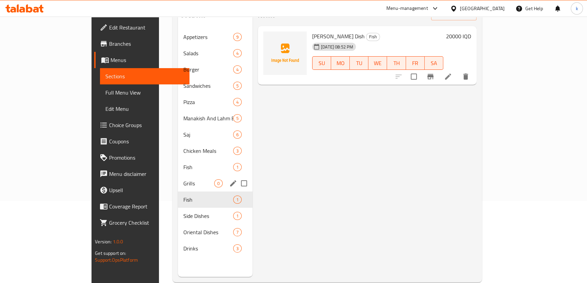
click at [178, 164] on div "Fish 1" at bounding box center [215, 167] width 75 height 16
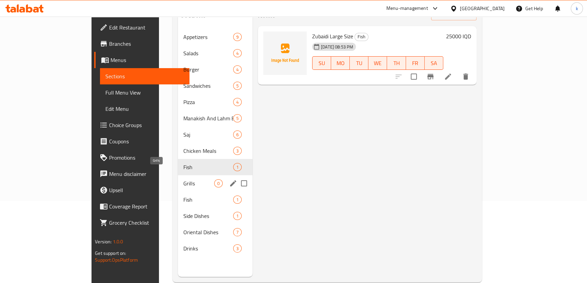
click at [183, 179] on span "Grills" at bounding box center [198, 183] width 31 height 8
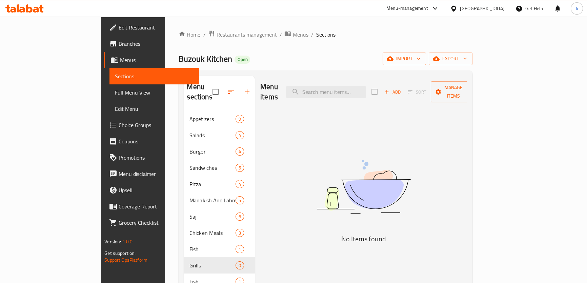
click at [402, 89] on span "Add" at bounding box center [392, 92] width 18 height 8
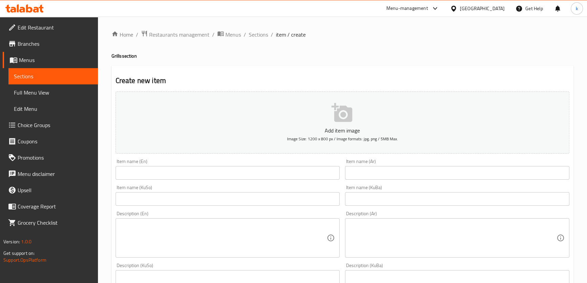
drag, startPoint x: 386, startPoint y: 170, endPoint x: 411, endPoint y: 176, distance: 26.1
click at [386, 170] on input "text" at bounding box center [457, 173] width 224 height 14
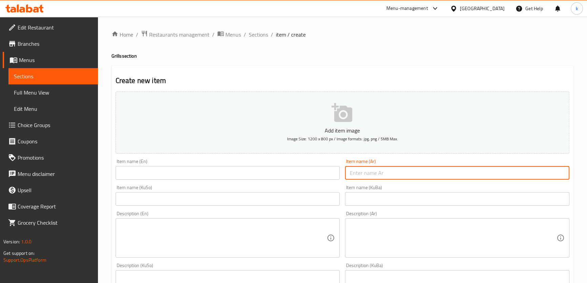
paste input "نیو مریشک لەسەر خەڵوز لەگەڵ برنج"
type input "نیو مریشک لەسەر خەڵوز لەگەڵ برنج"
click at [415, 197] on div "Item name (KuBa) Item name (KuBa)" at bounding box center [457, 195] width 224 height 21
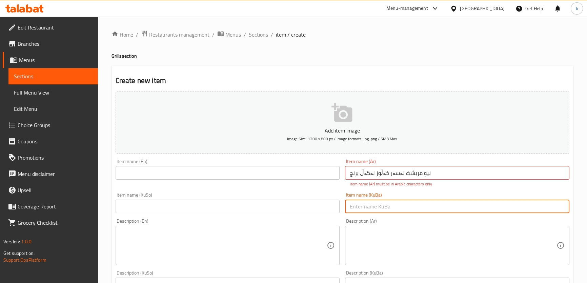
paste input "نیو مریشک لەسەر خەڵوز لەگەڵ برنج"
type input "نیو مریشک لەسەر خەڵوز لەگەڵ برنج"
click at [381, 170] on input "نیو مریشک لەسەر خەڵوز لەگەڵ برنج" at bounding box center [457, 173] width 224 height 14
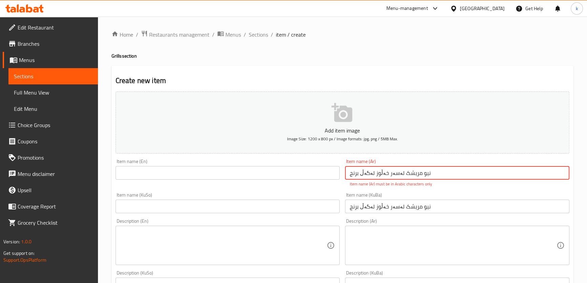
click at [381, 170] on input "نیو مریشک لەسەر خەڵوز لەگەڵ برنج" at bounding box center [457, 173] width 224 height 14
paste input "صف دجاج على الفحم مع ارز"
type input "نصف دجاج على الفحم مع ارز"
click at [178, 166] on input "text" at bounding box center [228, 173] width 224 height 14
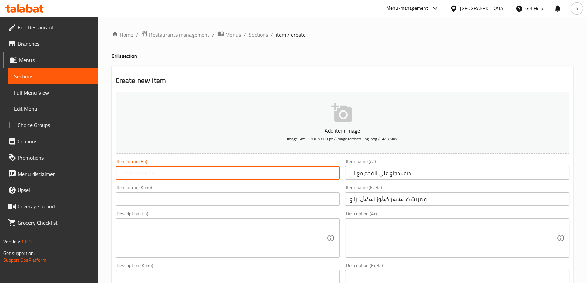
paste input "Half chicken on charcoal with rice"
click at [133, 170] on input "Half chicken on charcoal with rice" at bounding box center [228, 173] width 224 height 14
type input "Half Chicken On Charcoal With Rice"
click at [441, 199] on input "نیو مریشک لەسەر خەڵوز لەگەڵ برنج" at bounding box center [457, 199] width 224 height 14
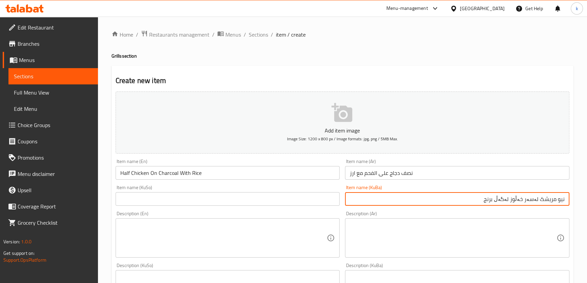
click at [513, 201] on input "نیو مریشک لەسەر خەڵوز لەگەڵ برنج" at bounding box center [457, 199] width 224 height 14
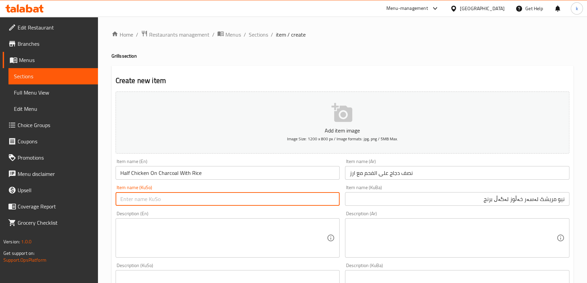
click at [292, 197] on input "text" at bounding box center [228, 199] width 224 height 14
paste input "نیو مریشک لەسەر خەڵوز لەگەڵ برنج"
type input "نیو مریشک لەسەر خەڵوز لەگەڵ برنج"
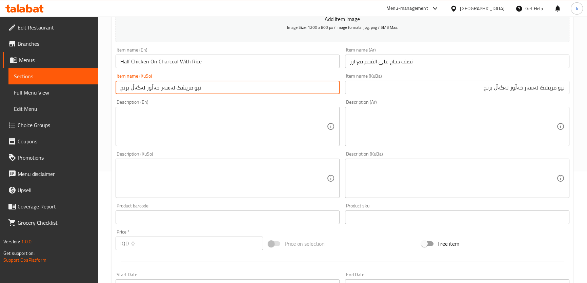
scroll to position [123, 0]
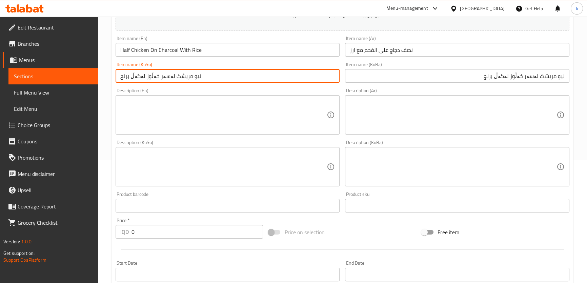
drag, startPoint x: 132, startPoint y: 229, endPoint x: 125, endPoint y: 230, distance: 7.2
click at [127, 229] on div "IQD 0 Price *" at bounding box center [190, 232] width 148 height 14
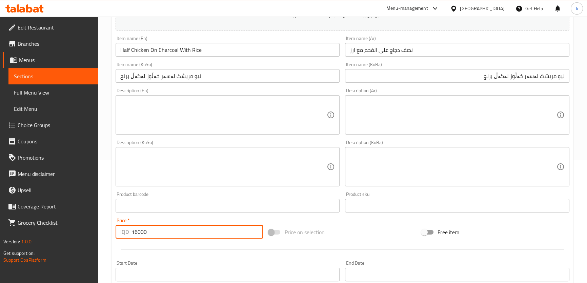
type input "16000"
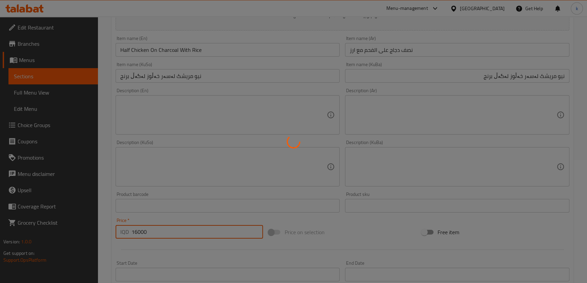
type input "0"
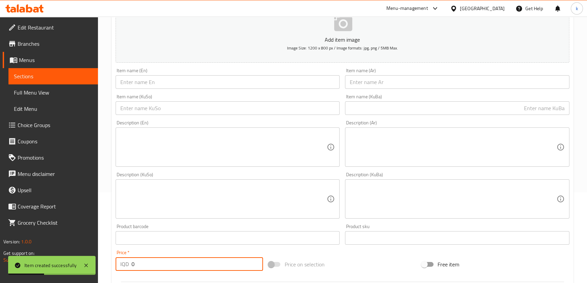
scroll to position [82, 0]
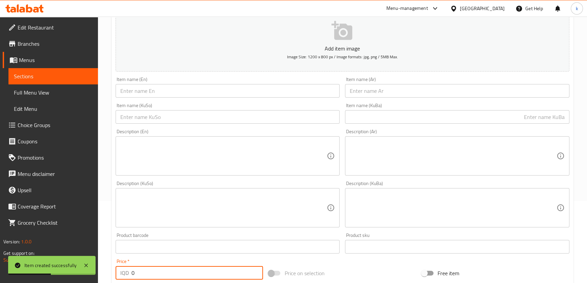
click at [394, 92] on input "text" at bounding box center [457, 91] width 224 height 14
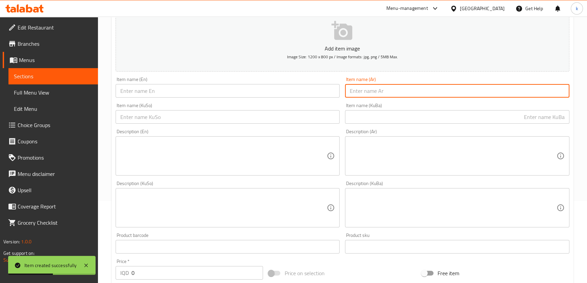
paste input "دجاج عل الفحم مع الرز"
click at [516, 91] on input "دجاج عل الفحم مع الرز" at bounding box center [457, 91] width 224 height 14
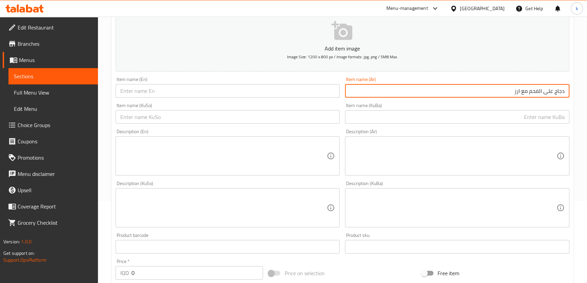
type input "دجاج على الفحم مع ارز"
click at [516, 116] on input "text" at bounding box center [457, 117] width 224 height 14
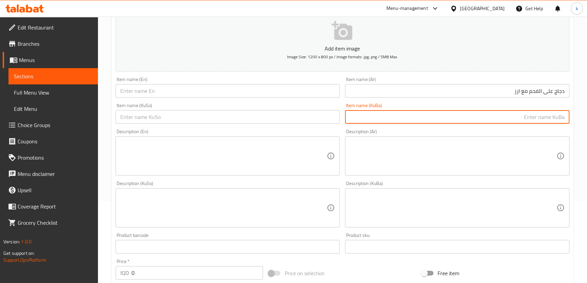
paste input "نیو مریشک لەسەر خەڵوز لەگەڵ برنج"
click at [516, 118] on input "نیو مریشک لەسەر خەڵوز لەگەڵ برنج" at bounding box center [457, 117] width 224 height 14
click at [516, 120] on input "مریشک لەسەر خەڵوز لەگەڵ برنج" at bounding box center [457, 117] width 224 height 14
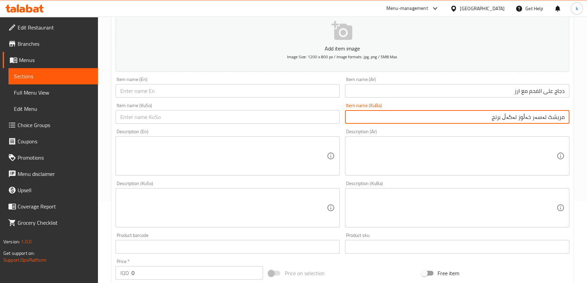
click at [516, 120] on input "مریشک لەسەر خەڵوز لەگەڵ برنج" at bounding box center [457, 117] width 224 height 14
type input "مریشک لەسەر خەڵوز لەگەڵ برنج"
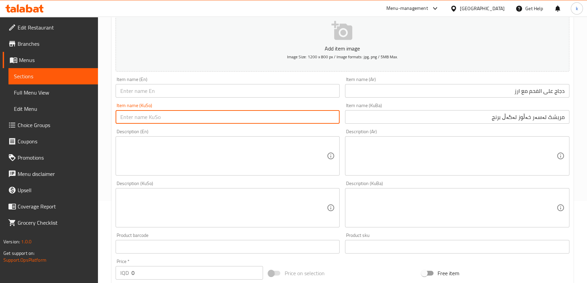
click at [242, 120] on input "text" at bounding box center [228, 117] width 224 height 14
paste input "مریشک لەسەر خەڵوز لەگەڵ برنج"
type input "مریشک لەسەر خەڵوز لەگەڵ برنج"
click at [167, 90] on input "text" at bounding box center [228, 91] width 224 height 14
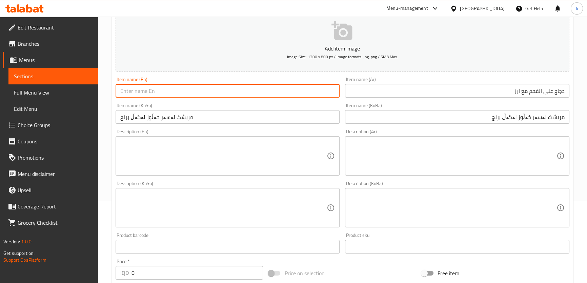
paste input "Half chicken on charcoal with rice"
drag, startPoint x: 132, startPoint y: 92, endPoint x: 118, endPoint y: 91, distance: 14.6
click at [118, 91] on input "Half chicken on charcoal with rice" at bounding box center [228, 91] width 224 height 14
drag, startPoint x: 132, startPoint y: 92, endPoint x: 125, endPoint y: 92, distance: 6.8
click at [125, 92] on input "Half Chicken On Charcoal With Rice" at bounding box center [228, 91] width 224 height 14
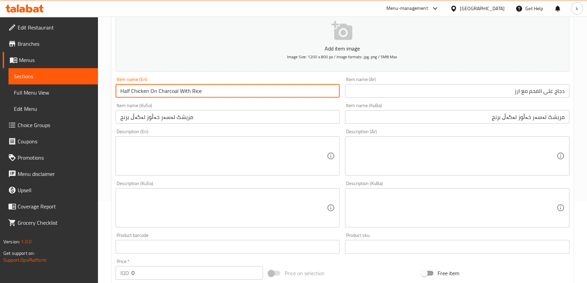
click at [122, 92] on input "Half Chicken On Charcoal With Rice" at bounding box center [228, 91] width 224 height 14
type input "Chicken On Charcoal With Rice"
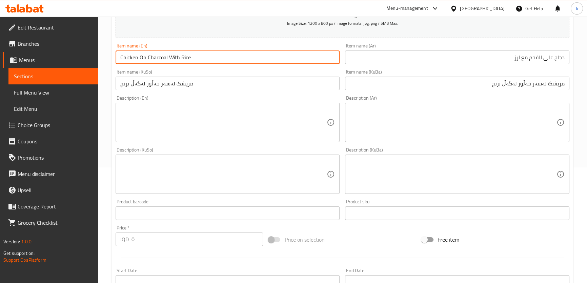
scroll to position [164, 0]
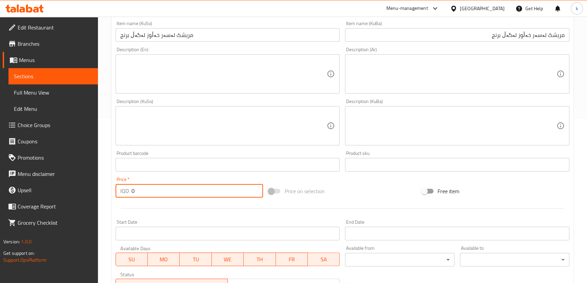
drag, startPoint x: 132, startPoint y: 187, endPoint x: 119, endPoint y: 186, distance: 12.6
click at [119, 186] on div "IQD 0 Price *" at bounding box center [190, 191] width 148 height 14
type input "26000"
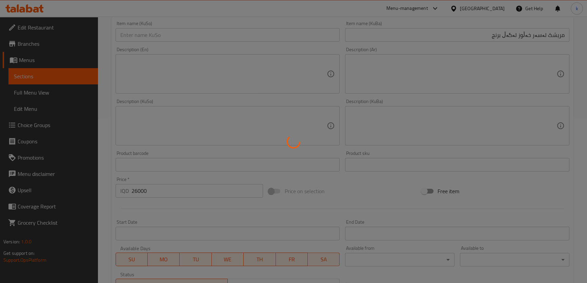
type input "0"
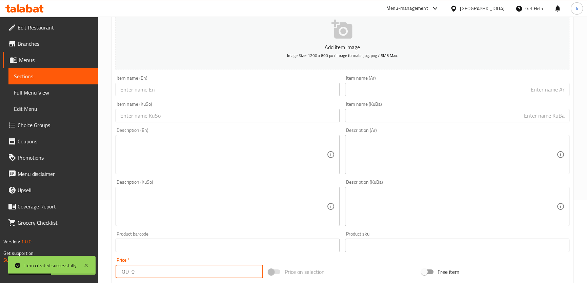
scroll to position [82, 0]
click at [176, 90] on input "text" at bounding box center [228, 91] width 224 height 14
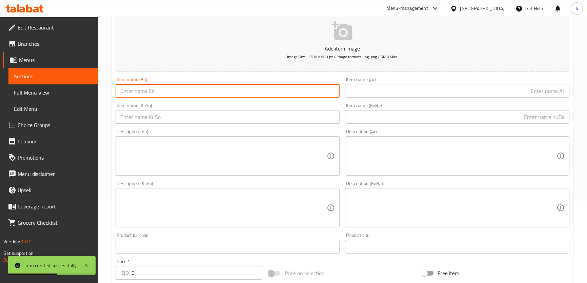
paste input "Half marinated chicken with rice"
type input "Half marinated chicken with rice"
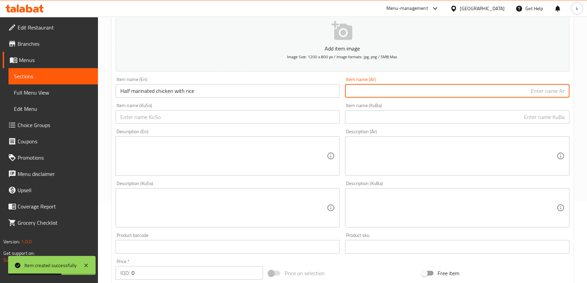
drag, startPoint x: 356, startPoint y: 90, endPoint x: 363, endPoint y: 92, distance: 7.2
click at [356, 90] on input "text" at bounding box center [457, 91] width 224 height 14
paste input "نصف دجاج متبل مع ارز"
type input "نصف دجاج متبل مع ارز"
drag, startPoint x: 467, startPoint y: 112, endPoint x: 470, endPoint y: 116, distance: 5.3
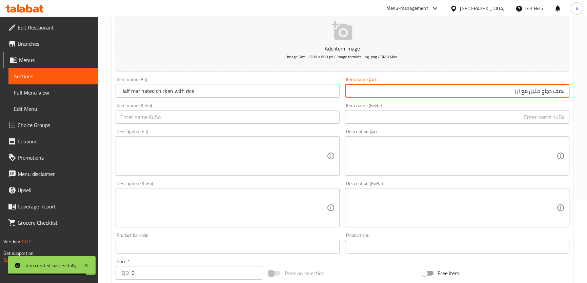
click at [467, 112] on input "text" at bounding box center [457, 117] width 224 height 14
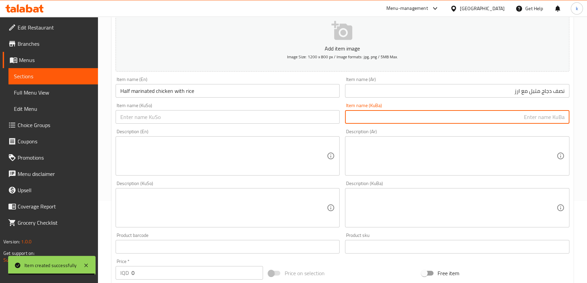
paste input "مریشکی نیوە مارینی لەگەڵ برنج"
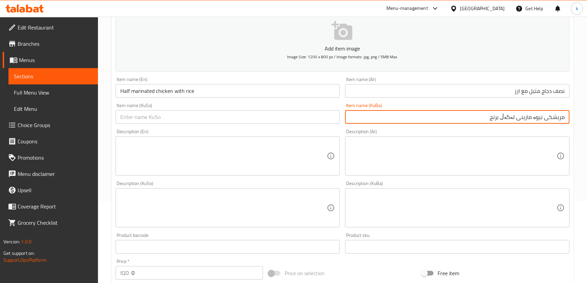
drag, startPoint x: 543, startPoint y: 118, endPoint x: 519, endPoint y: 119, distance: 24.4
click at [516, 119] on input "مریشکی نیوە مارینی لەگەڵ برنج" at bounding box center [457, 117] width 224 height 14
click at [516, 114] on input "نیو مریشکی مووتەپەل لەگەڵ برنج" at bounding box center [457, 117] width 224 height 14
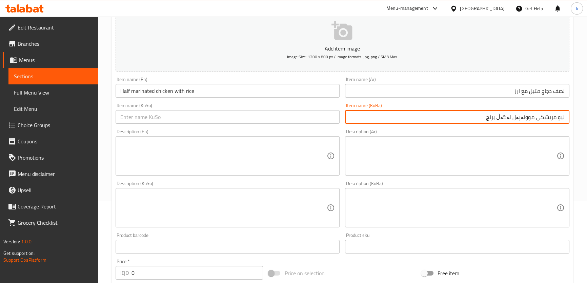
type input "نیو مریشکی مووتەپەل لەگەڵ برنج"
click at [188, 117] on input "text" at bounding box center [228, 117] width 224 height 14
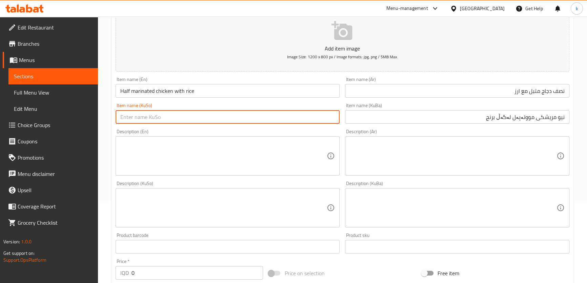
paste input "نیو مریشکی مووتەپەل لەگەڵ برنج"
type input "نیو مریشکی مووتەپەل لەگەڵ برنج"
click at [134, 91] on input "Half marinated chicken with rice" at bounding box center [228, 91] width 224 height 14
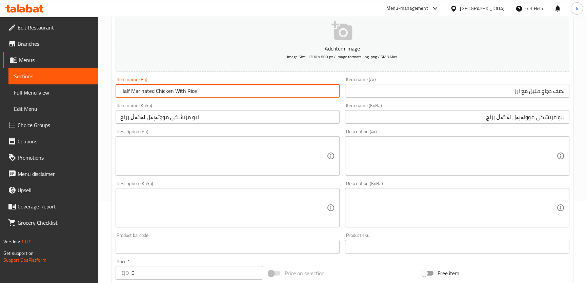
type input "Half Marinated Chicken With Rice"
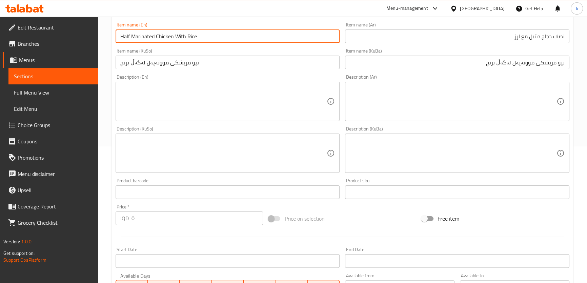
scroll to position [205, 0]
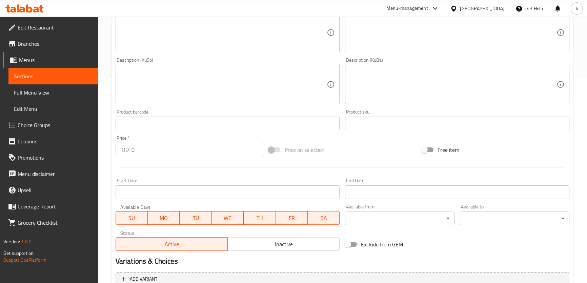
drag, startPoint x: 134, startPoint y: 152, endPoint x: 112, endPoint y: 152, distance: 21.7
click at [113, 152] on div "Price   * IQD 0 Price *" at bounding box center [189, 146] width 153 height 26
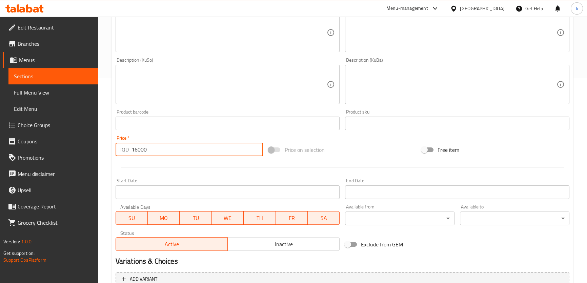
type input "16000"
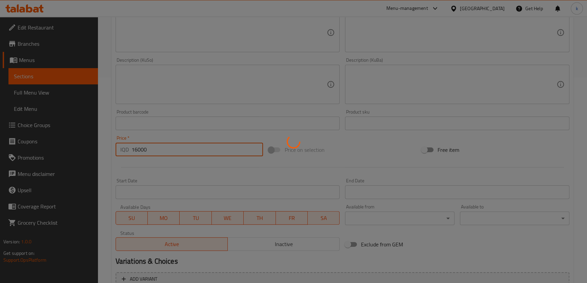
type input "0"
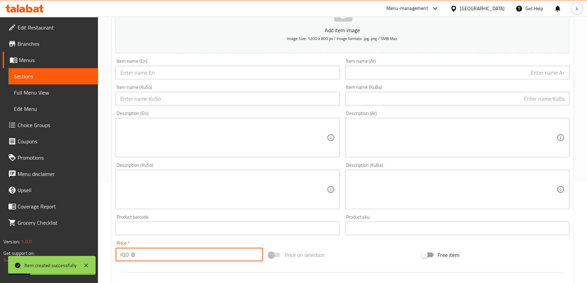
scroll to position [41, 0]
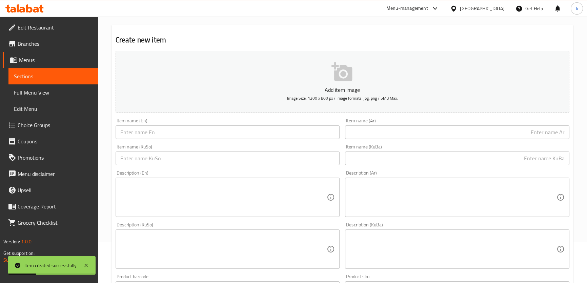
click at [426, 134] on input "text" at bounding box center [457, 132] width 224 height 14
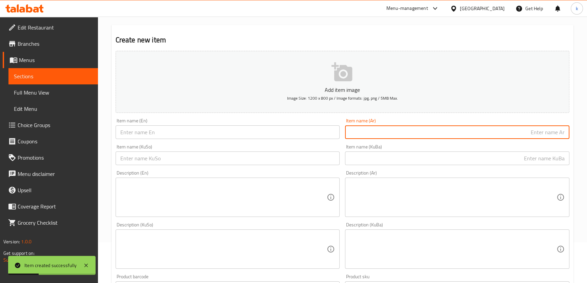
paste input "دجاج متبل مع الرز"
click at [516, 133] on input "دجاج متبل مع الرز" at bounding box center [457, 132] width 224 height 14
type input "دجاج متبل مع ارز"
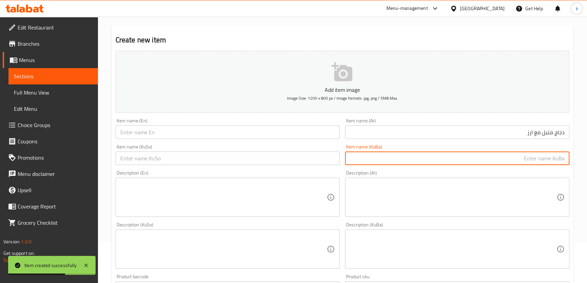
click at [516, 158] on input "text" at bounding box center [457, 159] width 224 height 14
paste input "نیو مریشکی مووتەپەل لەگەڵ برنج"
click at [516, 159] on input "نیو مریشکی مووتەپەل لەگەڵ برنج" at bounding box center [457, 159] width 224 height 14
click at [516, 161] on input "مریشکی مووتەپەل لەگەڵ برنج" at bounding box center [457, 159] width 224 height 14
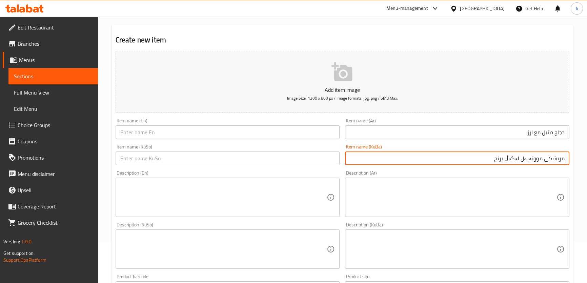
click at [516, 161] on input "مریشکی مووتەپەل لەگەڵ برنج" at bounding box center [457, 159] width 224 height 14
type input "مریشکی مووتەپەل لەگەڵ برنج"
drag, startPoint x: 278, startPoint y: 156, endPoint x: 266, endPoint y: 155, distance: 11.6
click at [278, 156] on input "text" at bounding box center [228, 159] width 224 height 14
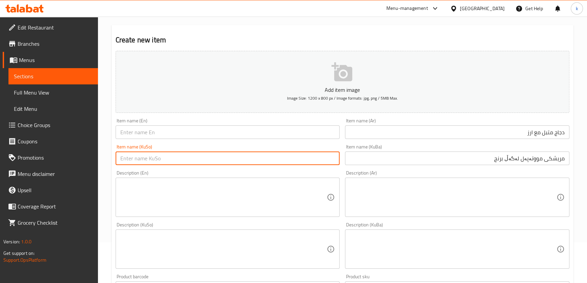
paste input "مریشکی مووتەپەل لەگەڵ برنج"
type input "مریشکی مووتەپەل لەگەڵ برنج"
click at [189, 132] on input "text" at bounding box center [228, 132] width 224 height 14
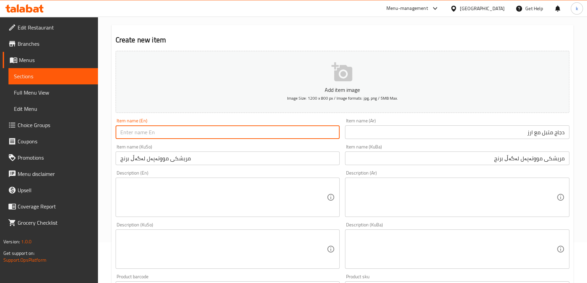
paste input "Half marinated chicken with rice"
click at [137, 131] on input "Half marinated chicken with rice" at bounding box center [228, 132] width 224 height 14
click at [123, 129] on input "Half marinated chicken with rice" at bounding box center [228, 132] width 224 height 14
type input "Marinated Chicken With Rice"
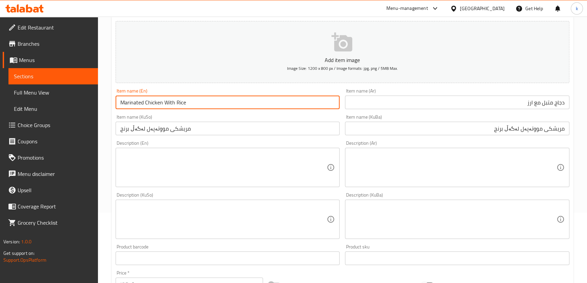
scroll to position [123, 0]
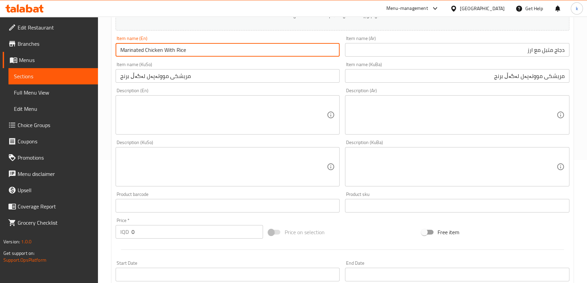
drag, startPoint x: 125, startPoint y: 233, endPoint x: 121, endPoint y: 233, distance: 4.1
click at [122, 233] on div "IQD 0 Price *" at bounding box center [190, 232] width 148 height 14
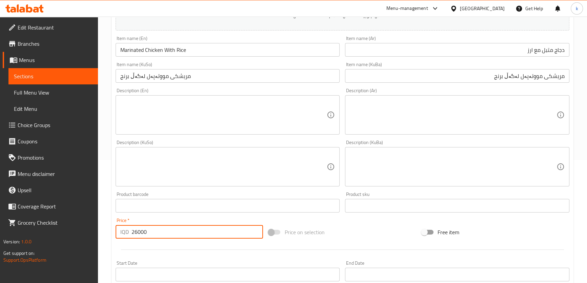
type input "26000"
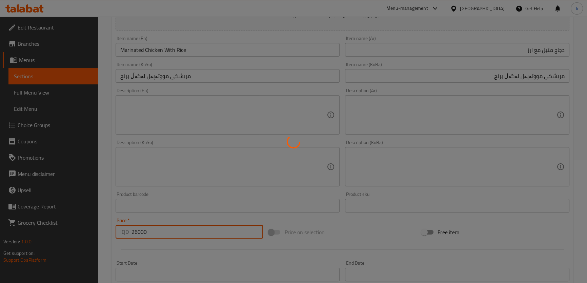
type input "0"
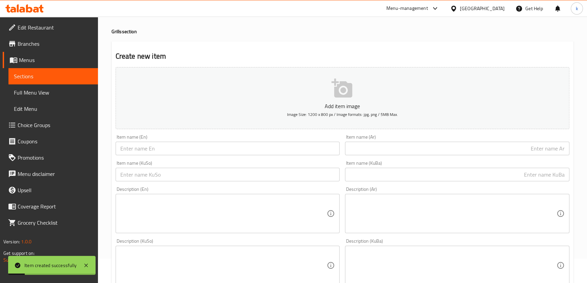
scroll to position [0, 0]
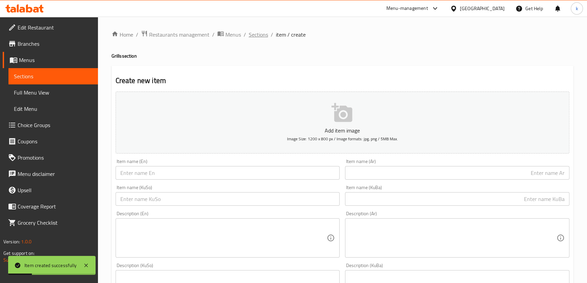
click at [256, 36] on span "Sections" at bounding box center [258, 35] width 19 height 8
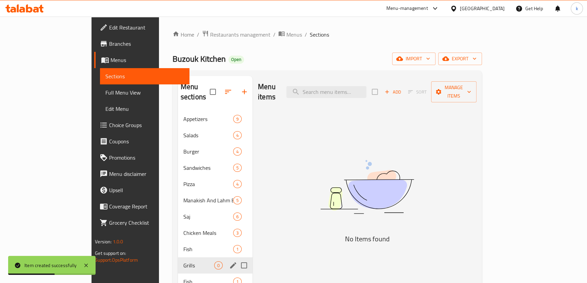
click at [237, 249] on input "Menu sections" at bounding box center [244, 265] width 14 height 14
checkbox input "true"
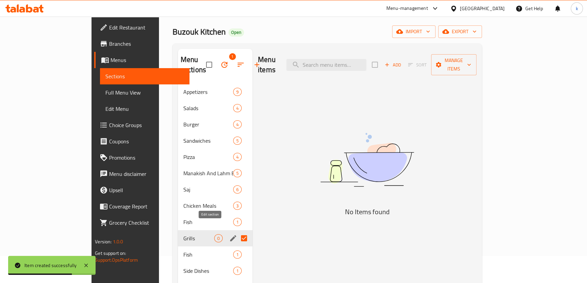
scroll to position [41, 0]
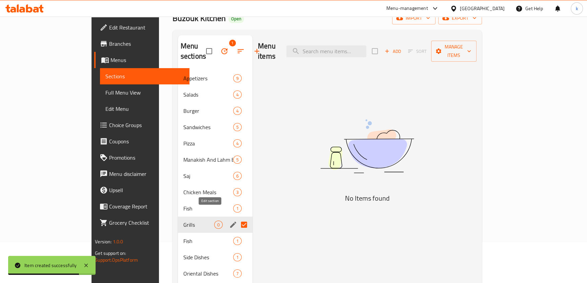
click at [229, 221] on icon "edit" at bounding box center [233, 225] width 8 height 8
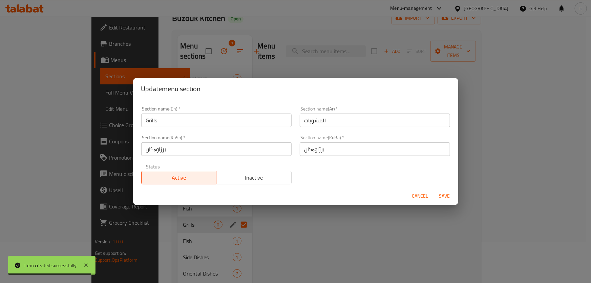
click at [318, 118] on input "المشويات" at bounding box center [375, 121] width 150 height 14
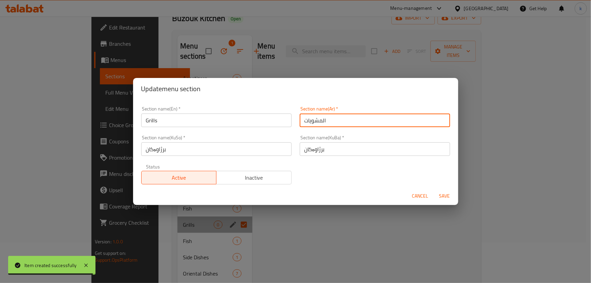
click at [318, 118] on input "المشويات" at bounding box center [375, 121] width 150 height 14
paste input "دجاج"
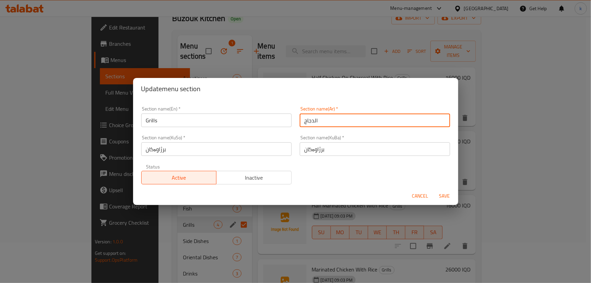
type input "الدجاج"
click at [149, 122] on input "Grills" at bounding box center [216, 121] width 150 height 14
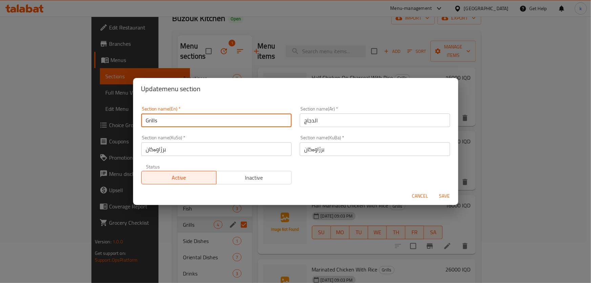
click at [149, 122] on input "Grills" at bounding box center [216, 121] width 150 height 14
click at [173, 122] on input "Chicken Burger" at bounding box center [216, 121] width 150 height 14
type input "Chicken"
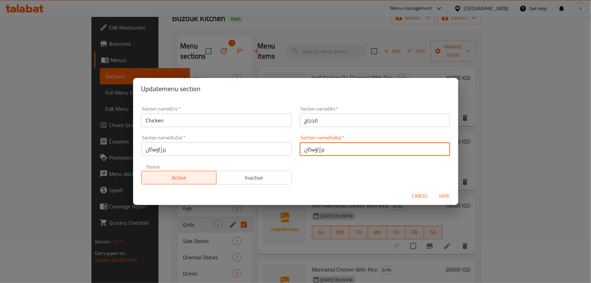
click at [333, 149] on input "برژاوەکان" at bounding box center [375, 149] width 150 height 14
click at [333, 149] on input "مریشک" at bounding box center [375, 149] width 150 height 14
type input "مریشک"
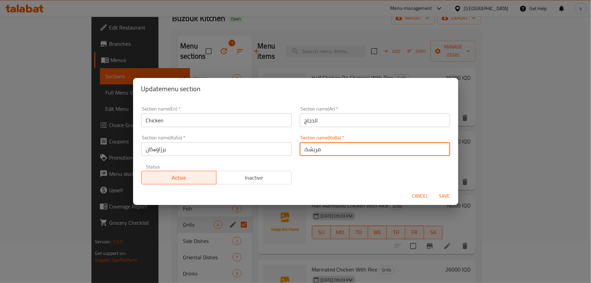
click at [175, 149] on input "برژاوەکان" at bounding box center [216, 149] width 150 height 14
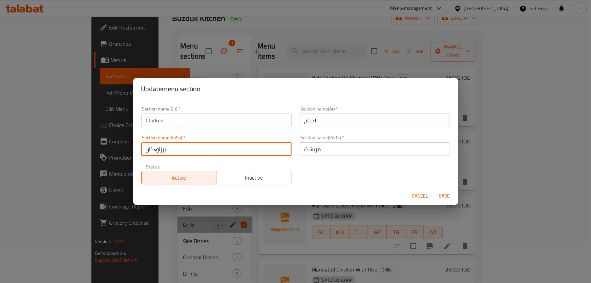
click at [175, 149] on input "برژاوەکان" at bounding box center [216, 149] width 150 height 14
paste input "مریشک"
type input "مریشک"
click at [448, 197] on span "Save" at bounding box center [445, 196] width 16 height 8
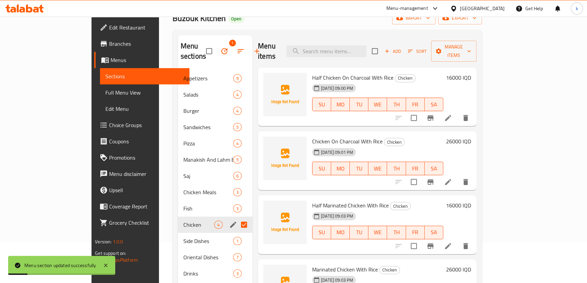
click at [237, 218] on input "Menu sections" at bounding box center [244, 225] width 14 height 14
checkbox input "false"
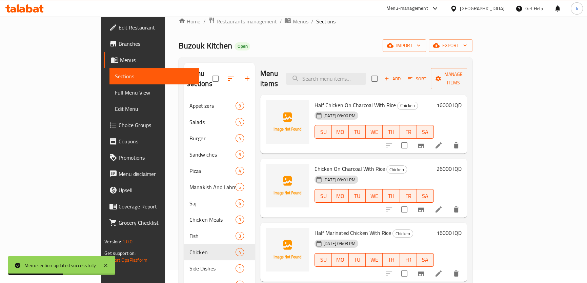
scroll to position [13, 0]
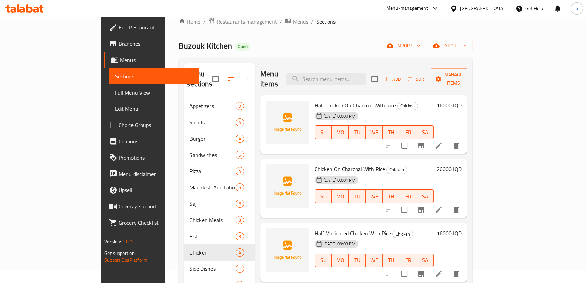
click at [402, 75] on span "Add" at bounding box center [392, 79] width 18 height 8
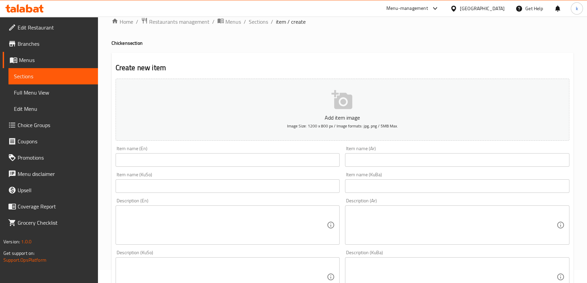
click at [407, 184] on input "text" at bounding box center [457, 186] width 224 height 14
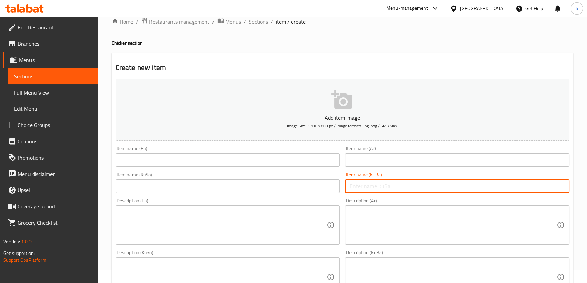
paste input "فاجیتای مریشک لەگەڵ برنج"
type input "فاجیتای مریشک لەگەڵ برنج"
click at [379, 159] on input "text" at bounding box center [457, 160] width 224 height 14
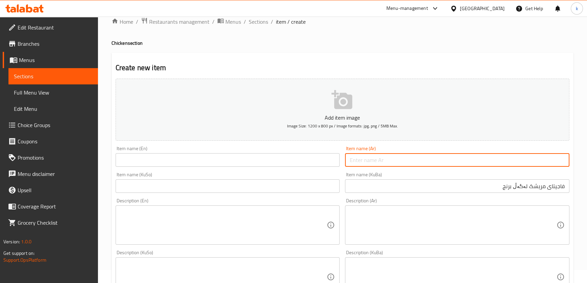
paste input "فاهيتا دجاج مع ارز"
type input "فاهيتا دجاج مع ارز"
click at [219, 158] on input "text" at bounding box center [228, 160] width 224 height 14
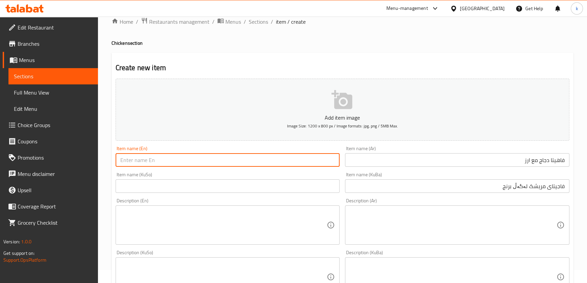
paste input "Chicken fajita with rice"
click at [141, 160] on input "Chicken fajita with rice" at bounding box center [228, 160] width 224 height 14
type input "Chicken Fajita With Rice"
click at [516, 188] on input "فاجیتای مریشک لەگەڵ برنج" at bounding box center [457, 186] width 224 height 14
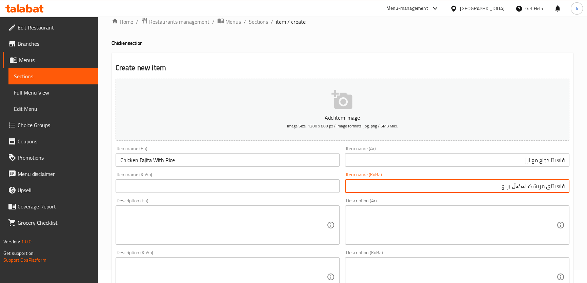
click at [516, 186] on input "فاهیتای مریشک لەگەڵ برنج" at bounding box center [457, 186] width 224 height 14
type input "فاهیتای مریشک لەگەڵ برنج"
click at [267, 191] on input "text" at bounding box center [228, 186] width 224 height 14
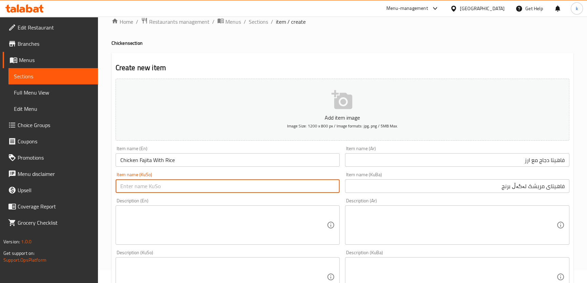
paste input "فاهیتای مریشک لەگەڵ برنج"
type input "فاهیتای مریشک لەگەڵ برنج"
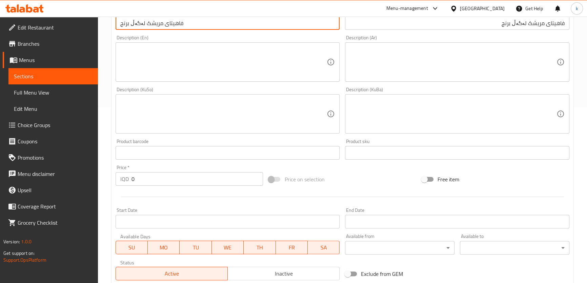
scroll to position [177, 0]
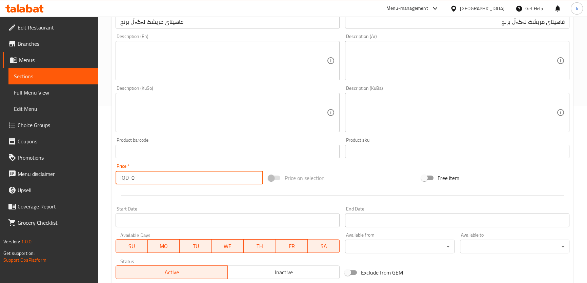
drag, startPoint x: 128, startPoint y: 173, endPoint x: 123, endPoint y: 164, distance: 9.7
click at [109, 169] on div "Home / Restaurants management / Menus / Sections / item / create Chicken sectio…" at bounding box center [342, 109] width 489 height 540
type input "13000"
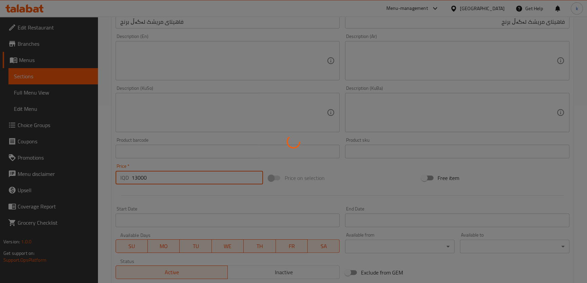
type input "0"
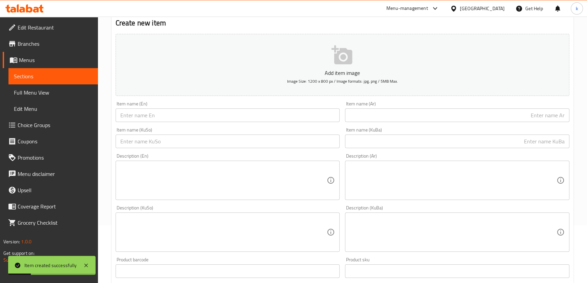
scroll to position [54, 0]
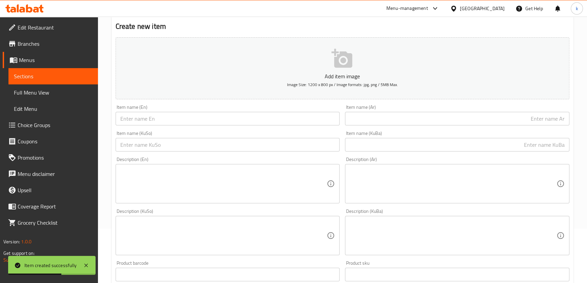
click at [262, 121] on input "text" at bounding box center [228, 119] width 224 height 14
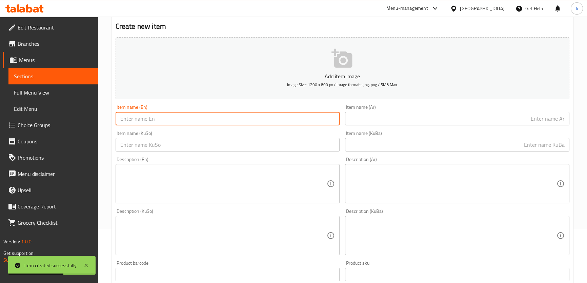
paste input "Beef fajita with rice"
type input "Beef fajita with rice"
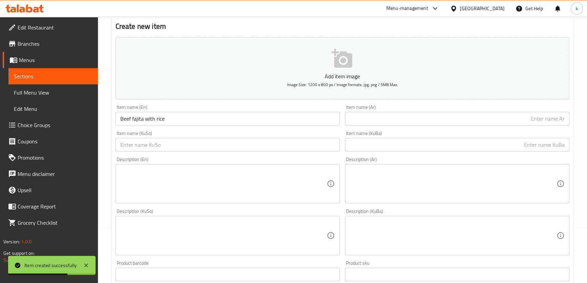
click at [400, 126] on div "Item name (Ar) Item name (Ar)" at bounding box center [457, 115] width 230 height 26
click at [420, 146] on input "text" at bounding box center [457, 145] width 224 height 14
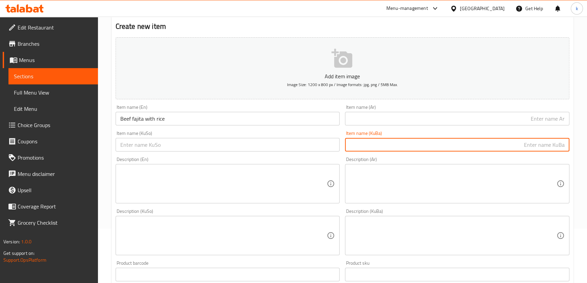
paste input "فاجیتای گۆشتی مانگا لەگەڵ برنج"
click at [516, 146] on input "فاجیتای گۆشتی مانگا لەگەڵ برنج" at bounding box center [457, 145] width 224 height 14
click at [516, 145] on input "فاهیتای گۆشتی مانگا لەگەڵ برنج" at bounding box center [457, 145] width 224 height 14
click at [516, 145] on input "فاهیتای گۆشت لەگەڵ برنج" at bounding box center [457, 145] width 224 height 14
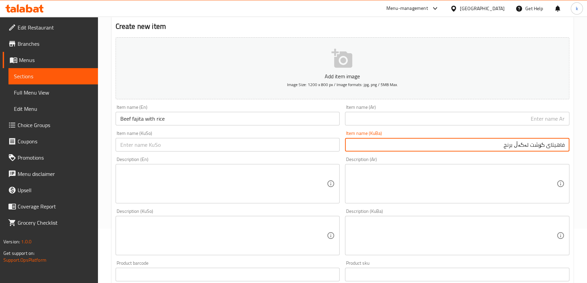
click at [516, 145] on input "فاهیتای گۆشت لەگەڵ برنج" at bounding box center [457, 145] width 224 height 14
type input "فاهیتای گۆشت لەگەڵ برنج"
click at [288, 143] on input "text" at bounding box center [228, 145] width 224 height 14
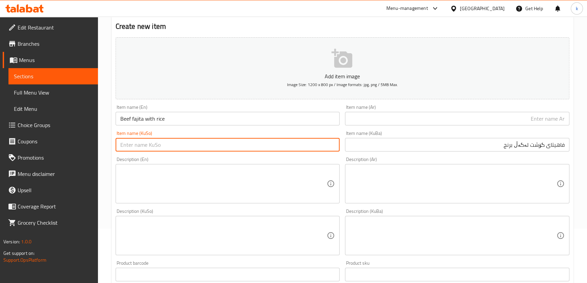
paste input "فاهیتای گۆشت لەگەڵ برنج"
type input "فاهیتای گۆشت لەگەڵ برنج"
click at [477, 116] on input "text" at bounding box center [457, 119] width 224 height 14
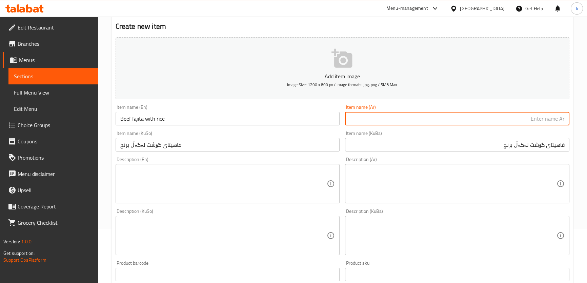
paste input "فاهيتا لحم مع ارز"
type input "فاهيتا لحم مع ارز"
click at [125, 116] on input "Beef fajita with rice" at bounding box center [228, 119] width 224 height 14
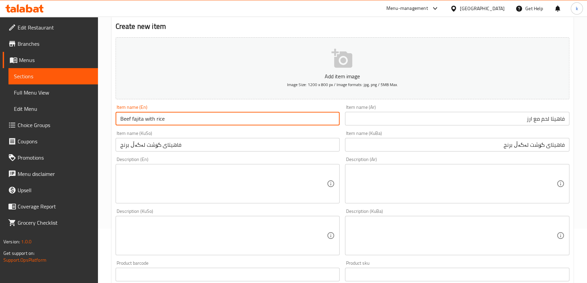
click at [125, 116] on input "Beef fajita with rice" at bounding box center [228, 119] width 224 height 14
type input "Meat Fajita With Rice"
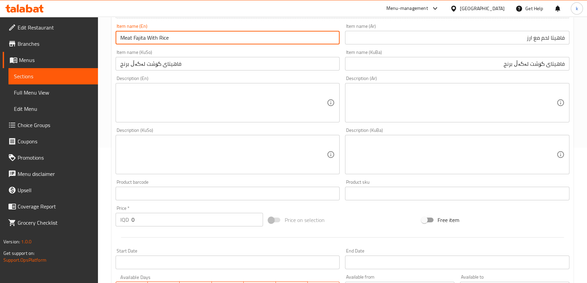
scroll to position [136, 0]
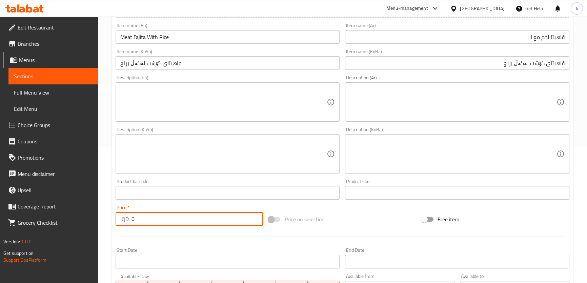
drag, startPoint x: 122, startPoint y: 212, endPoint x: 115, endPoint y: 212, distance: 7.5
click at [115, 212] on div "Price   * IQD 0 Price *" at bounding box center [189, 215] width 153 height 26
type input "15000"
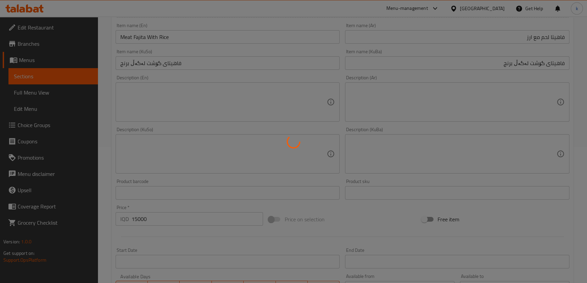
type input "0"
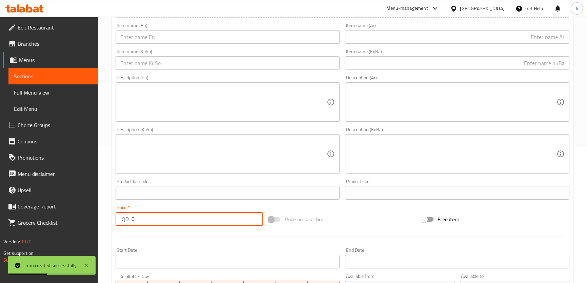
scroll to position [0, 0]
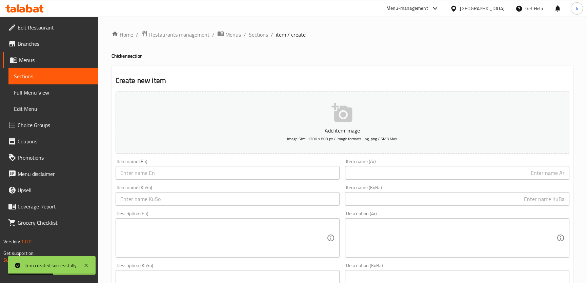
click at [262, 37] on span "Sections" at bounding box center [258, 35] width 19 height 8
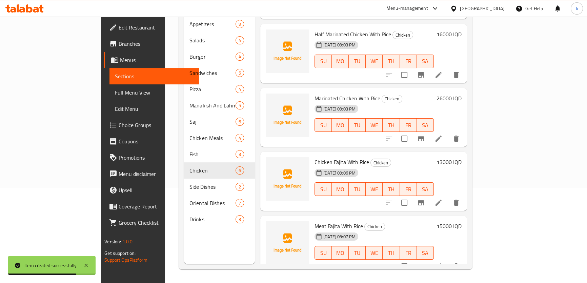
scroll to position [95, 0]
click at [411, 249] on input "checkbox" at bounding box center [404, 266] width 14 height 14
checkbox input "true"
click at [411, 196] on input "checkbox" at bounding box center [404, 203] width 14 height 14
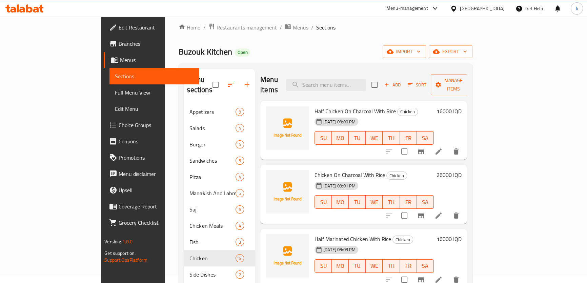
scroll to position [0, 0]
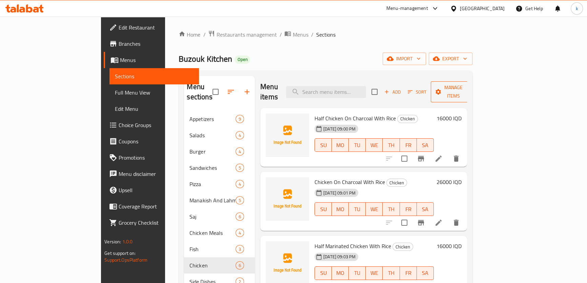
click at [476, 82] on button "Manage items" at bounding box center [453, 91] width 45 height 21
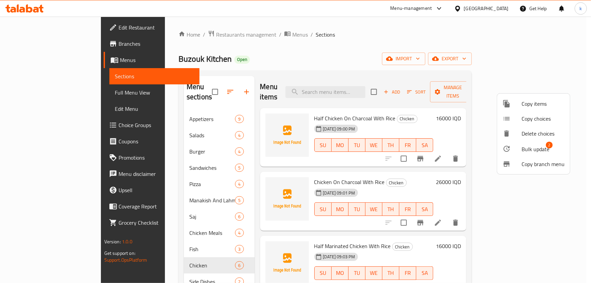
click at [516, 150] on span "Bulk update" at bounding box center [536, 149] width 28 height 8
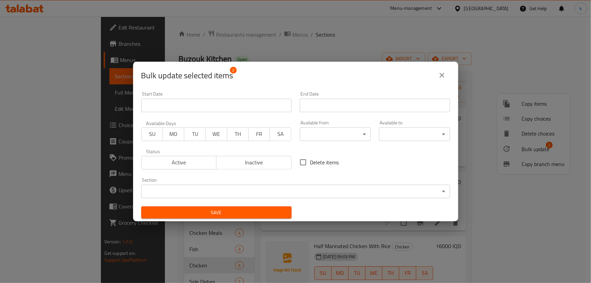
click at [175, 190] on body "​ Menu-management Iraq Get Help k Edit Restaurant Branches Menus Sections Full …" at bounding box center [295, 150] width 591 height 266
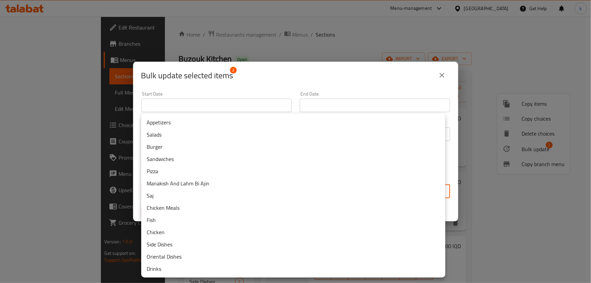
click at [167, 156] on li "Sandwiches" at bounding box center [293, 159] width 304 height 12
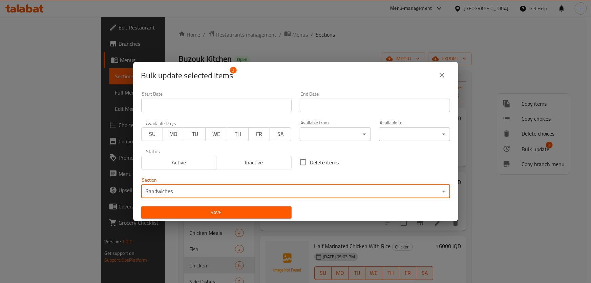
click at [235, 213] on span "Save" at bounding box center [217, 212] width 140 height 8
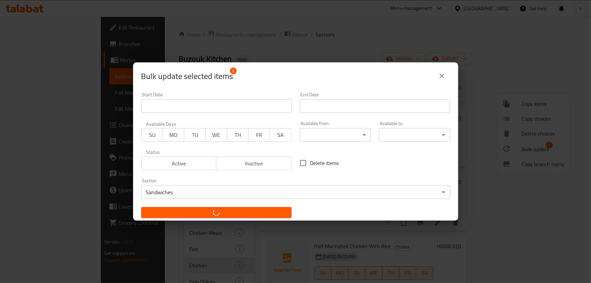
checkbox input "false"
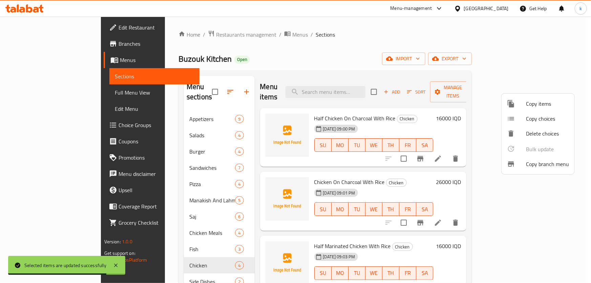
click at [164, 198] on div at bounding box center [295, 141] width 591 height 283
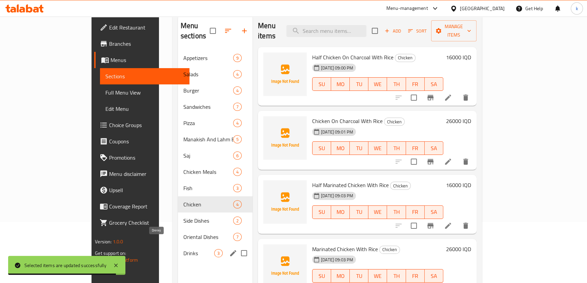
scroll to position [82, 0]
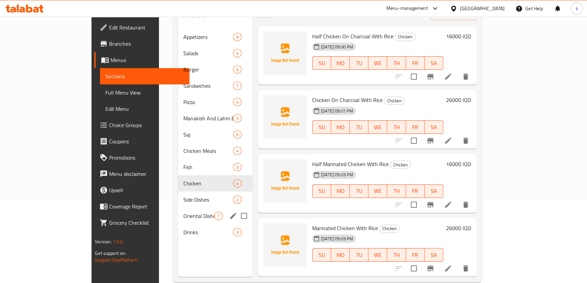
click at [183, 212] on span "Oriental Dishes" at bounding box center [198, 216] width 31 height 8
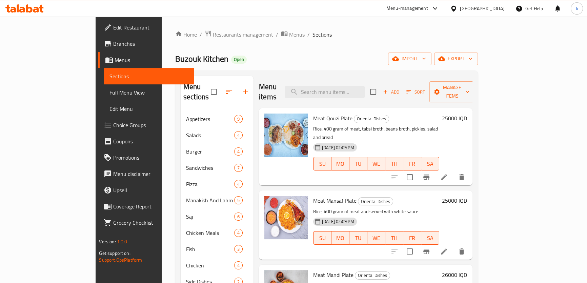
click at [400, 88] on span "Add" at bounding box center [391, 92] width 18 height 8
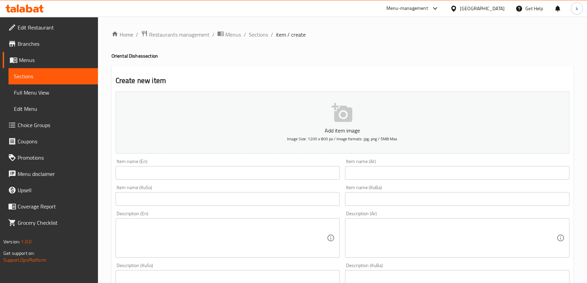
drag, startPoint x: 363, startPoint y: 193, endPoint x: 364, endPoint y: 198, distance: 5.3
click at [363, 193] on input "text" at bounding box center [457, 199] width 224 height 14
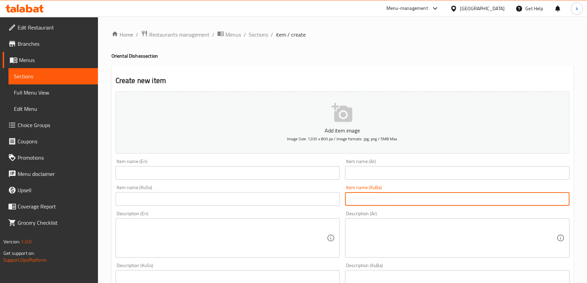
paste input "ستێکی مریشک"
type input "ستێکی مریشک"
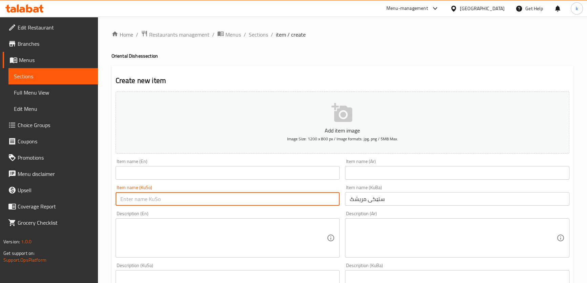
click at [312, 197] on input "text" at bounding box center [228, 199] width 224 height 14
paste input "ستێکی مریشک"
type input "ستێکی مریشک"
click at [376, 177] on input "text" at bounding box center [457, 173] width 224 height 14
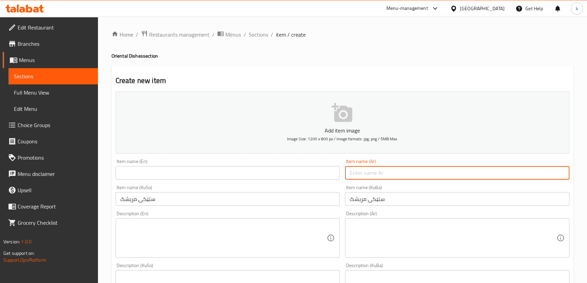
paste input "ستيك دجاج"
type input "ستيك دجاج"
click at [208, 169] on input "text" at bounding box center [228, 173] width 224 height 14
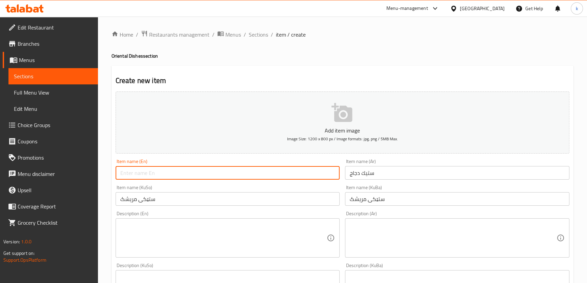
paste input "Chicken Steak"
type input "Chicken Steak"
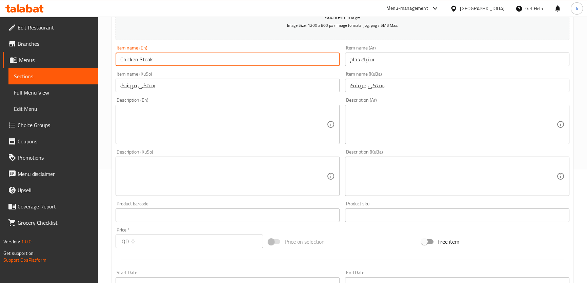
scroll to position [123, 0]
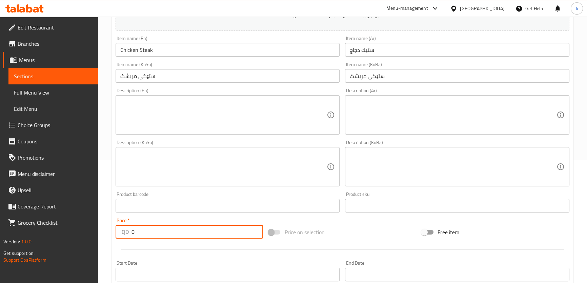
drag, startPoint x: 145, startPoint y: 234, endPoint x: 110, endPoint y: 234, distance: 34.9
click at [110, 234] on div "Home / Restaurants management / Menus / Sections / item / create Oriental Dishe…" at bounding box center [342, 164] width 489 height 540
type input "18000"
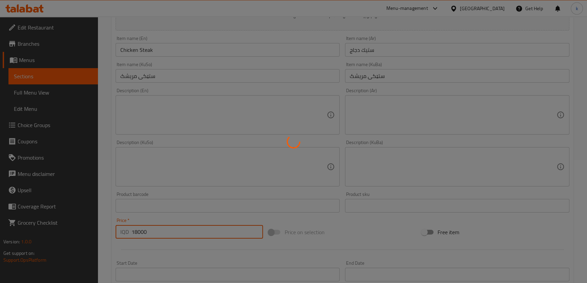
type input "0"
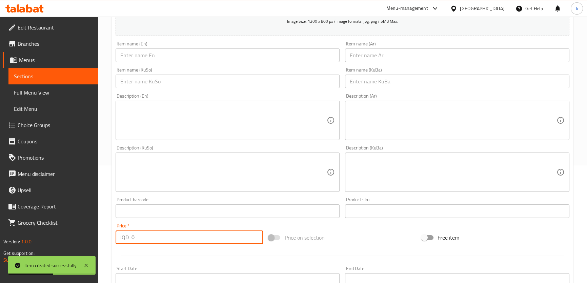
scroll to position [82, 0]
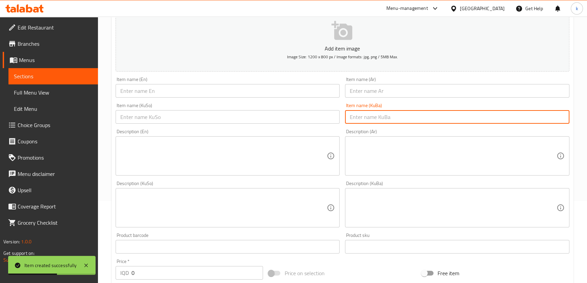
click at [370, 115] on input "text" at bounding box center [457, 117] width 224 height 14
paste input "ستێکی گۆشت"
type input "ستێکی گۆشت"
drag, startPoint x: 269, startPoint y: 122, endPoint x: 356, endPoint y: 105, distance: 88.1
click at [269, 122] on input "text" at bounding box center [228, 117] width 224 height 14
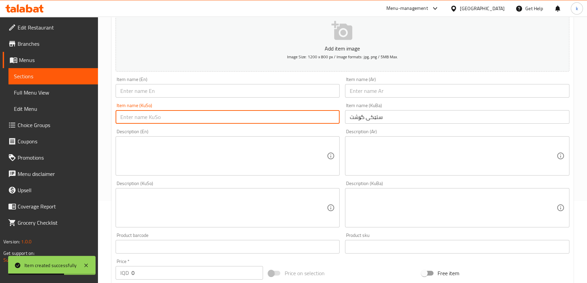
paste input "ستێکی گۆشت"
type input "ستێکی گۆشت"
click at [364, 93] on input "text" at bounding box center [457, 91] width 224 height 14
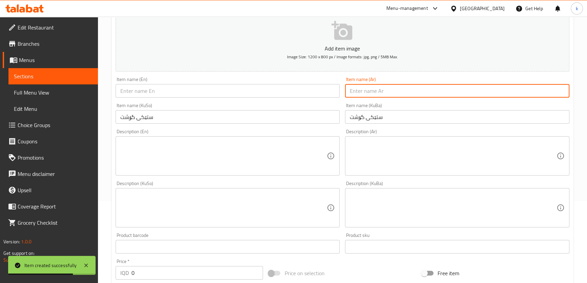
paste input "ستيك لحم"
type input "ستيك لحم"
click at [152, 92] on input "text" at bounding box center [228, 91] width 224 height 14
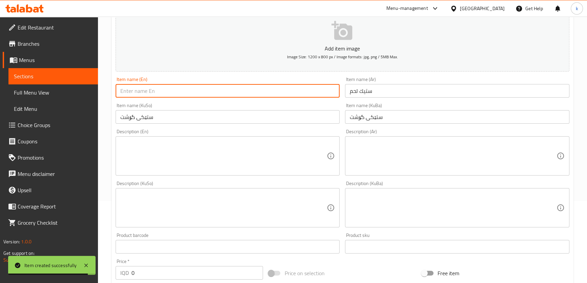
paste input "Meat Steak"
type input "Meat Steak"
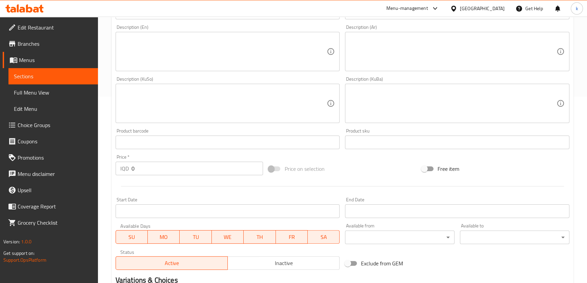
scroll to position [205, 0]
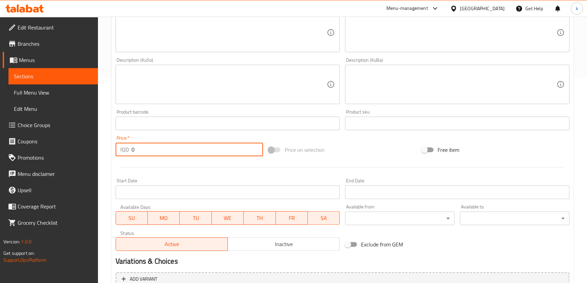
drag, startPoint x: 143, startPoint y: 149, endPoint x: 117, endPoint y: 147, distance: 26.8
click at [115, 149] on div "Price   * IQD 0 Price *" at bounding box center [189, 146] width 153 height 26
type input "21000"
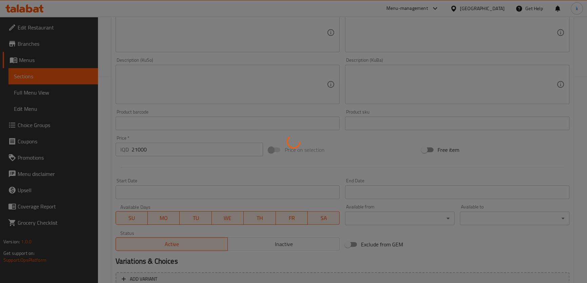
type input "0"
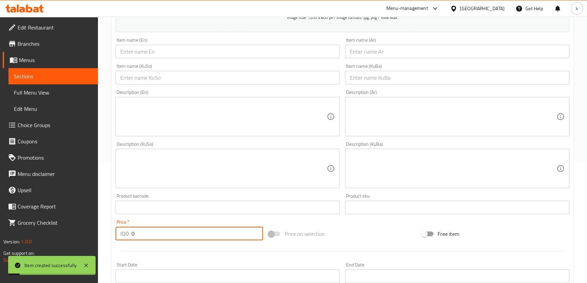
scroll to position [0, 0]
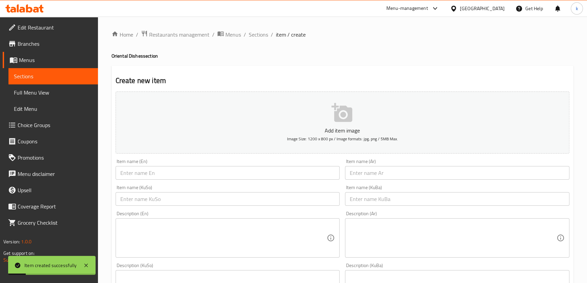
click at [256, 27] on div "Home / Restaurants management / Menus / Sections / item / create Oriental Dishe…" at bounding box center [342, 287] width 489 height 540
click at [261, 37] on span "Sections" at bounding box center [258, 35] width 19 height 8
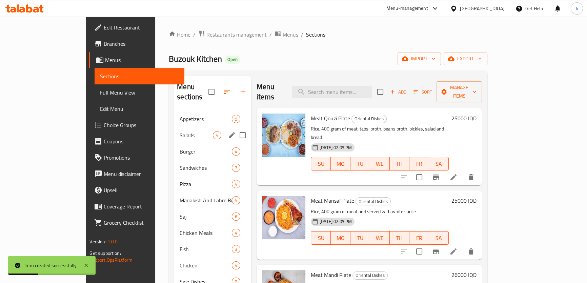
click at [175, 127] on div "Salads 4" at bounding box center [212, 135] width 77 height 16
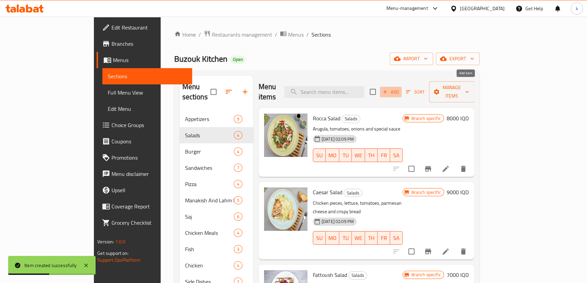
click at [400, 88] on span "Add" at bounding box center [391, 92] width 18 height 8
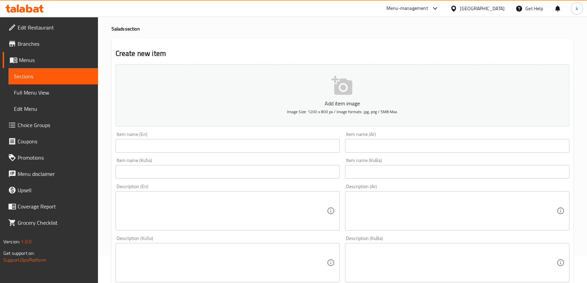
scroll to position [41, 0]
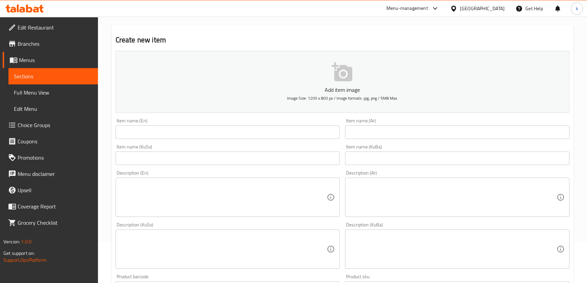
click at [361, 162] on input "text" at bounding box center [457, 159] width 224 height 14
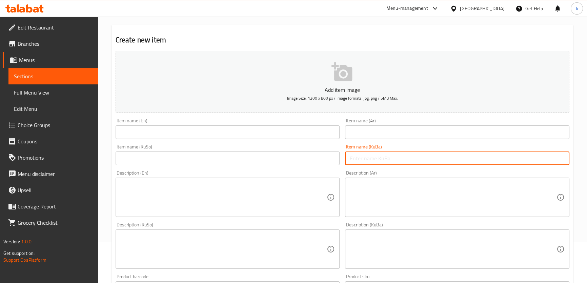
paste input "زەڵاتەی زەیتون"
type input "زەڵاتەی زەیتون"
click at [306, 156] on input "text" at bounding box center [228, 159] width 224 height 14
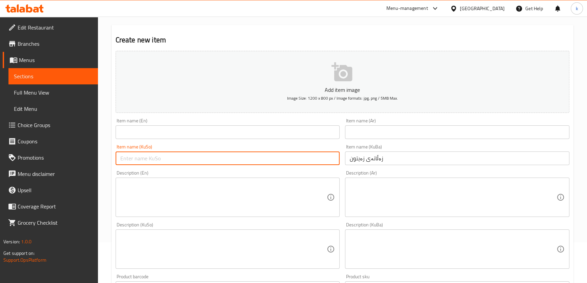
paste input "زەڵاتەی زەیتون"
type input "زەڵاتەی زەیتون"
click at [374, 129] on input "text" at bounding box center [457, 132] width 224 height 14
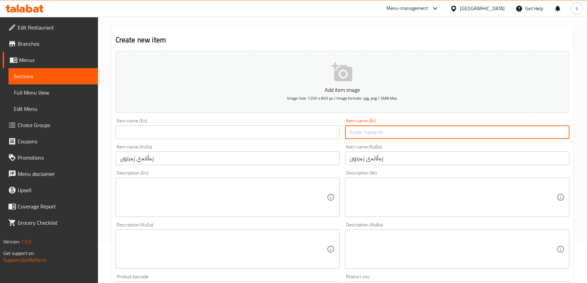
paste input "سلطة زيتون"
type input "سلطة زيتون"
click at [218, 137] on input "text" at bounding box center [228, 132] width 224 height 14
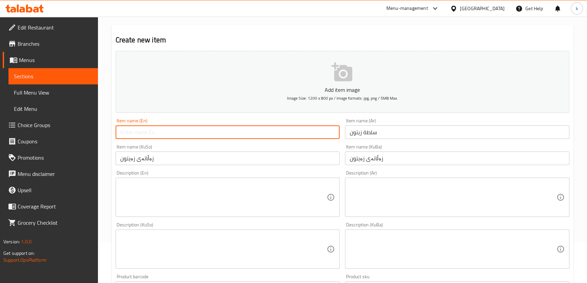
paste input "Olive Salad"
type input "Olive Salad"
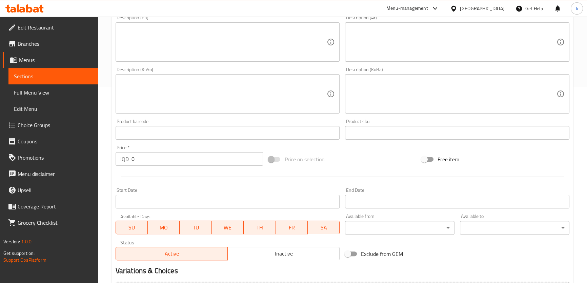
scroll to position [205, 0]
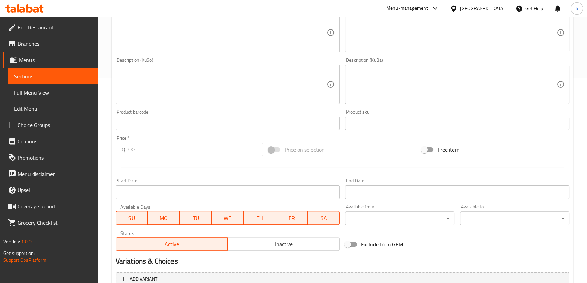
drag, startPoint x: 152, startPoint y: 152, endPoint x: 114, endPoint y: 152, distance: 38.0
click at [114, 152] on div "Price   * IQD 0 Price *" at bounding box center [189, 146] width 153 height 26
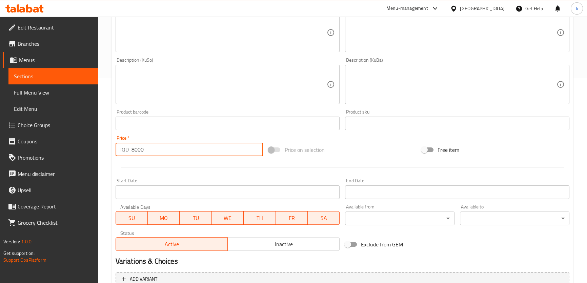
type input "8000"
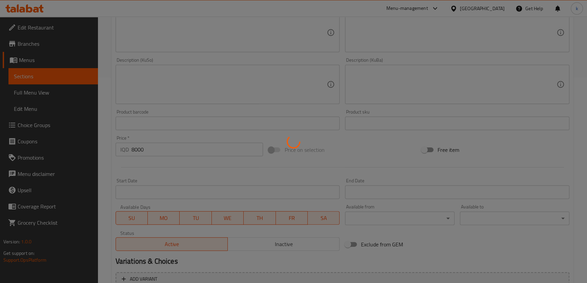
type input "0"
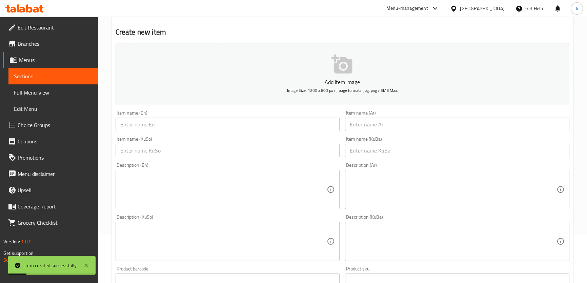
scroll to position [0, 0]
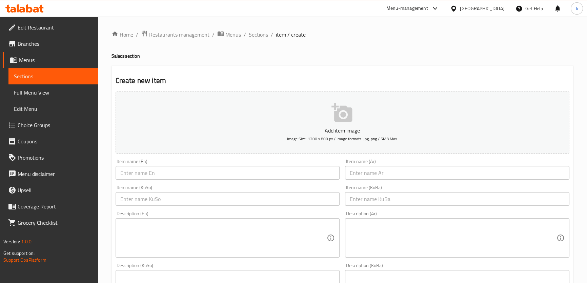
click at [260, 34] on span "Sections" at bounding box center [258, 35] width 19 height 8
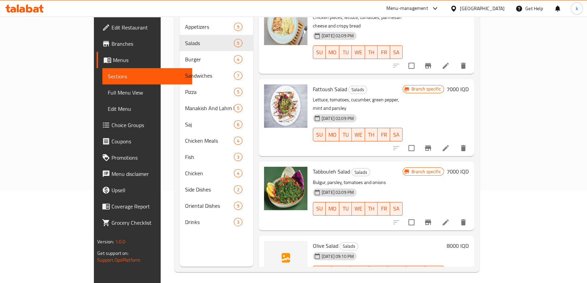
scroll to position [95, 0]
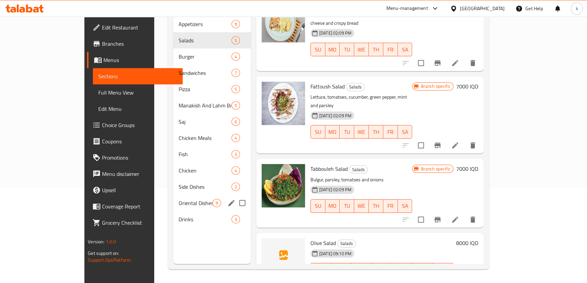
click at [179, 199] on span "Oriental Dishes" at bounding box center [196, 203] width 34 height 8
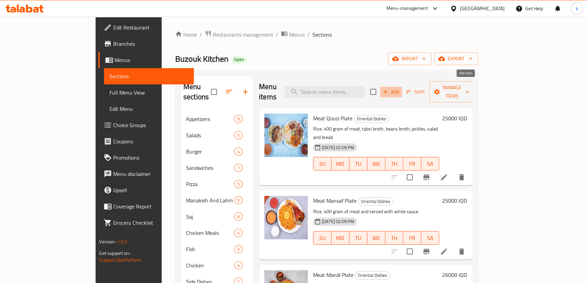
click at [400, 89] on span "Add" at bounding box center [391, 92] width 18 height 8
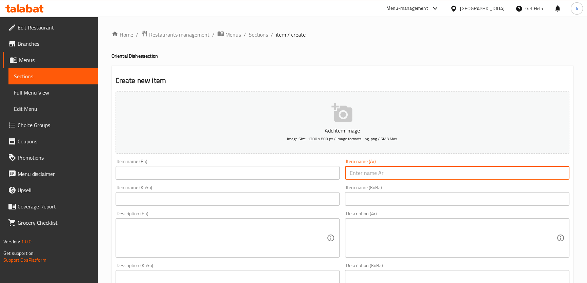
click at [413, 174] on input "text" at bounding box center [457, 173] width 224 height 14
paste input "حمص بالكفتة"
type input "حمص بالكفتة"
click at [443, 195] on input "text" at bounding box center [457, 199] width 224 height 14
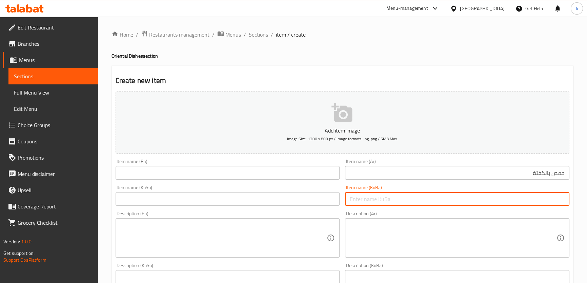
paste input "هوموس لەگەڵ کۆفتا"
type input "هوموس لەگەڵ کۆفتا"
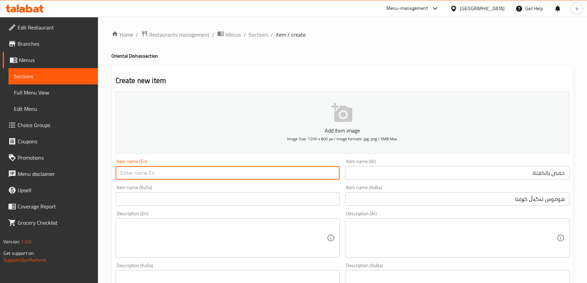
click at [156, 176] on input "text" at bounding box center [228, 173] width 224 height 14
paste input "Hummus with kofta"
click at [145, 171] on input "Hummus with kofta" at bounding box center [228, 173] width 224 height 14
type input "Hummus With Kofta"
click at [516, 200] on input "هوموس لەگەڵ کۆفتا" at bounding box center [457, 199] width 224 height 14
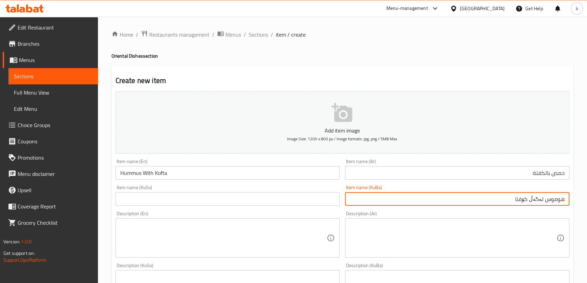
click at [516, 200] on input "هوموس لەگەڵ کۆفتا" at bounding box center [457, 199] width 224 height 14
click at [516, 202] on input "حومس بە کفتە" at bounding box center [457, 199] width 224 height 14
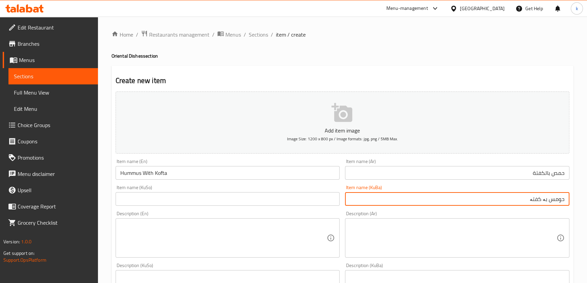
type input "حومس بە کفتە"
click at [236, 200] on input "text" at bounding box center [228, 199] width 224 height 14
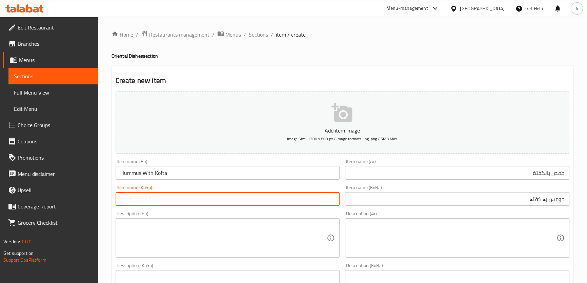
paste input "حومس بە کفتە"
type input "حومس بە کفتە"
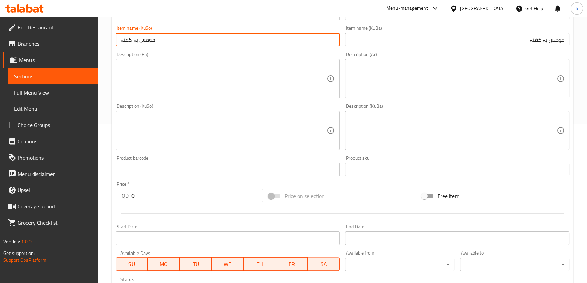
scroll to position [164, 0]
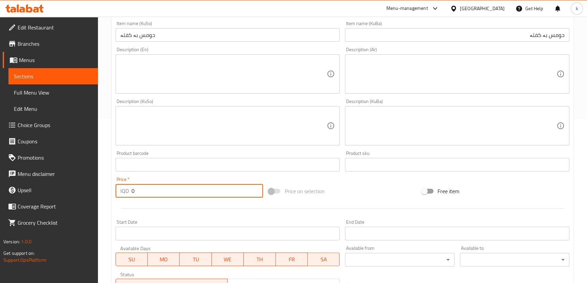
drag, startPoint x: 166, startPoint y: 190, endPoint x: 102, endPoint y: 191, distance: 64.8
click at [102, 191] on div "Home / Restaurants management / Menus / Sections / item / create Oriental Dishe…" at bounding box center [342, 123] width 489 height 540
type input "9000"
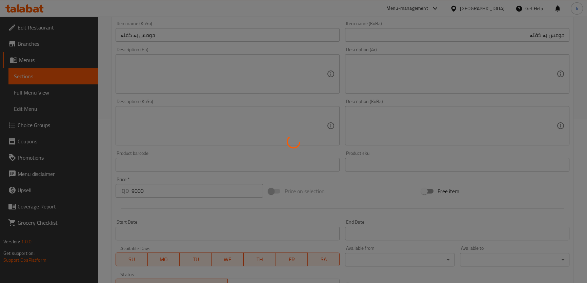
type input "0"
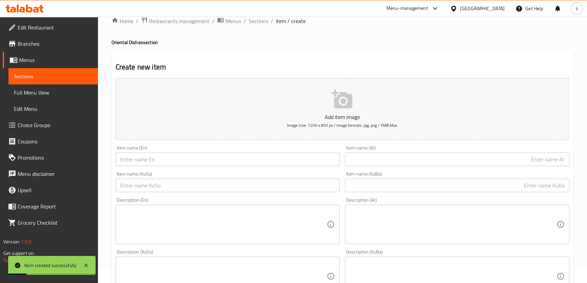
scroll to position [0, 0]
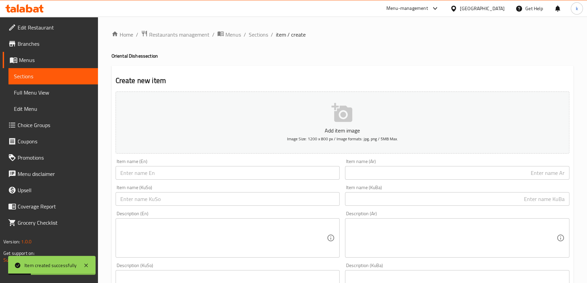
drag, startPoint x: 400, startPoint y: 179, endPoint x: 403, endPoint y: 176, distance: 4.8
click at [400, 179] on input "text" at bounding box center [457, 173] width 224 height 14
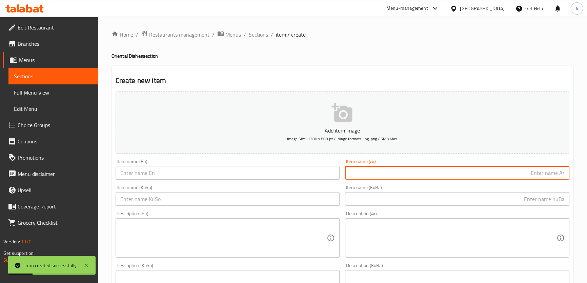
paste input "حمص باللحمة"
type input "حمص باللحمة"
click at [516, 197] on input "text" at bounding box center [457, 199] width 224 height 14
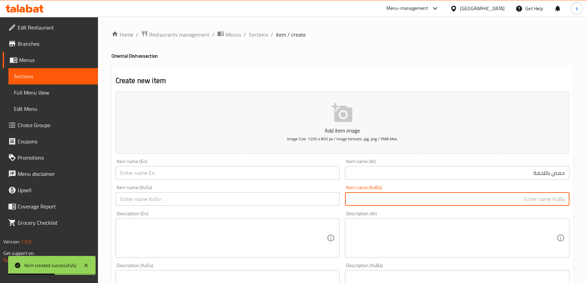
paste input "حومس بە کفتە"
click at [516, 199] on input "حومس بە کفتە" at bounding box center [457, 199] width 224 height 14
click at [516, 193] on input "حومس بە گۆشت" at bounding box center [457, 199] width 224 height 14
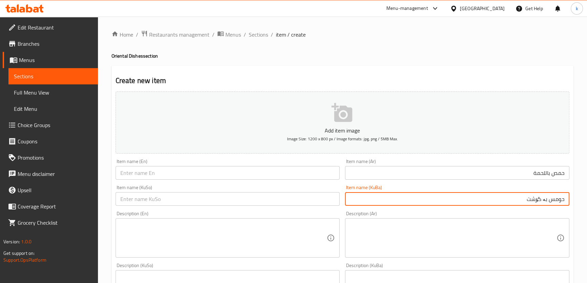
click at [516, 198] on input "حومس بە گۆشت" at bounding box center [457, 199] width 224 height 14
type input "حومس بە گۆشت"
click at [291, 199] on input "text" at bounding box center [228, 199] width 224 height 14
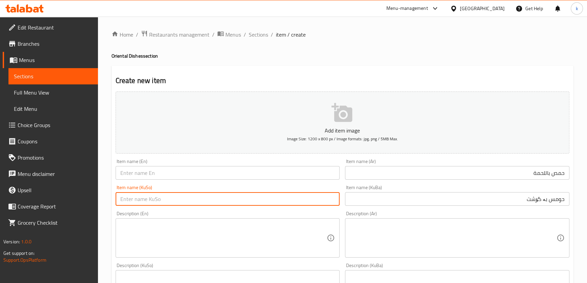
paste input "حومس بە گۆشت"
type input "حومس بە گۆشت"
click at [161, 176] on input "text" at bounding box center [228, 173] width 224 height 14
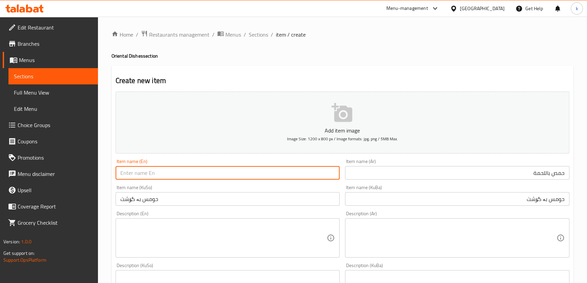
paste input "Hummus with meat"
type input "Hummus With Meat"
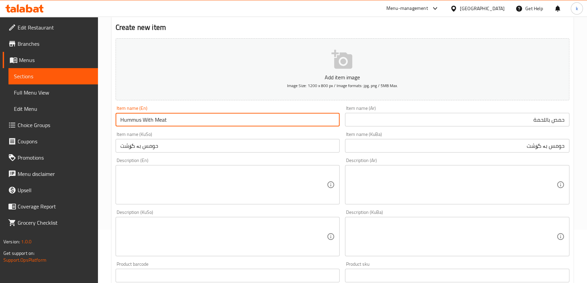
scroll to position [164, 0]
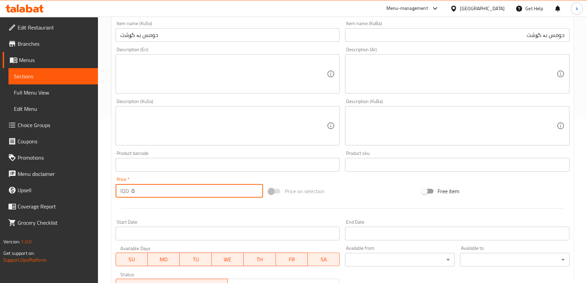
drag, startPoint x: 136, startPoint y: 192, endPoint x: 127, endPoint y: 189, distance: 9.5
click at [122, 194] on div "IQD 0 Price *" at bounding box center [190, 191] width 148 height 14
type input "9000"
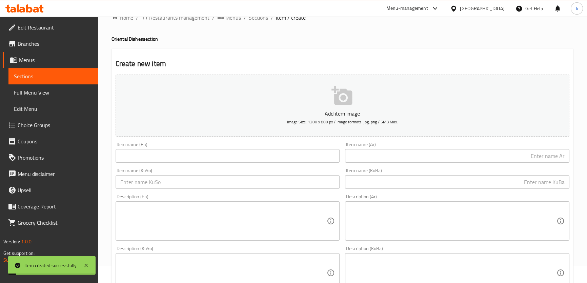
scroll to position [0, 0]
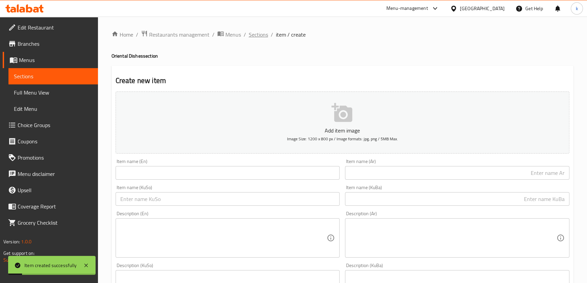
click at [267, 36] on span "Sections" at bounding box center [258, 35] width 19 height 8
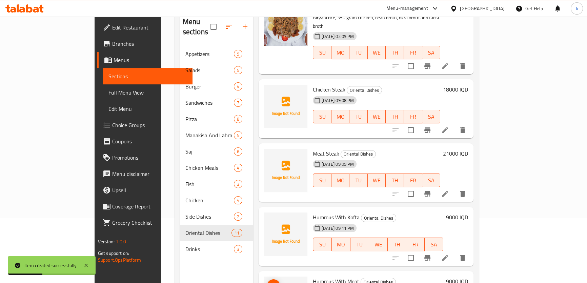
scroll to position [95, 0]
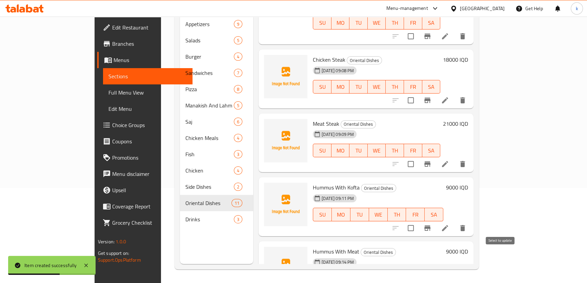
click at [418, 221] on input "checkbox" at bounding box center [411, 228] width 14 height 14
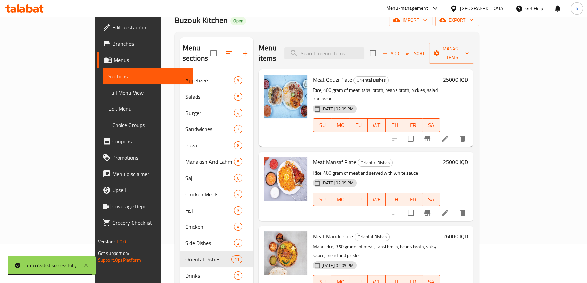
scroll to position [0, 0]
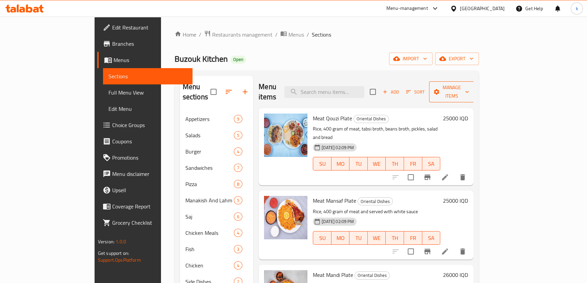
click at [469, 85] on span "Manage items" at bounding box center [452, 91] width 35 height 17
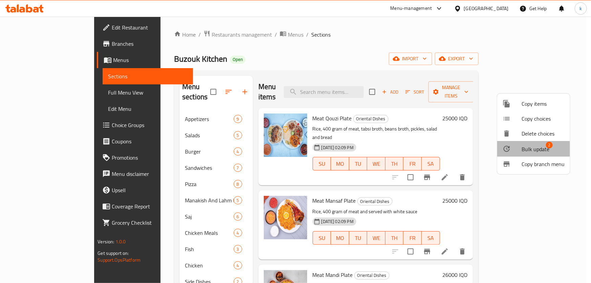
click at [516, 149] on span "Bulk update" at bounding box center [536, 149] width 28 height 8
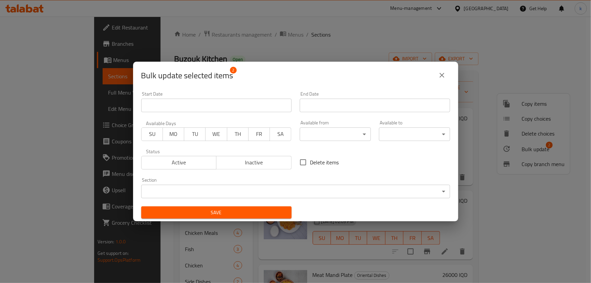
click at [159, 191] on body "​ Menu-management Iraq Get Help k Edit Restaurant Branches Menus Sections Full …" at bounding box center [295, 150] width 591 height 266
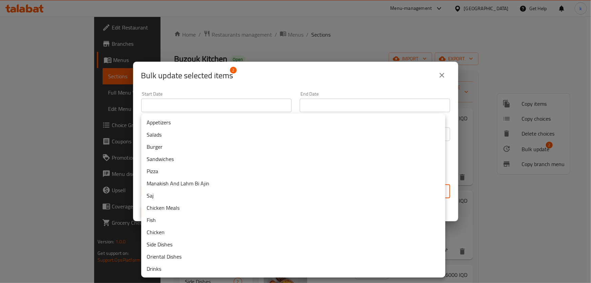
click at [157, 123] on li "Appetizers" at bounding box center [293, 122] width 304 height 12
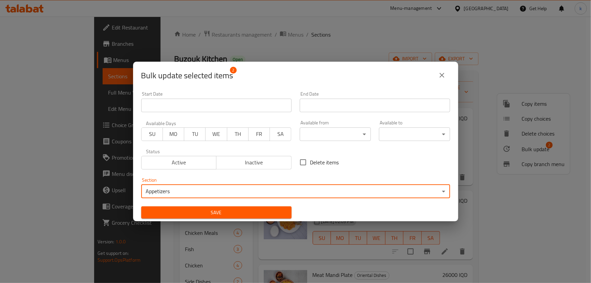
click at [197, 215] on span "Save" at bounding box center [217, 212] width 140 height 8
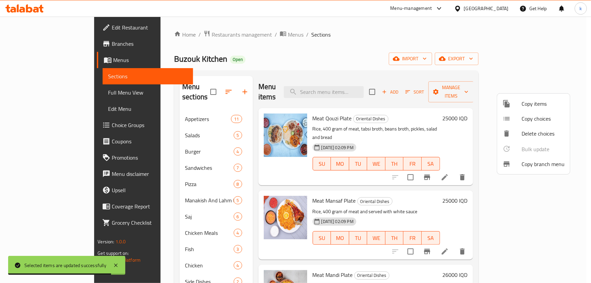
click at [140, 107] on div at bounding box center [295, 141] width 591 height 283
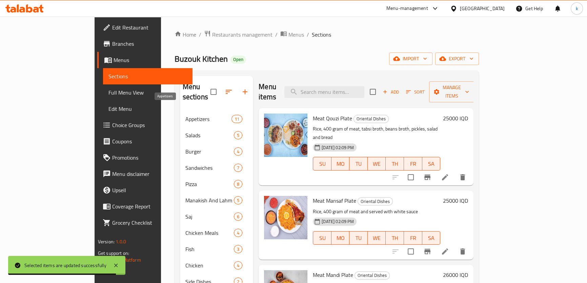
click at [185, 115] on span "Appetizers" at bounding box center [208, 119] width 46 height 8
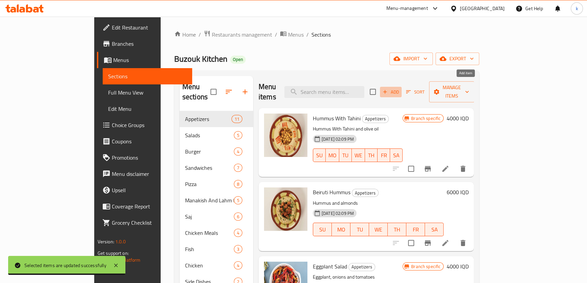
click at [400, 88] on span "Add" at bounding box center [391, 92] width 18 height 8
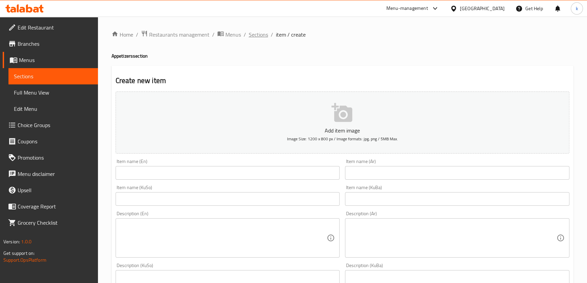
click at [262, 34] on span "Sections" at bounding box center [258, 35] width 19 height 8
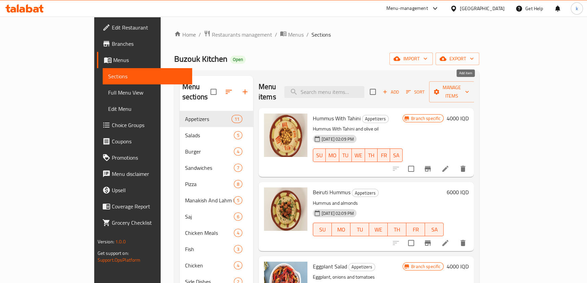
click at [400, 88] on span "Add" at bounding box center [391, 92] width 18 height 8
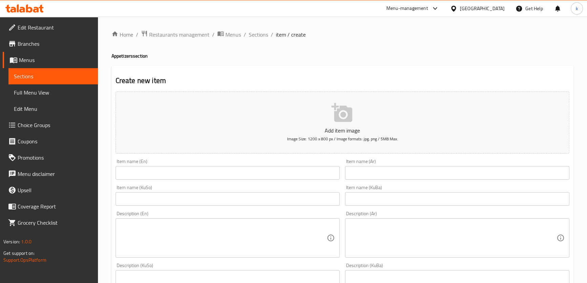
click at [401, 201] on input "text" at bounding box center [457, 199] width 224 height 14
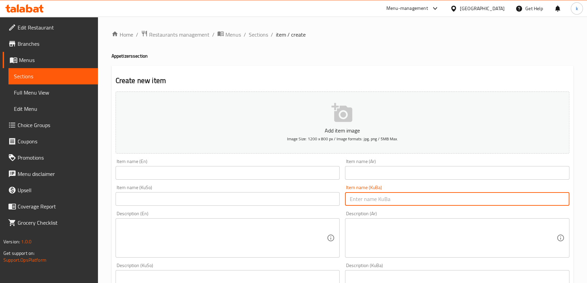
paste input "لەبنە لەگەڵ سیر"
click at [407, 161] on div "Item name (Ar) Item name (Ar)" at bounding box center [457, 169] width 224 height 21
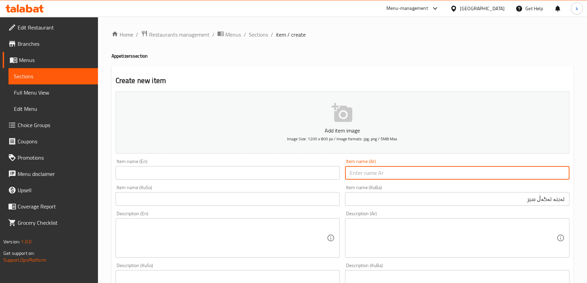
click at [411, 178] on input "text" at bounding box center [457, 173] width 224 height 14
paste input "لبنة بالثوم"
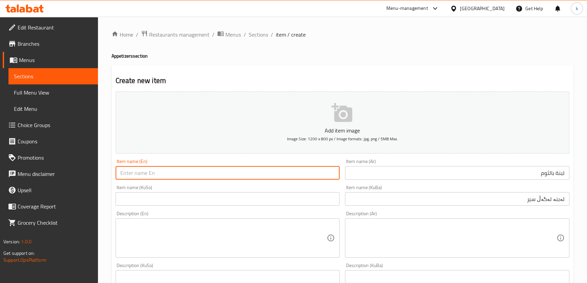
click at [207, 173] on input "text" at bounding box center [228, 173] width 224 height 14
paste input "Labneh with garlic"
click at [141, 173] on input "Labneh with garlic" at bounding box center [228, 173] width 224 height 14
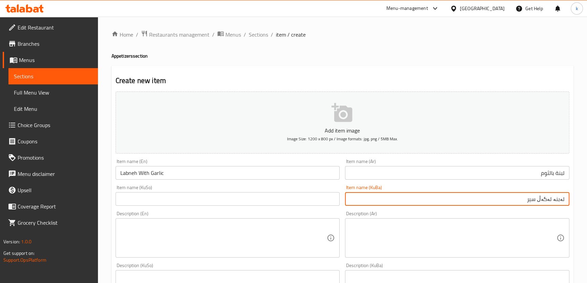
click at [516, 200] on input "لەبنە لەگەڵ سیر" at bounding box center [457, 199] width 224 height 14
click at [516, 202] on input "لەبەنە لەگەڵ سیر" at bounding box center [457, 199] width 224 height 14
click at [516, 204] on input "لەبەنە لەگەڵ سیر" at bounding box center [457, 199] width 224 height 14
click at [516, 200] on input "لەبەنە لەگەڵ سیر" at bounding box center [457, 199] width 224 height 14
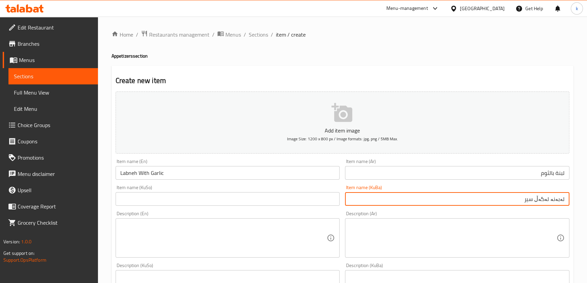
click at [516, 200] on input "لەبەنە لەگەڵ سیر" at bounding box center [457, 199] width 224 height 14
click at [516, 200] on input "لەبەنە بە سیر" at bounding box center [457, 199] width 224 height 14
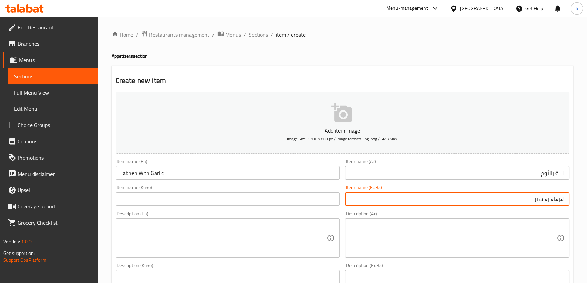
click at [516, 200] on input "لەبەنە بە سیر" at bounding box center [457, 199] width 224 height 14
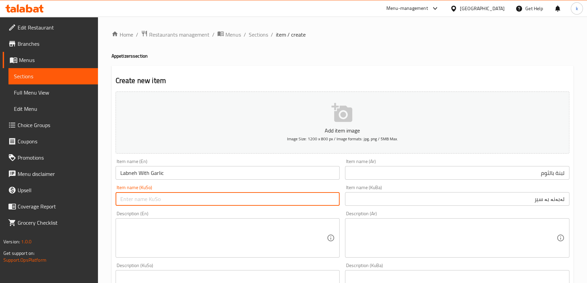
drag, startPoint x: 214, startPoint y: 199, endPoint x: 217, endPoint y: 197, distance: 4.3
click at [214, 199] on input "text" at bounding box center [228, 199] width 224 height 14
paste input "لەبەنە بە سیر"
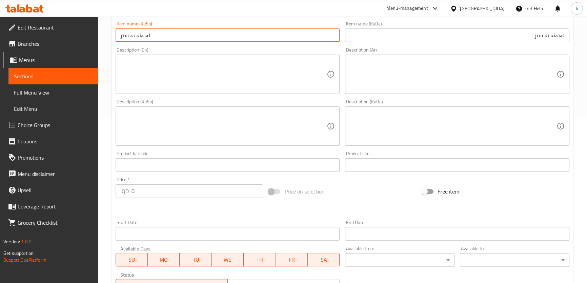
scroll to position [164, 0]
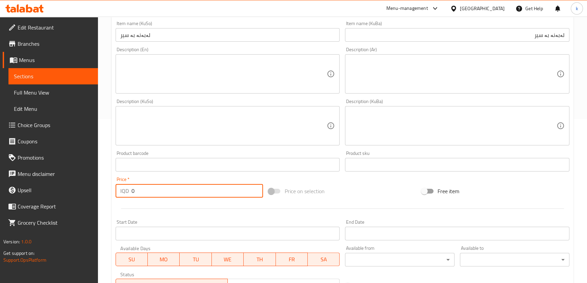
drag, startPoint x: 141, startPoint y: 193, endPoint x: 112, endPoint y: 190, distance: 29.3
click at [112, 190] on div "Create new item Add item image Image Size: 1200 x 800 px / Image formats: jpg, …" at bounding box center [343, 138] width 462 height 472
click at [55, 99] on link "Full Menu View" at bounding box center [52, 92] width 89 height 16
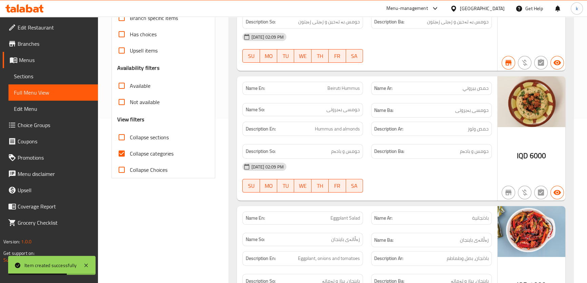
click at [141, 145] on label "Collapse sections" at bounding box center [141, 137] width 55 height 16
click at [130, 145] on input "Collapse sections" at bounding box center [122, 137] width 16 height 16
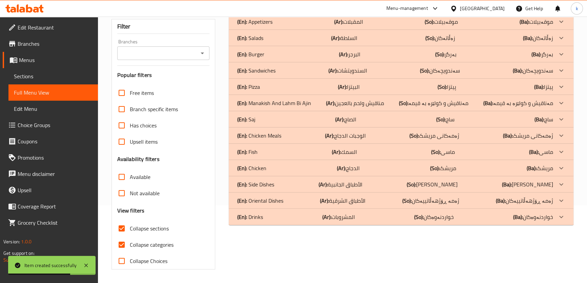
click at [157, 58] on input "Branches" at bounding box center [157, 52] width 77 height 9
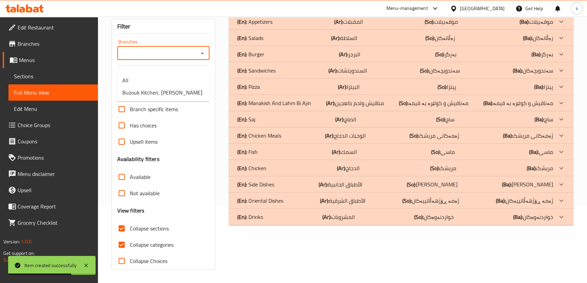
scroll to position [82, 0]
click at [149, 88] on span "Buzouk Kitchen, Al Ashar" at bounding box center [162, 92] width 80 height 8
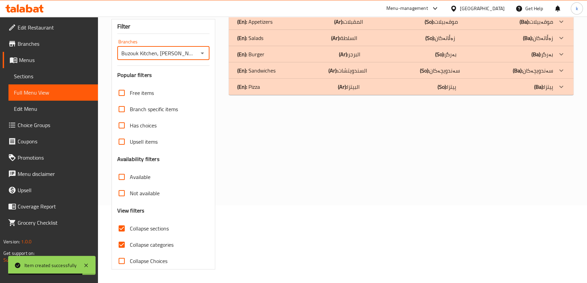
click at [124, 230] on div at bounding box center [293, 141] width 587 height 283
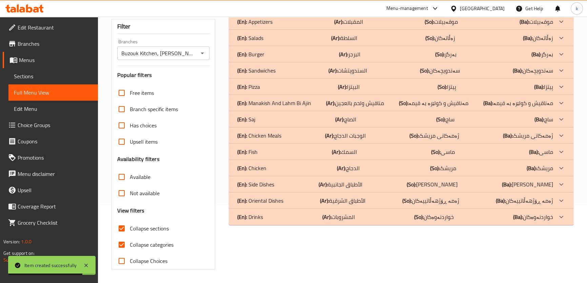
scroll to position [87, 0]
click at [118, 249] on input "Collapse categories" at bounding box center [122, 245] width 16 height 16
click at [122, 231] on input "Collapse sections" at bounding box center [122, 228] width 16 height 16
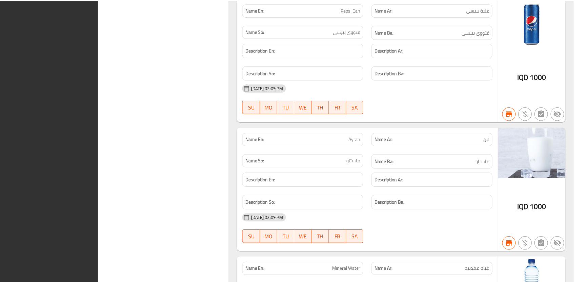
scroll to position [11221, 0]
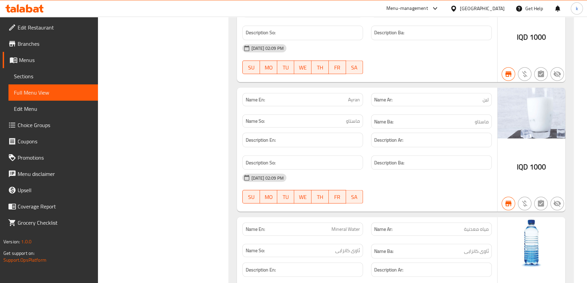
click at [28, 70] on link "Sections" at bounding box center [52, 76] width 89 height 16
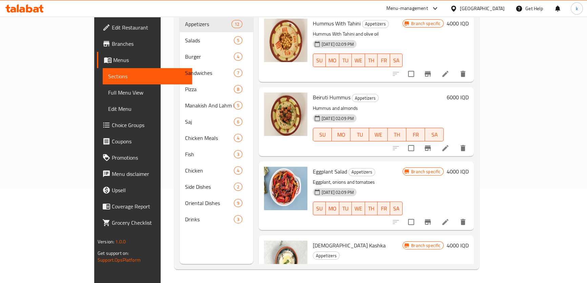
scroll to position [95, 0]
click at [449, 218] on icon at bounding box center [445, 222] width 8 height 8
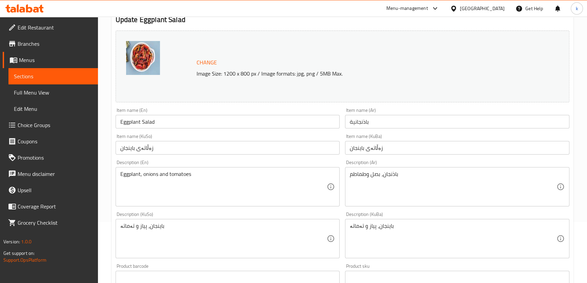
scroll to position [82, 0]
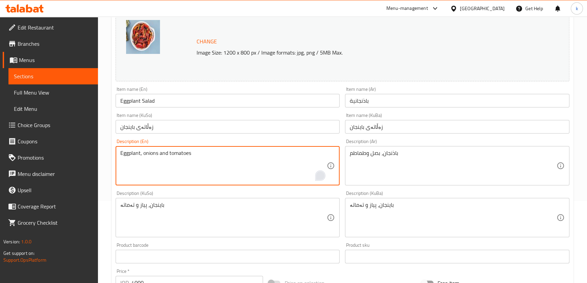
click at [322, 175] on div "Open Grammarly." at bounding box center [320, 175] width 7 height 7
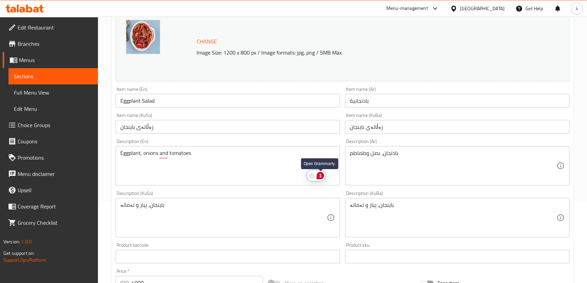
click at [322, 175] on div "1" at bounding box center [320, 175] width 7 height 7
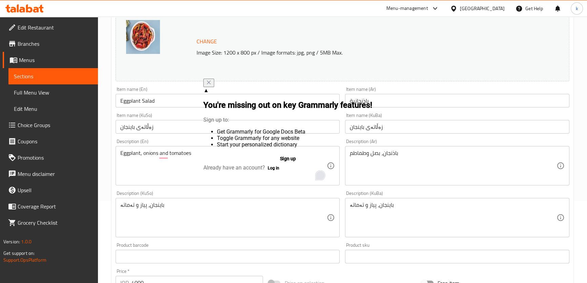
click at [261, 158] on button "Sign up" at bounding box center [287, 158] width 169 height 11
click at [211, 85] on icon "Close" at bounding box center [208, 82] width 5 height 5
